Goal: Transaction & Acquisition: Purchase product/service

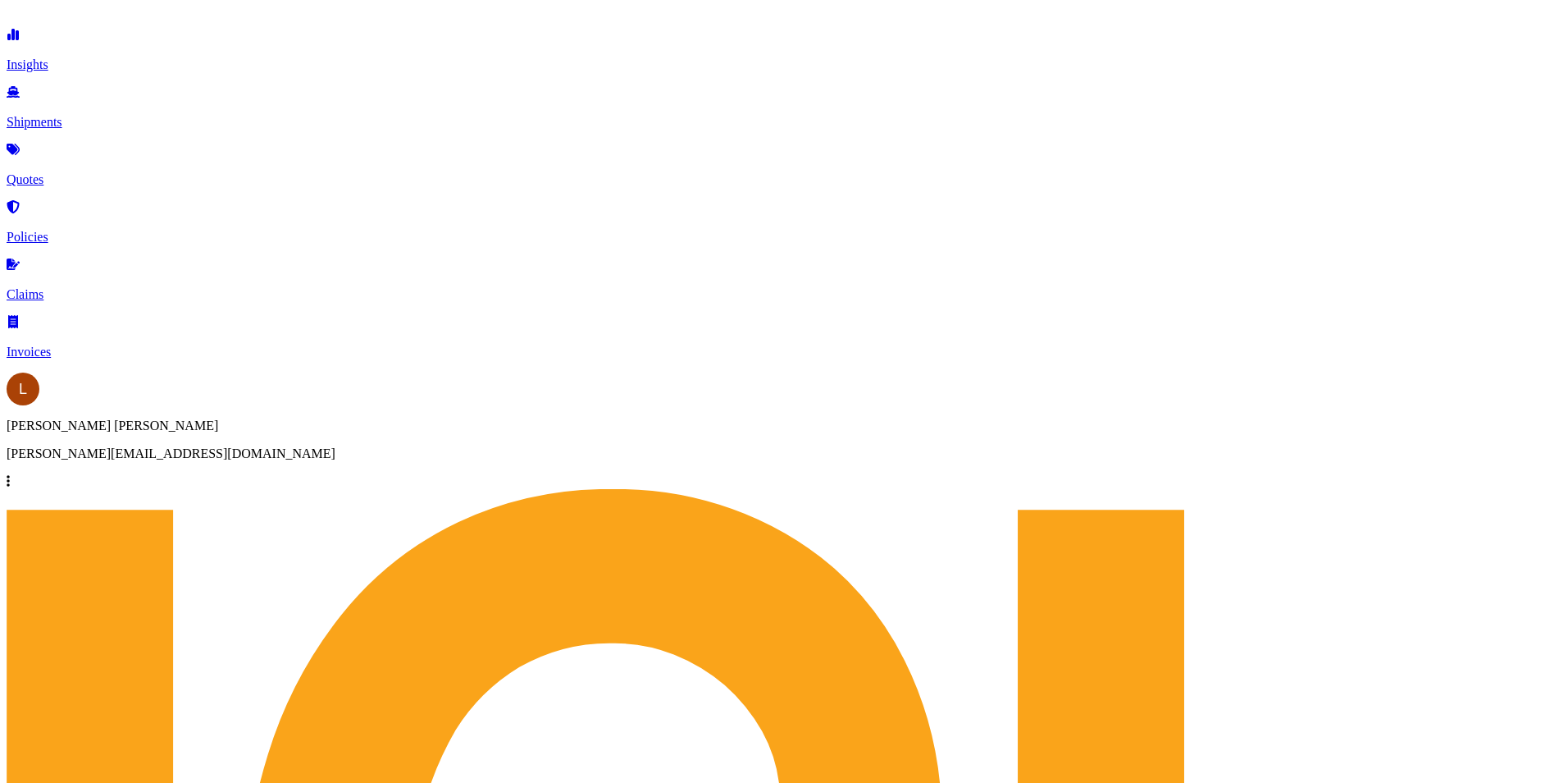
scroll to position [504, 1294]
select select "Sea"
select select "Road"
select select "2"
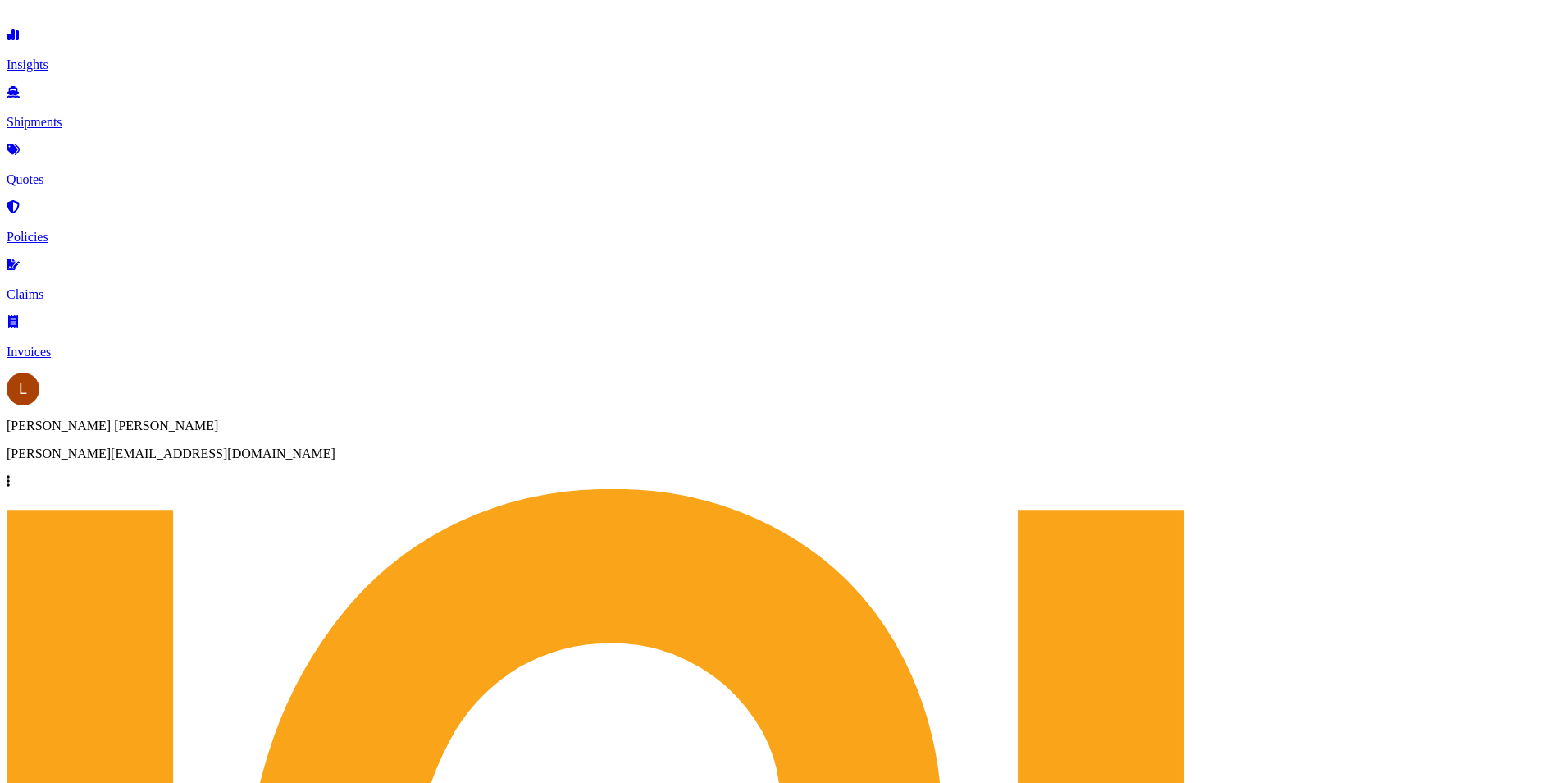
scroll to position [1952, 0]
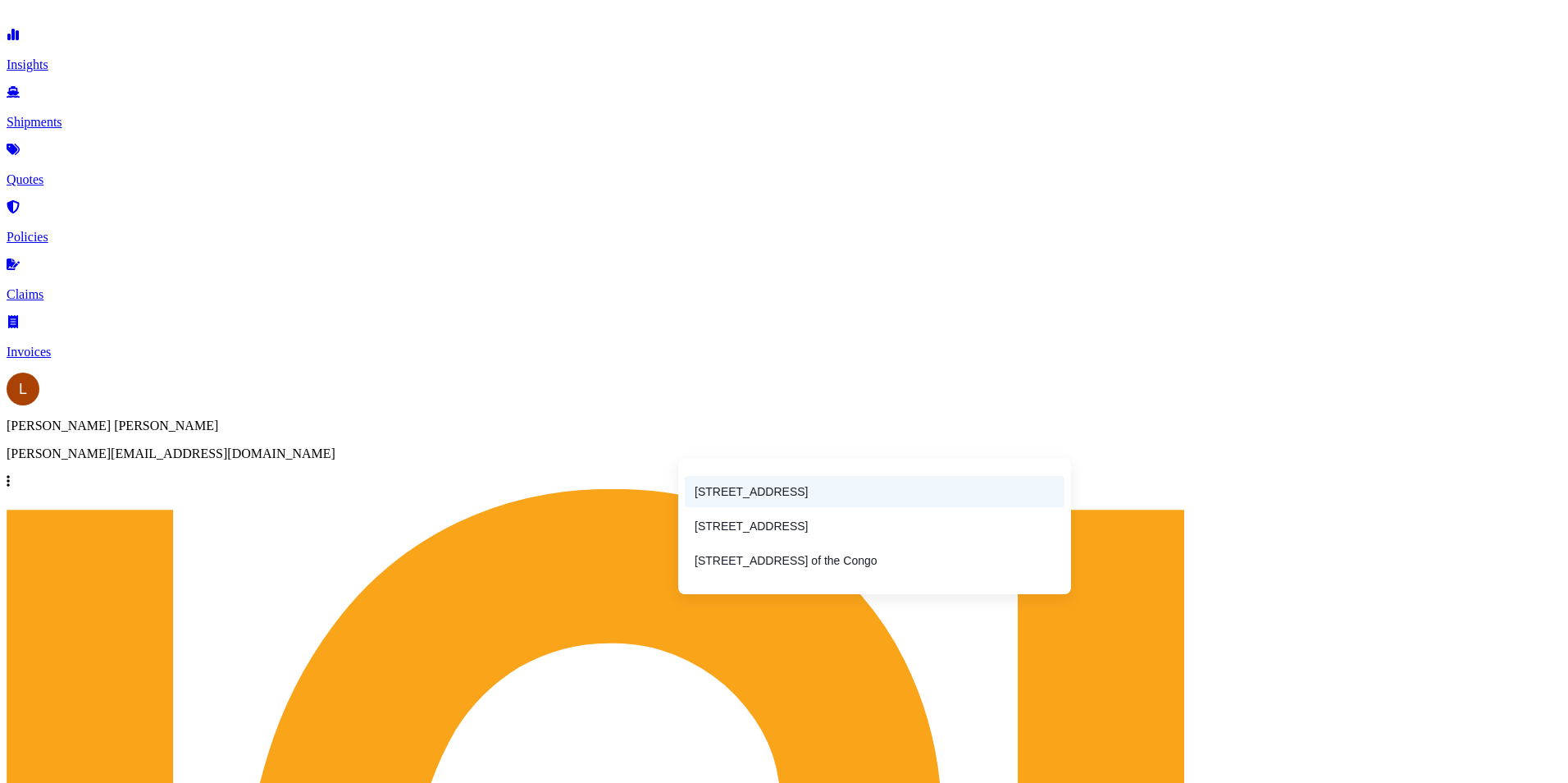
click at [760, 479] on li "[STREET_ADDRESS]" at bounding box center [875, 491] width 380 height 31
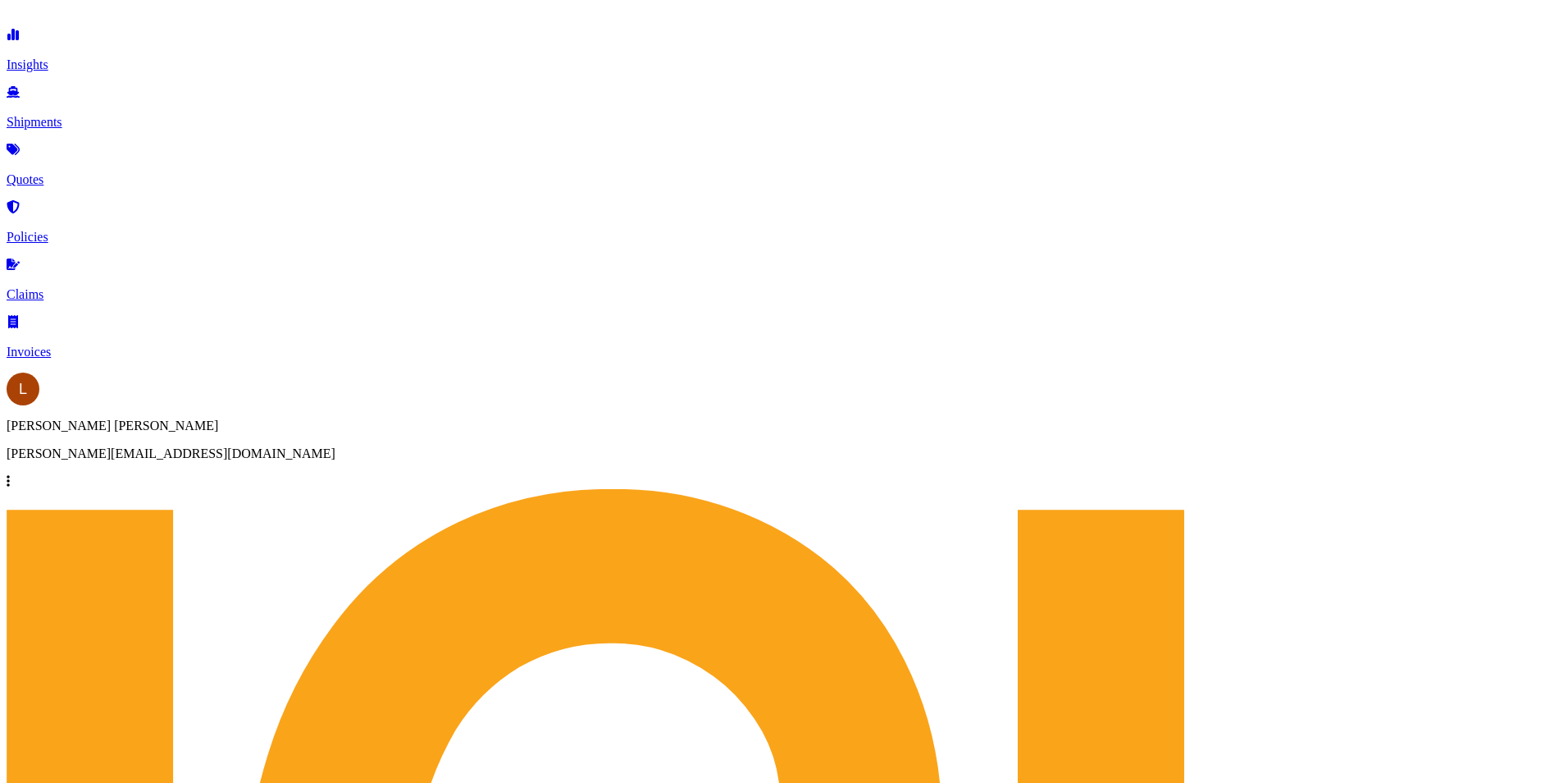
type input "[STREET_ADDRESS]"
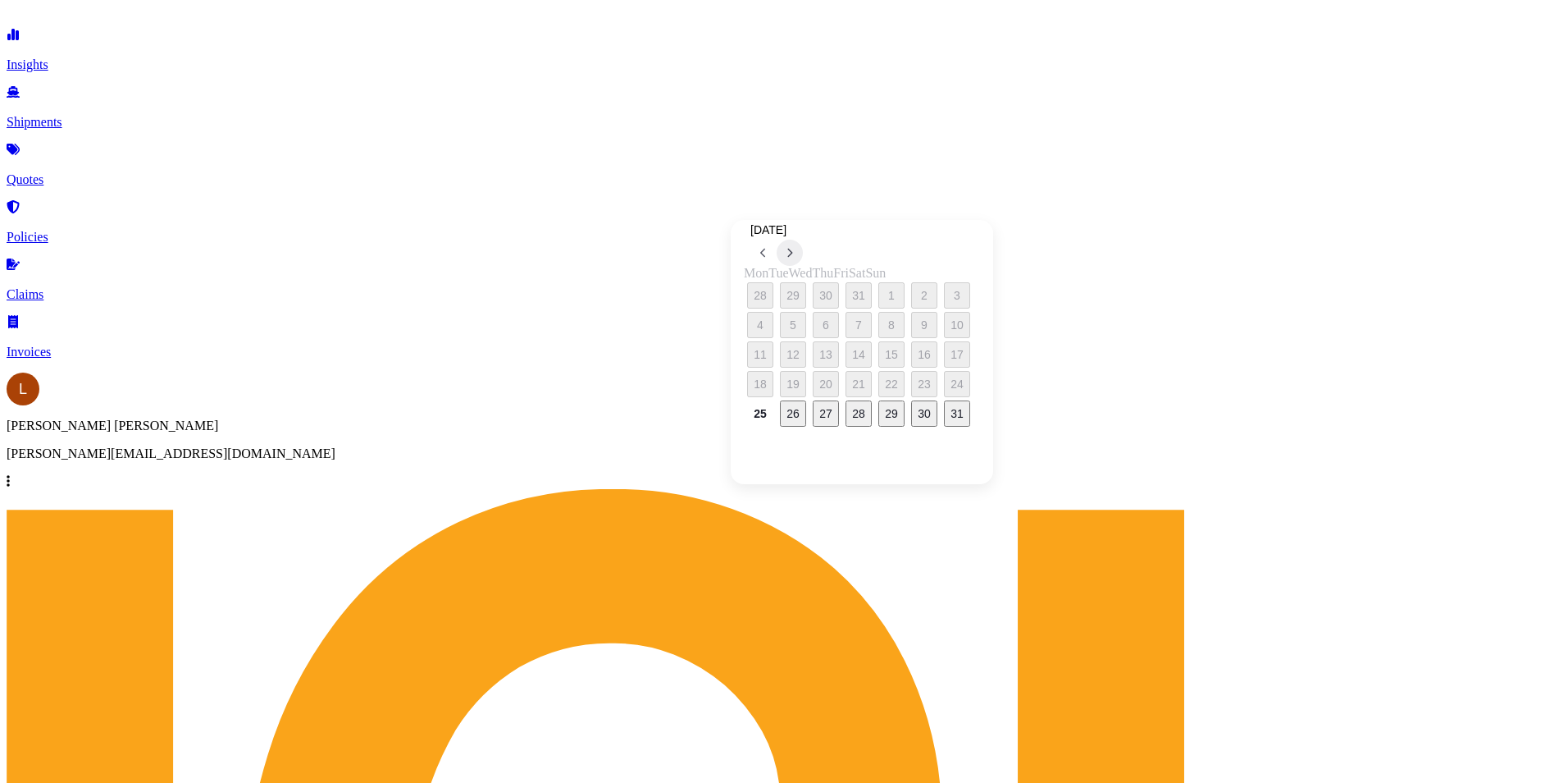
click at [794, 249] on icon at bounding box center [790, 253] width 5 height 9
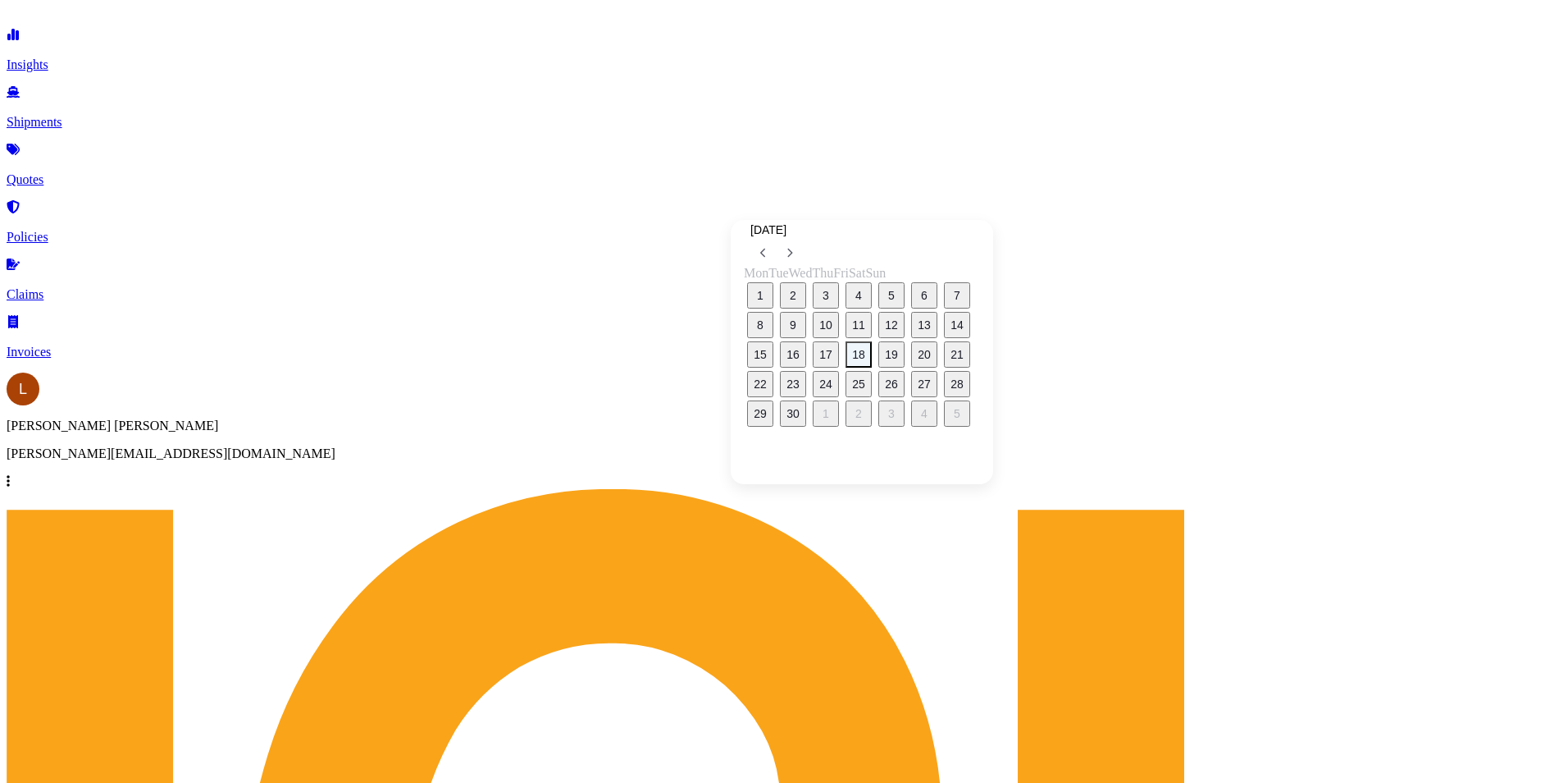
click at [872, 353] on button "18" at bounding box center [858, 354] width 26 height 26
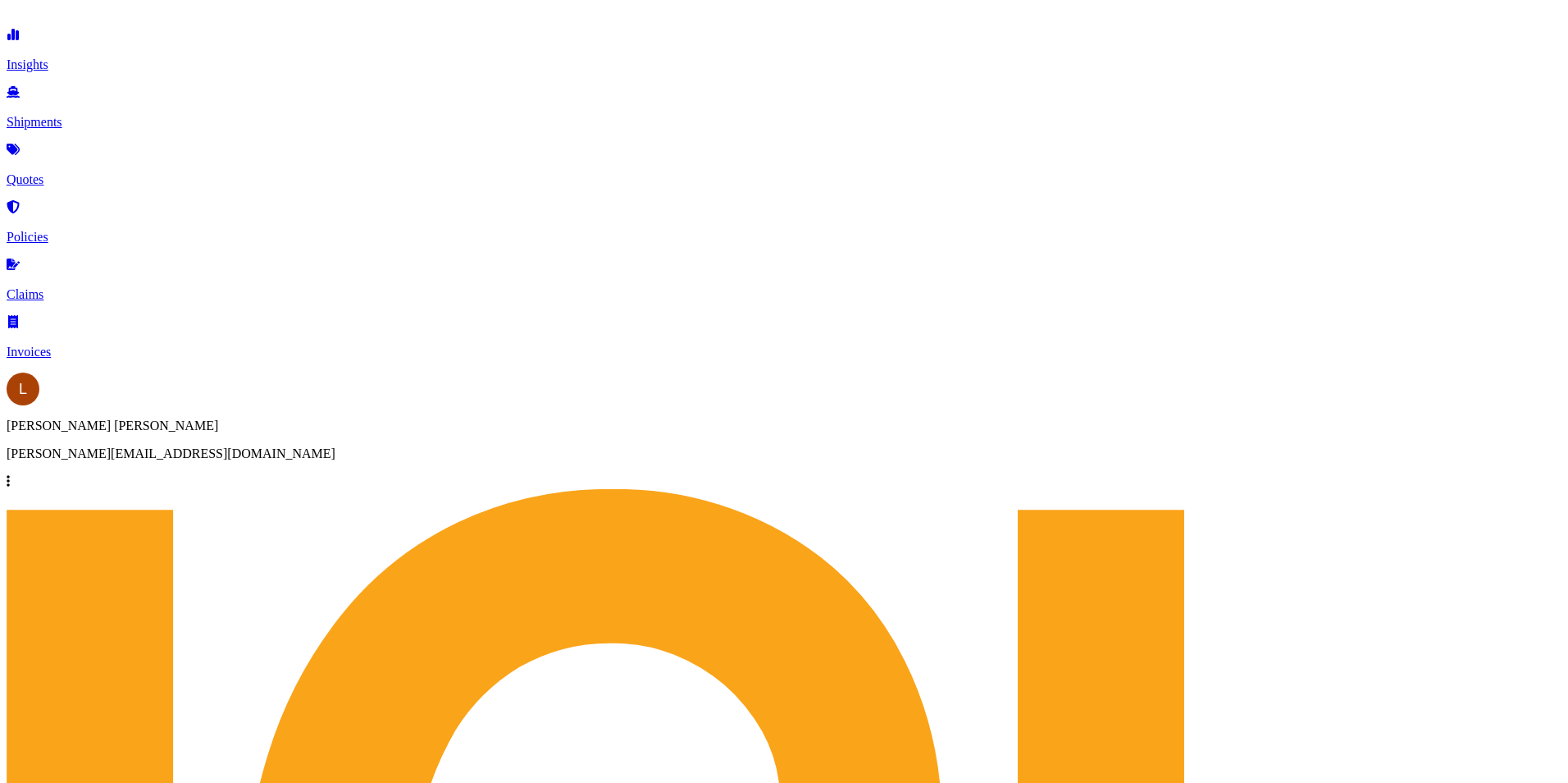
type input "[DATE]"
paste input "YMLU8619720 YMMU6792577"
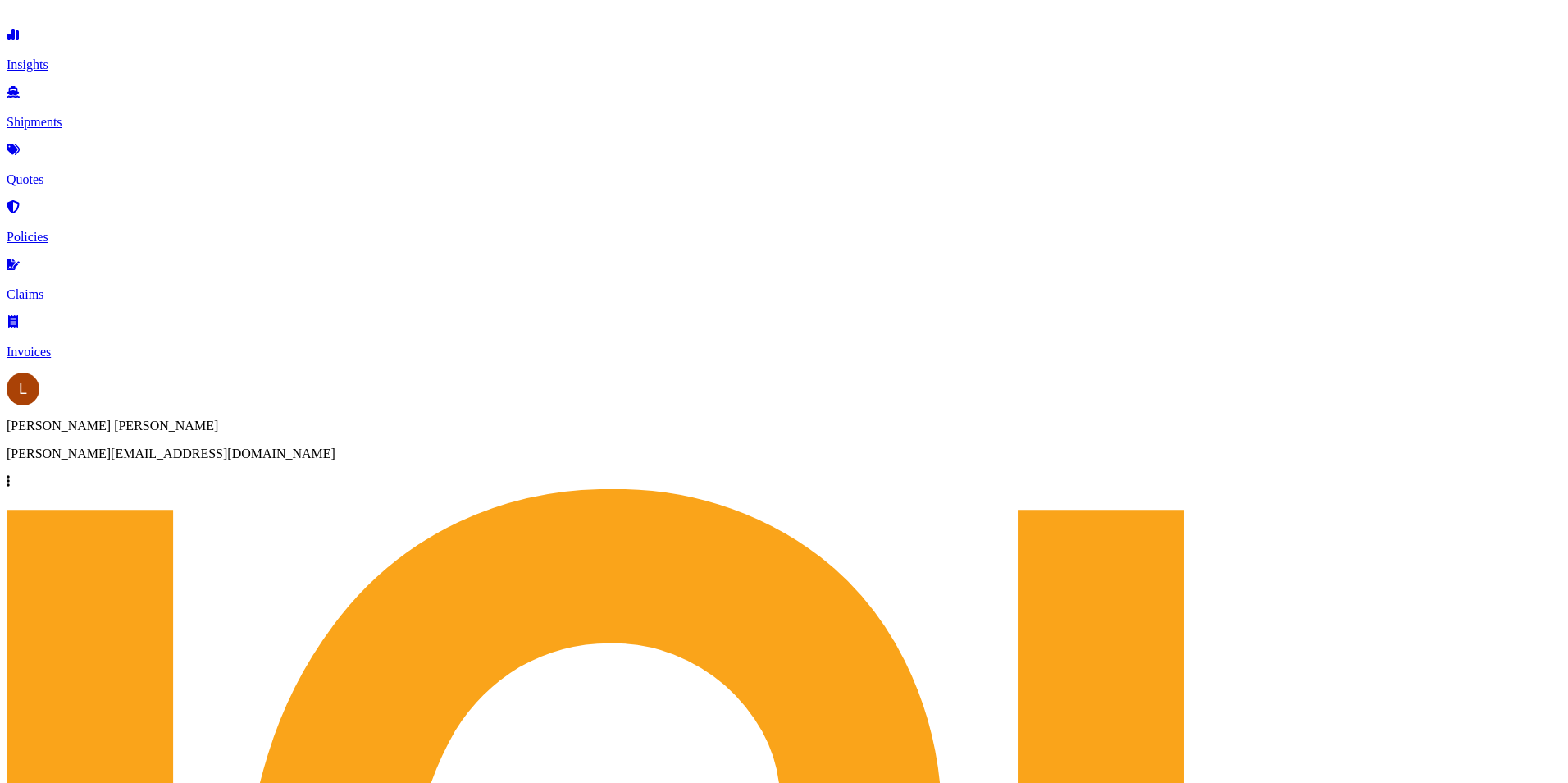
type input "YMLU8619720, YMMU6792577"
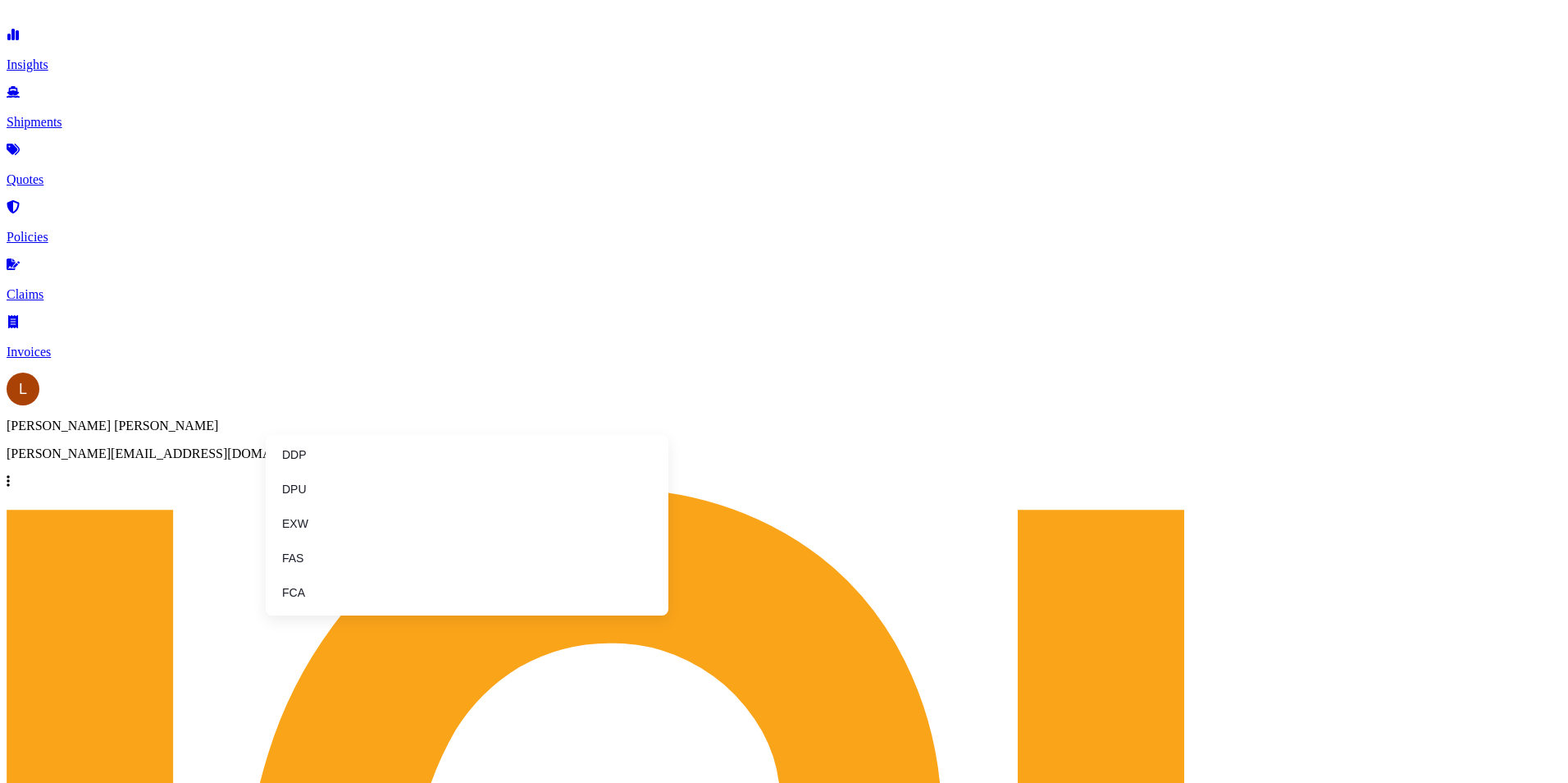
scroll to position [209, 0]
click at [400, 597] on li "FOB" at bounding box center [467, 604] width 390 height 31
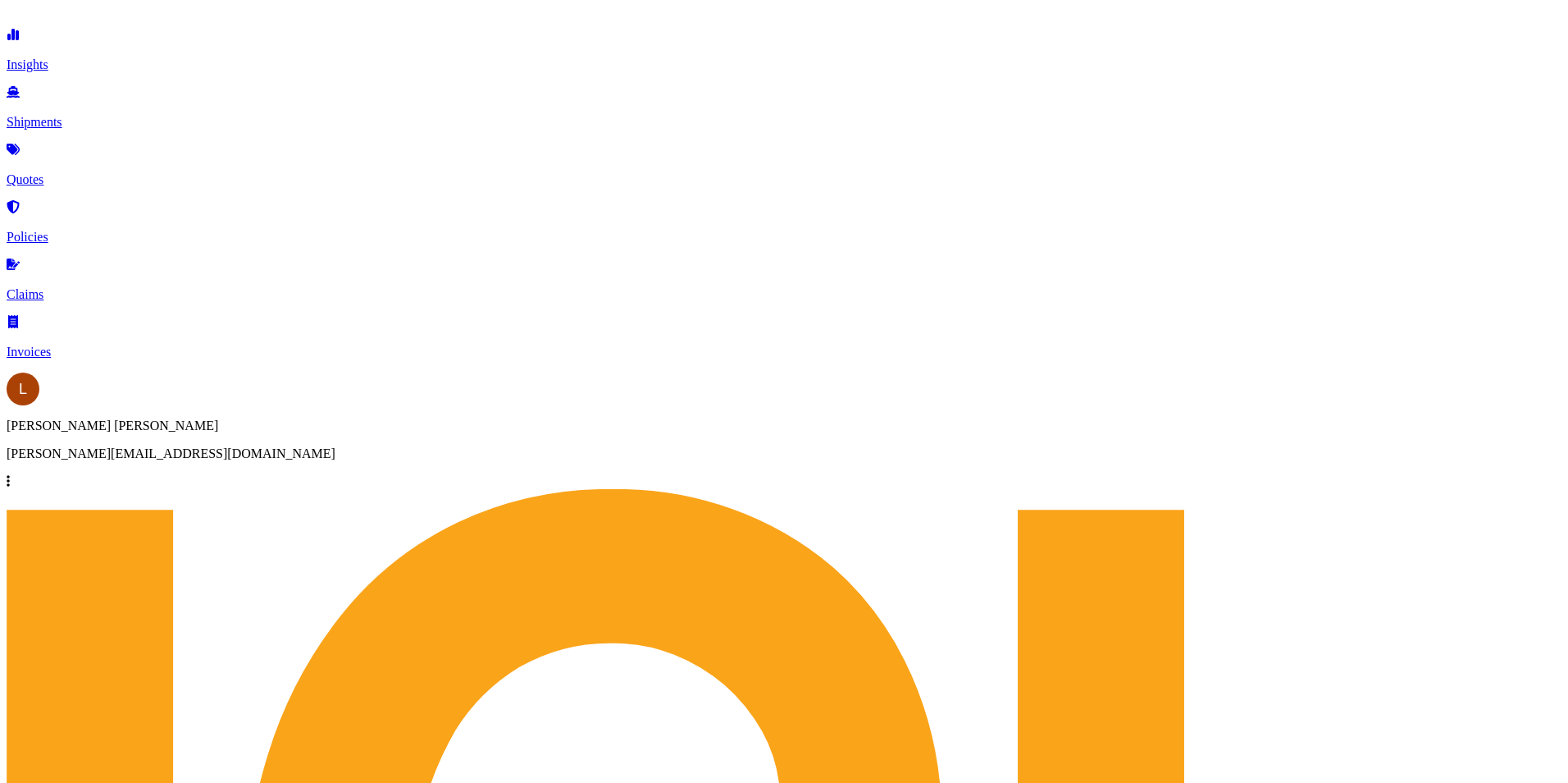
click at [68, 172] on p "Quotes" at bounding box center [784, 180] width 1555 height 15
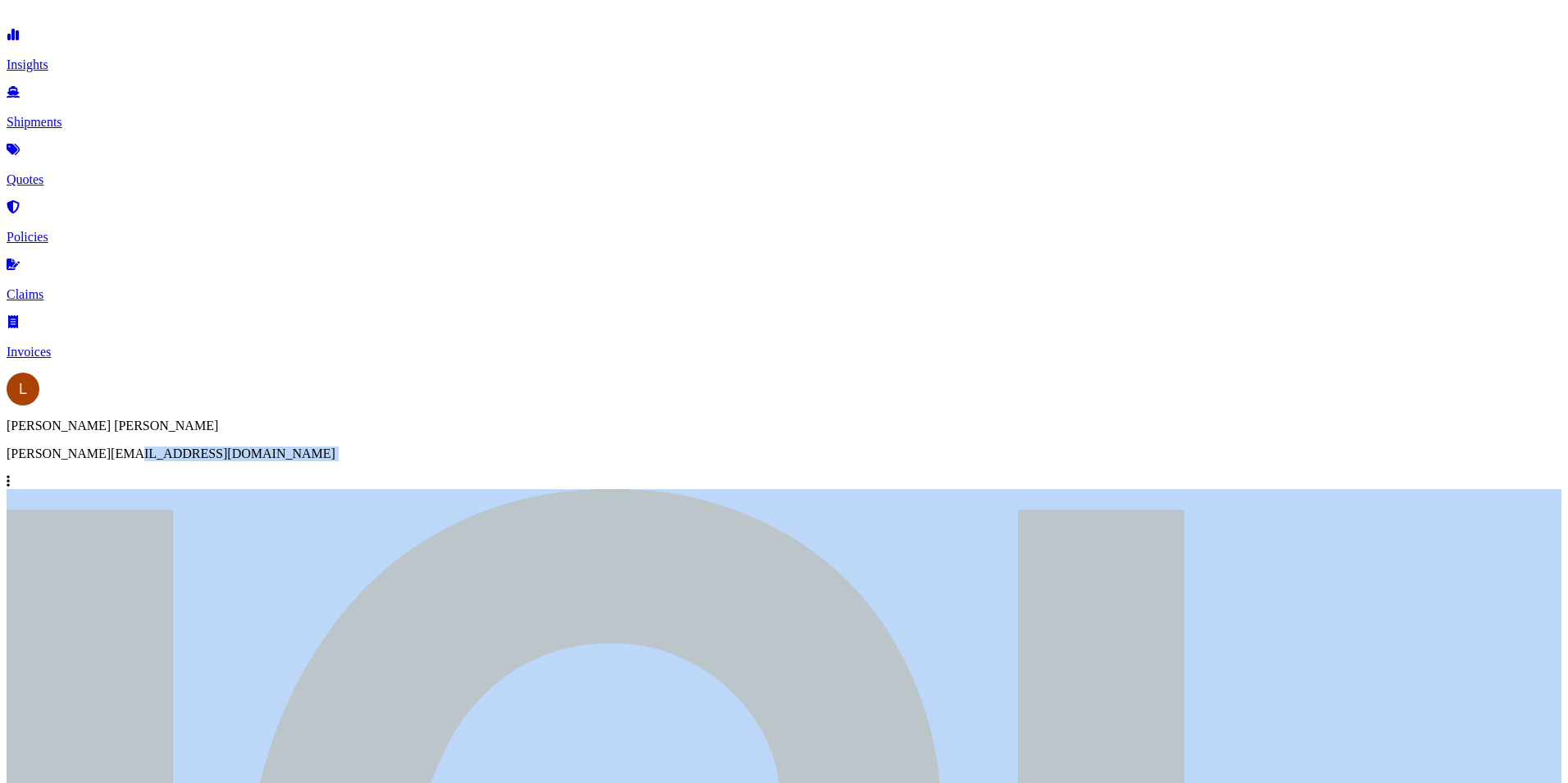
select select "Sea"
select select "Road"
select select "2"
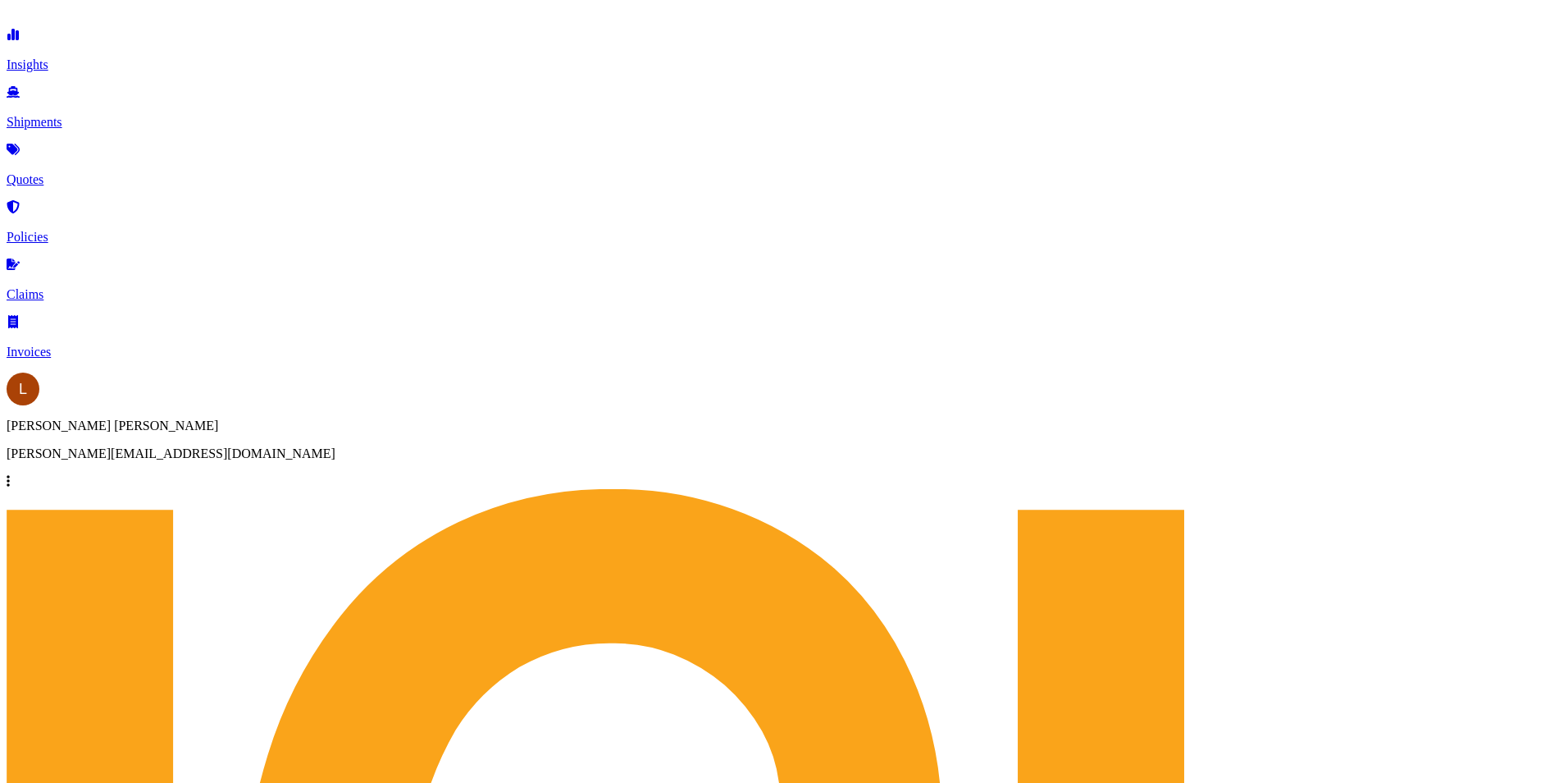
scroll to position [1952, 0]
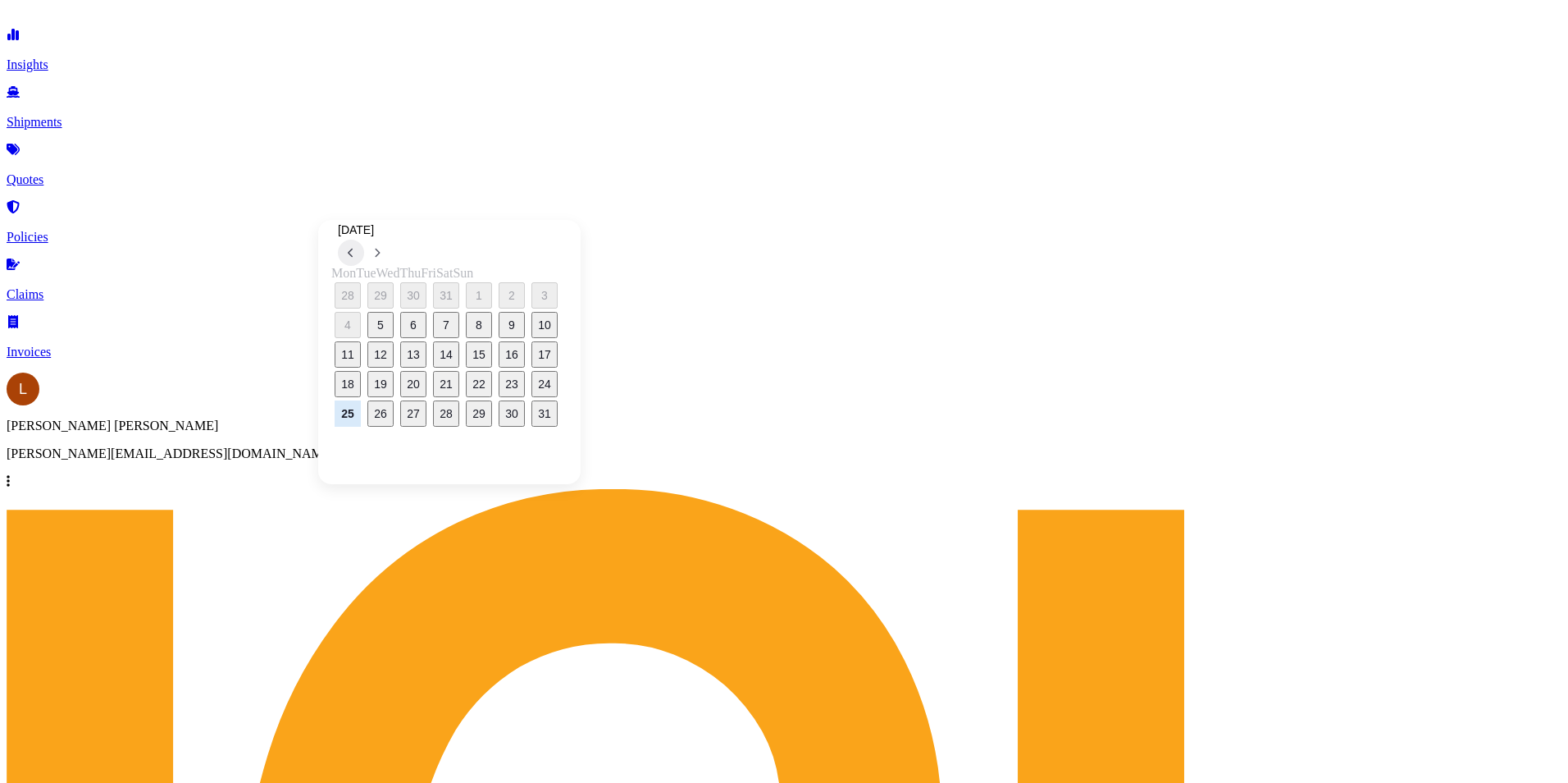
click at [364, 240] on button at bounding box center [351, 252] width 26 height 26
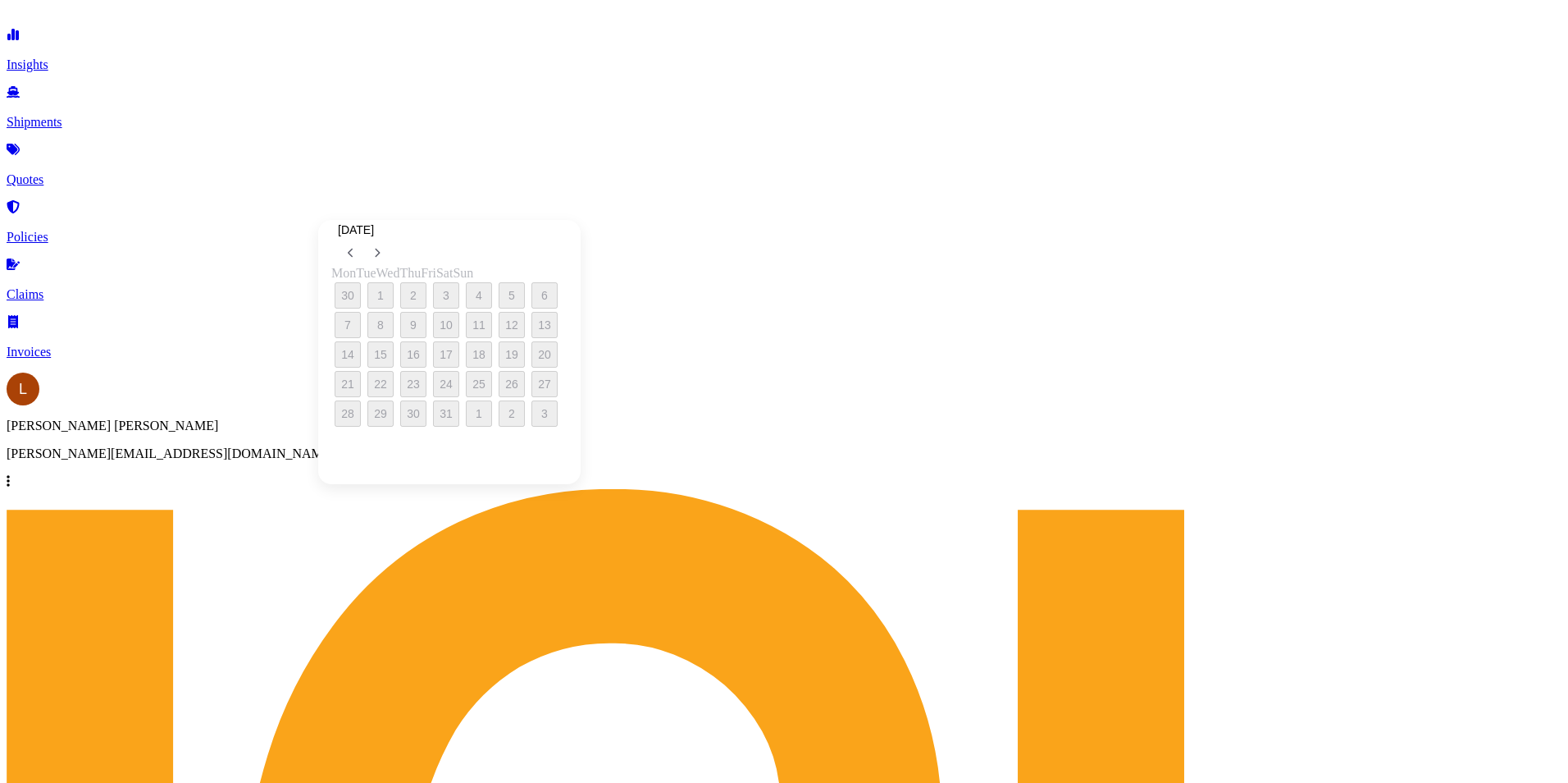
click at [495, 386] on div "21 22 23 24 25 26 27" at bounding box center [449, 384] width 236 height 29
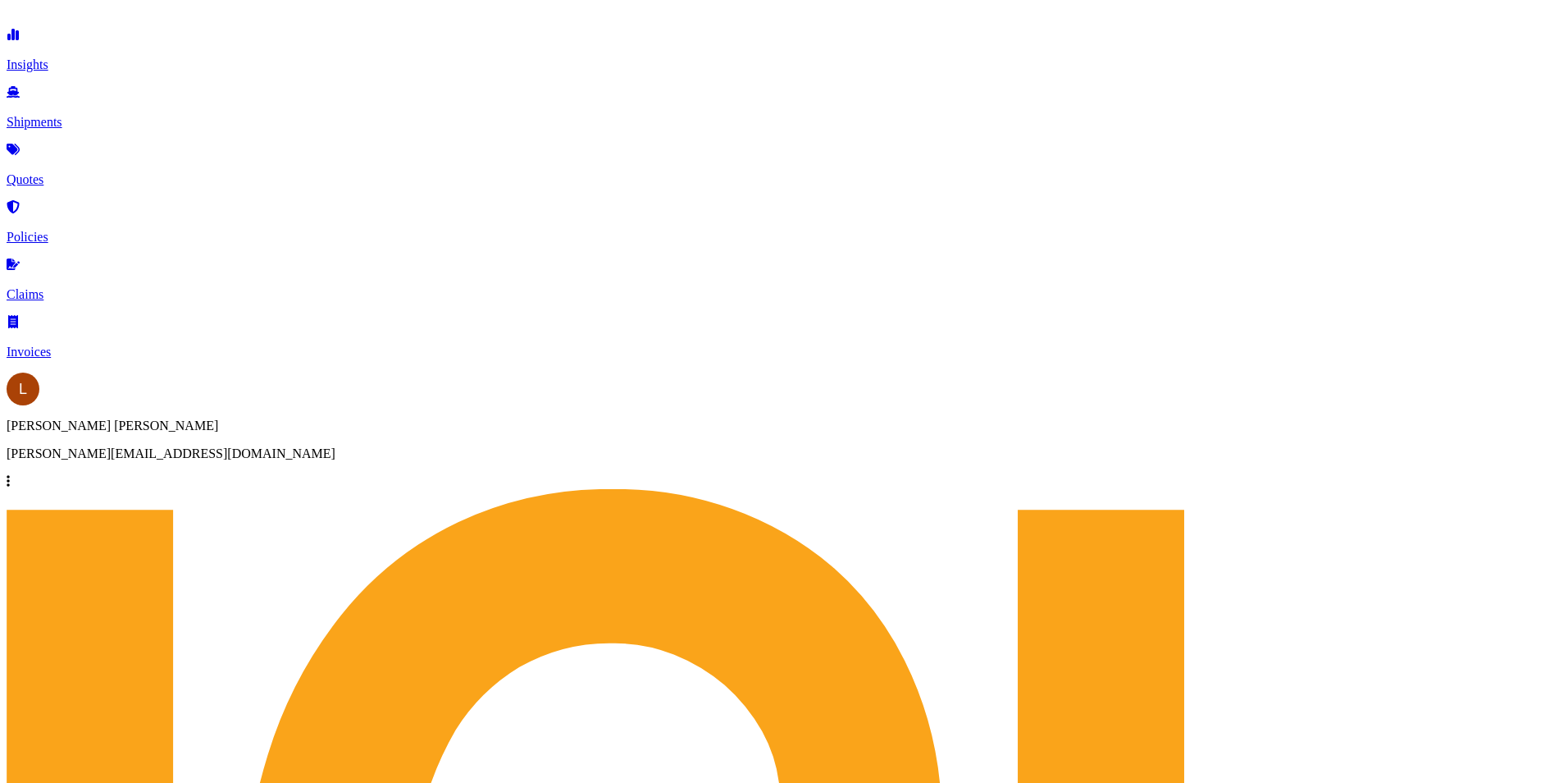
type input "[DATE]"
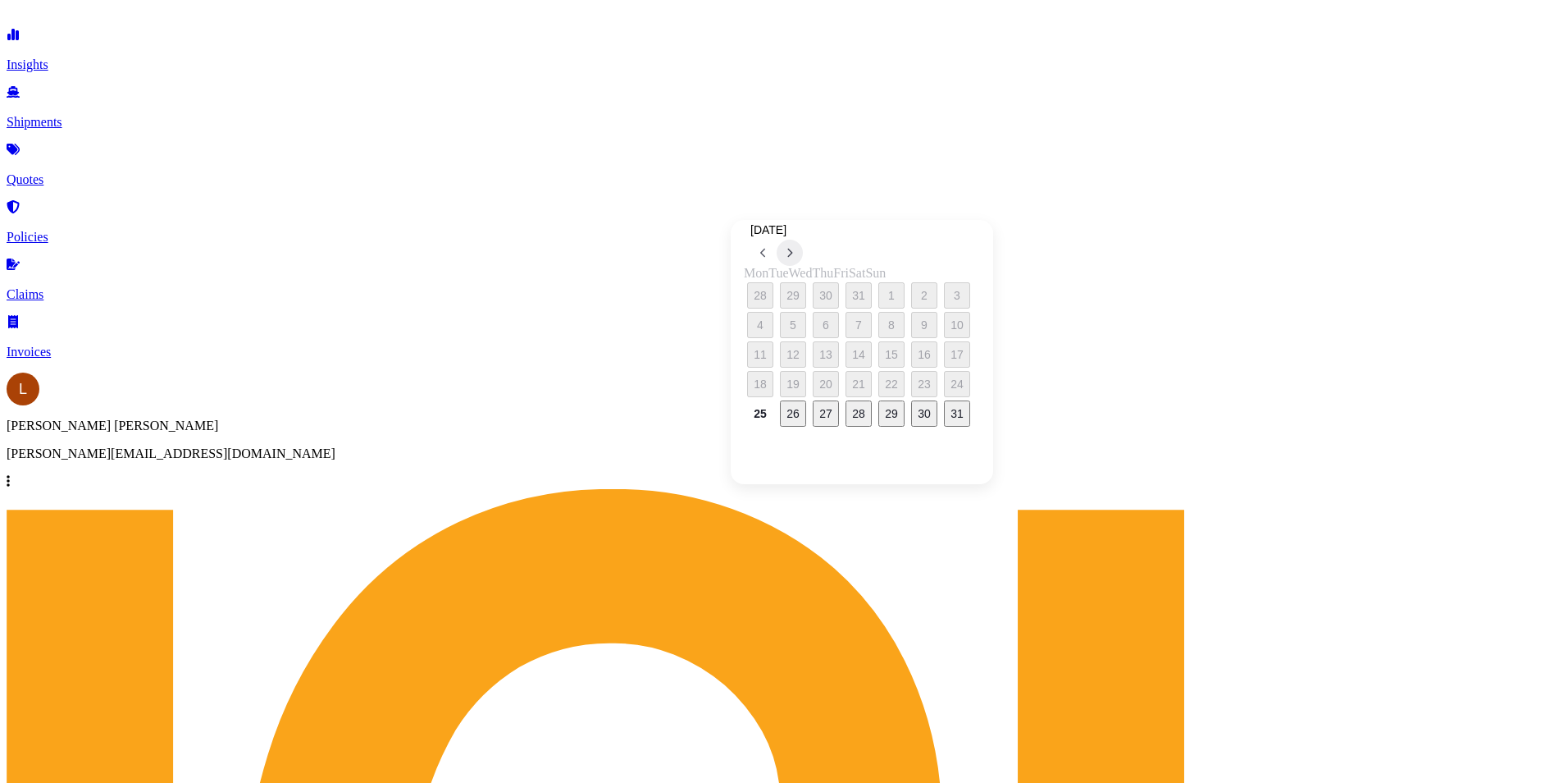
click at [794, 248] on icon at bounding box center [789, 252] width 6 height 10
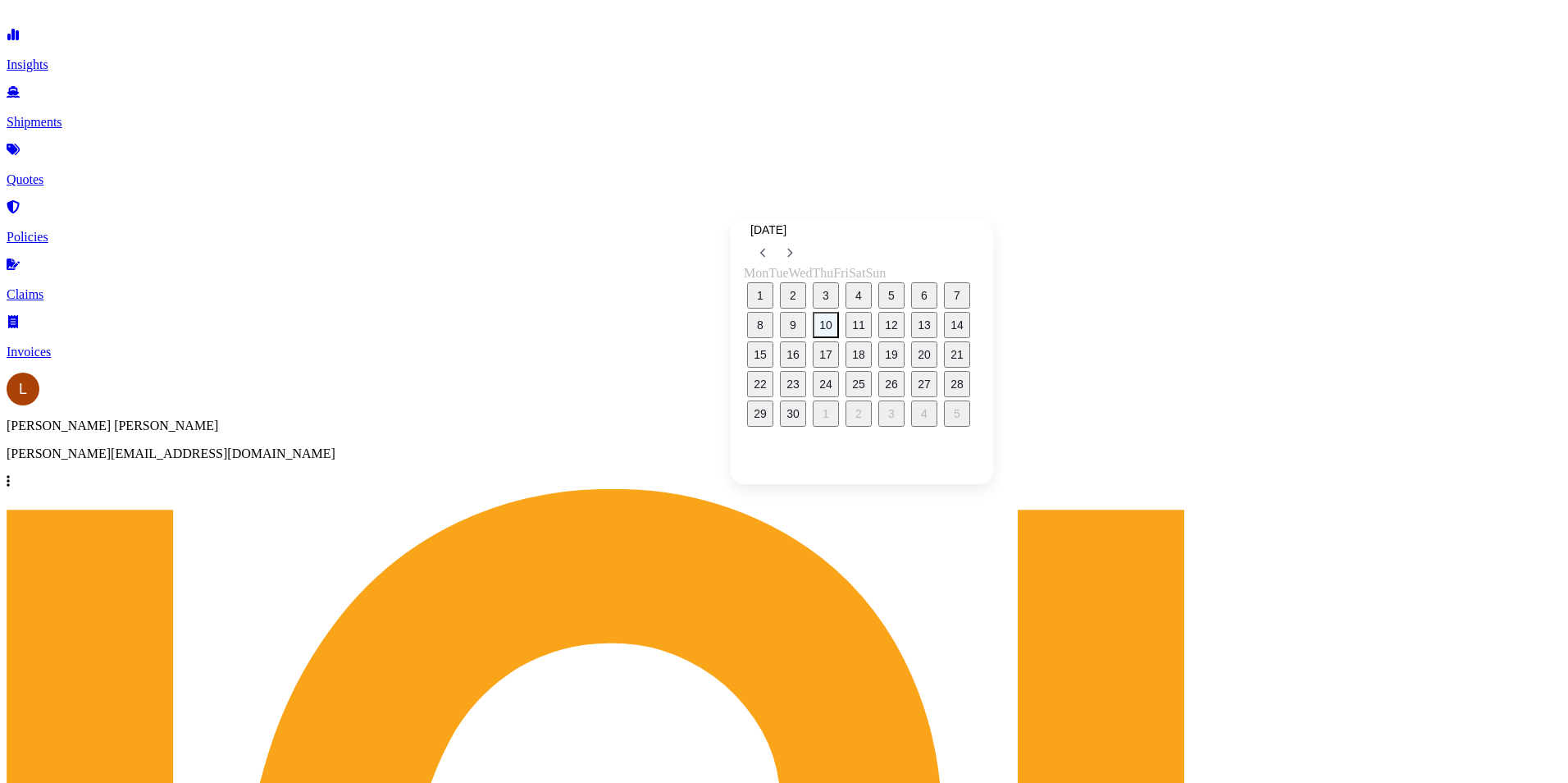
click at [835, 325] on button "10" at bounding box center [825, 325] width 26 height 26
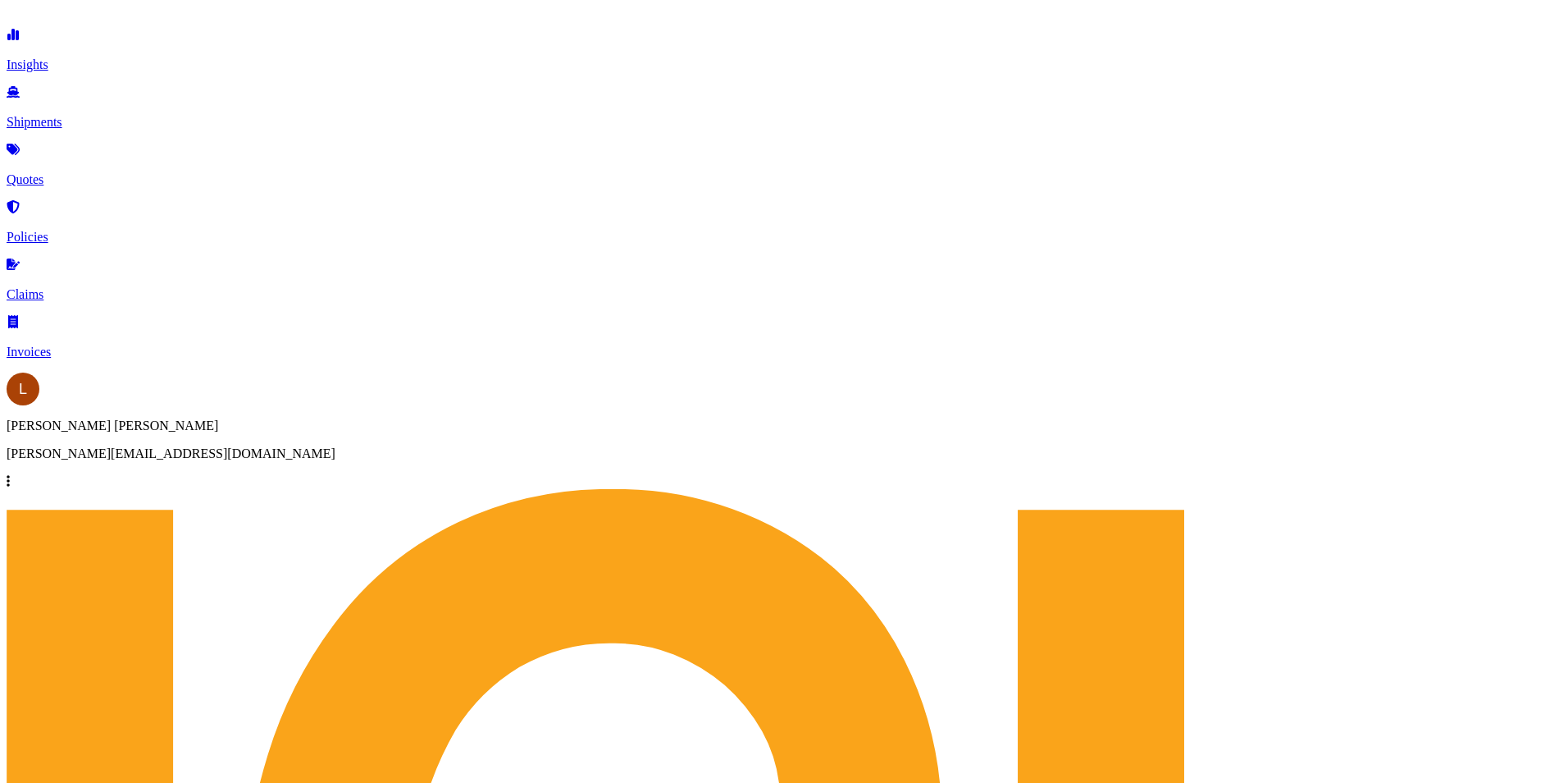
type input "[DATE]"
paste input "KOCU4950585"
type input "KOCU4950585"
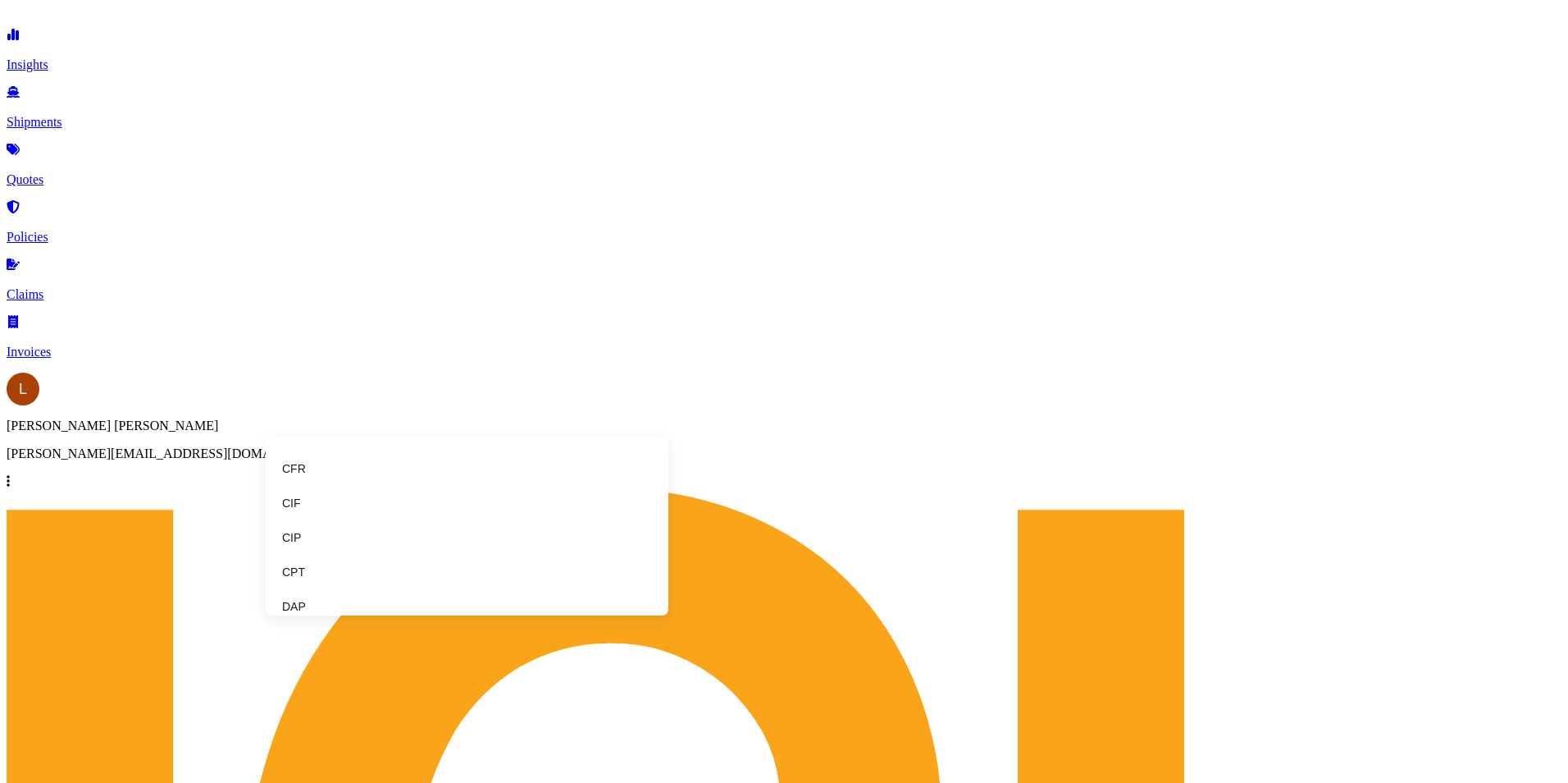
type input "f"
click at [312, 591] on li "FOB" at bounding box center [467, 606] width 390 height 31
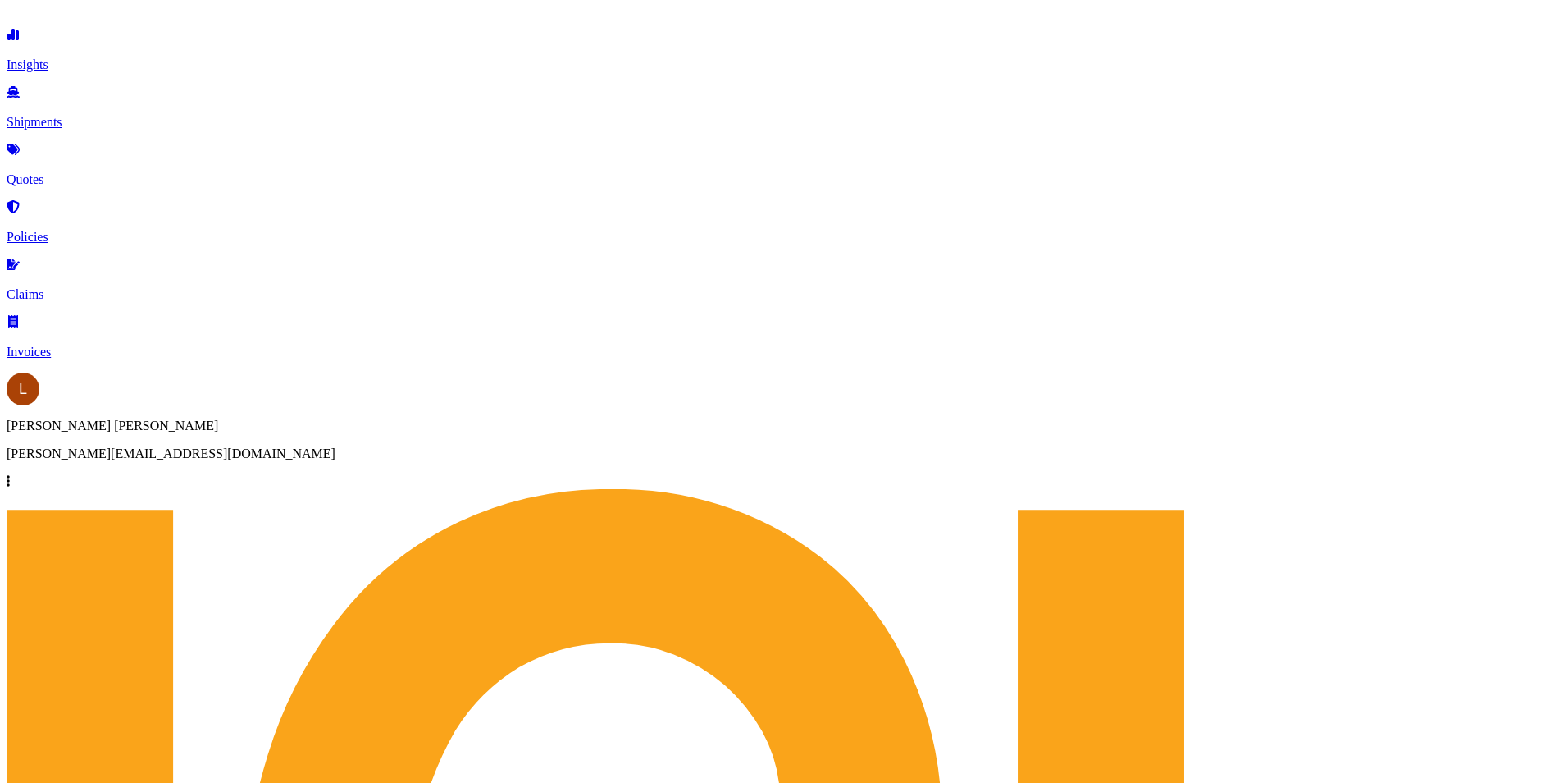
click at [74, 172] on p "Quotes" at bounding box center [784, 180] width 1555 height 15
click at [76, 230] on p "Policies" at bounding box center [784, 237] width 1555 height 15
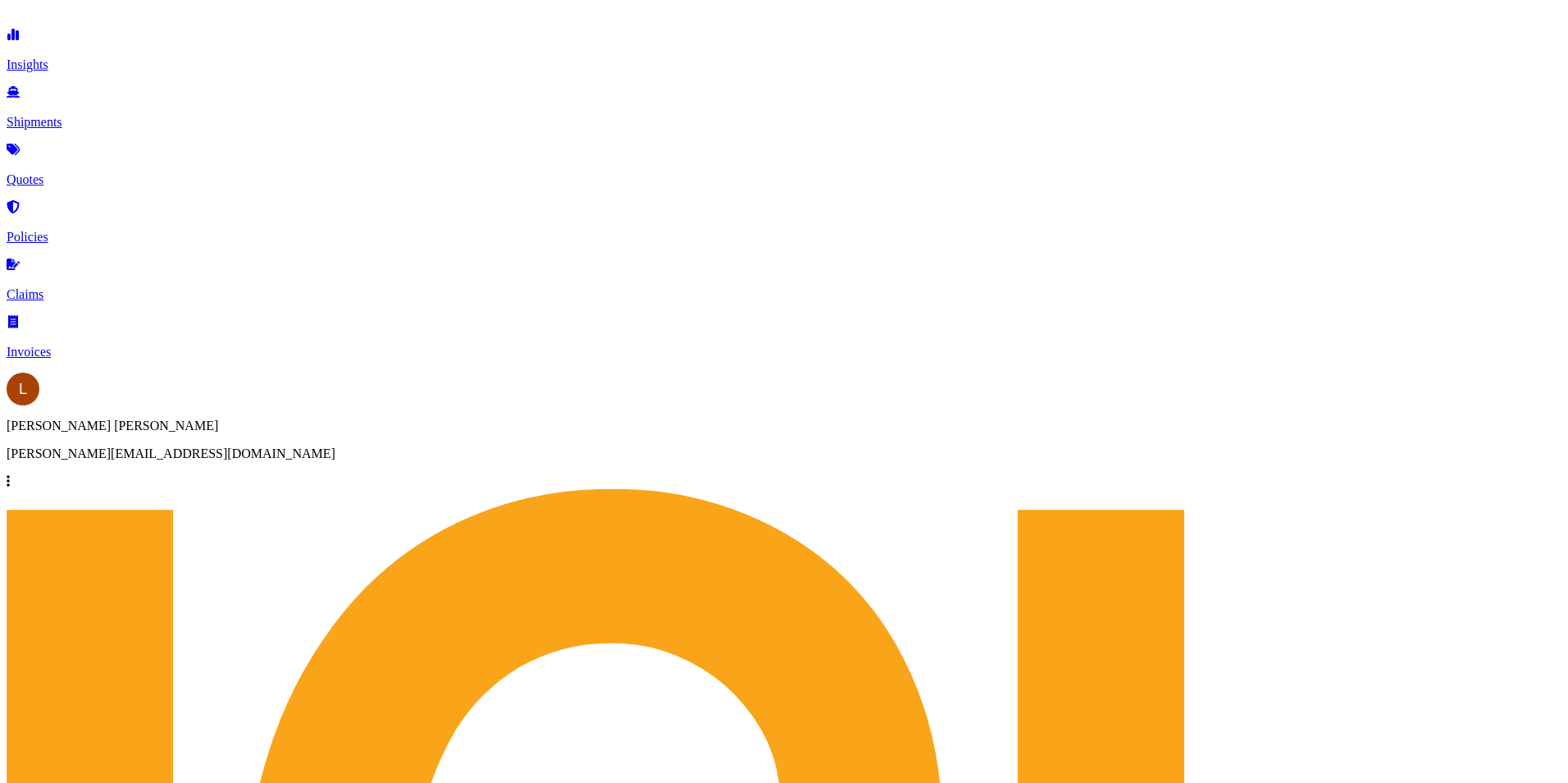
scroll to position [504, 1294]
click at [70, 172] on p "Quotes" at bounding box center [784, 180] width 1555 height 15
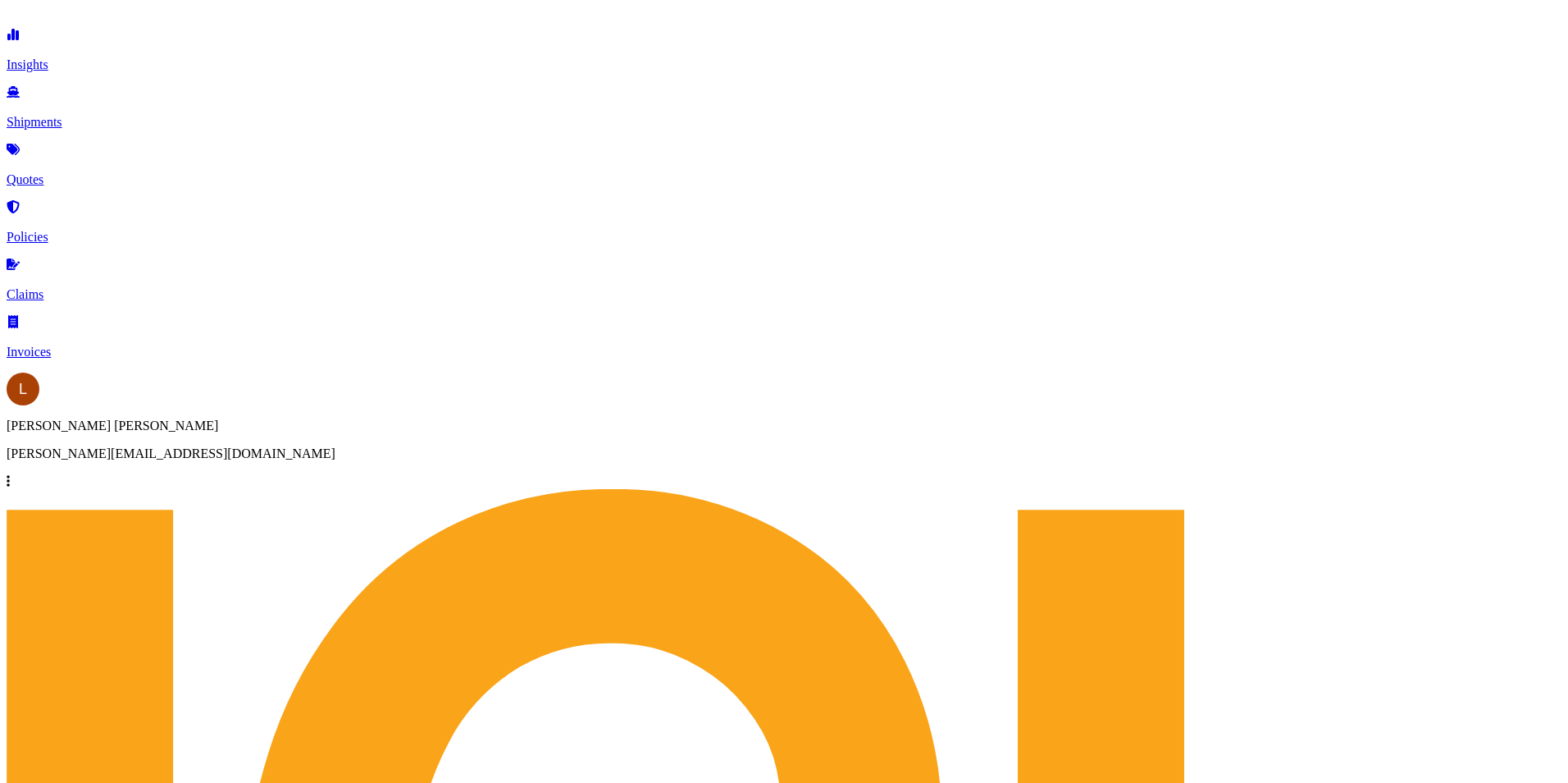
select select "Sea"
select select "1"
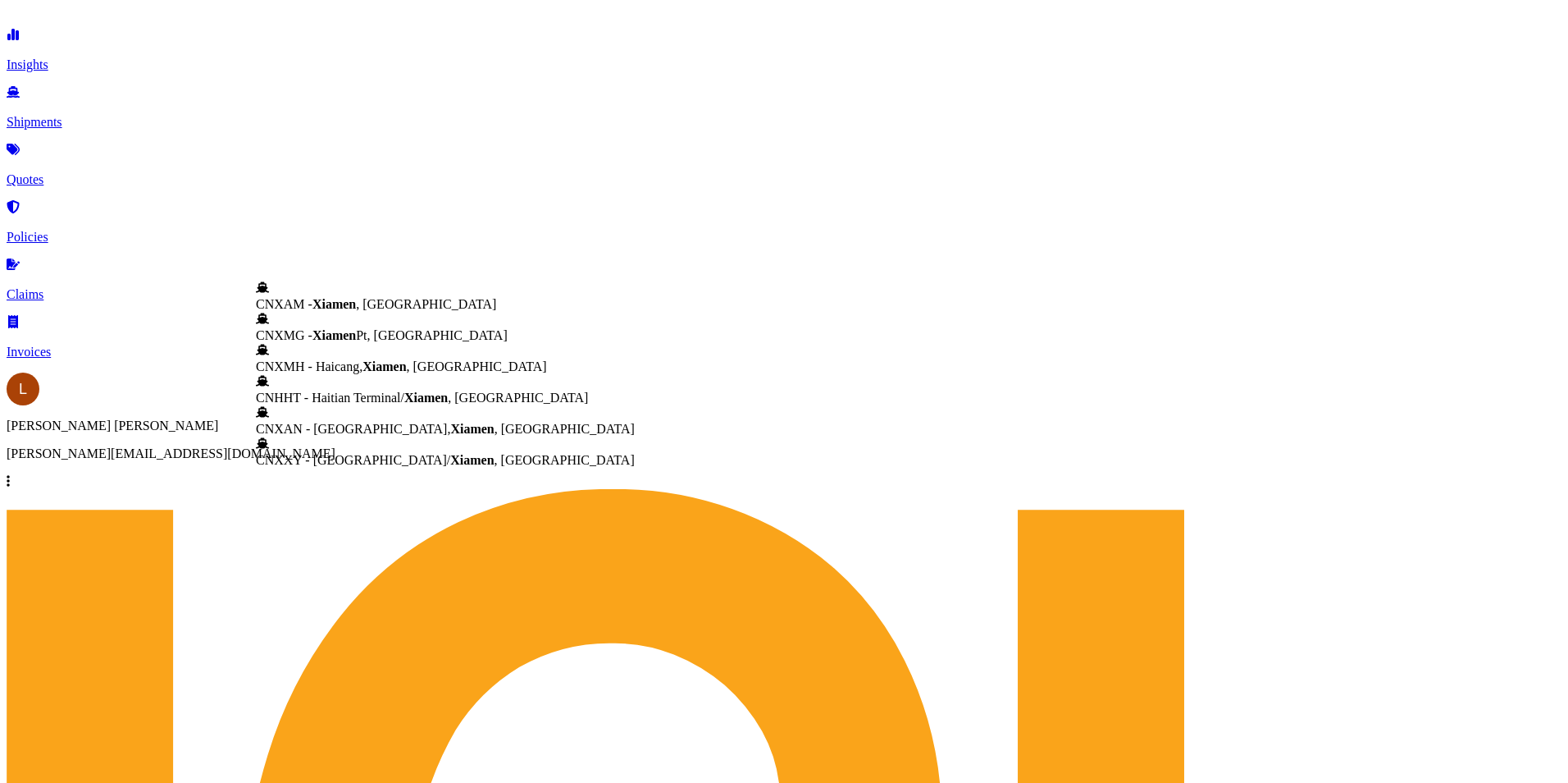
click at [357, 301] on span "CNXAM - [GEOGRAPHIC_DATA] , [GEOGRAPHIC_DATA]" at bounding box center [376, 304] width 241 height 14
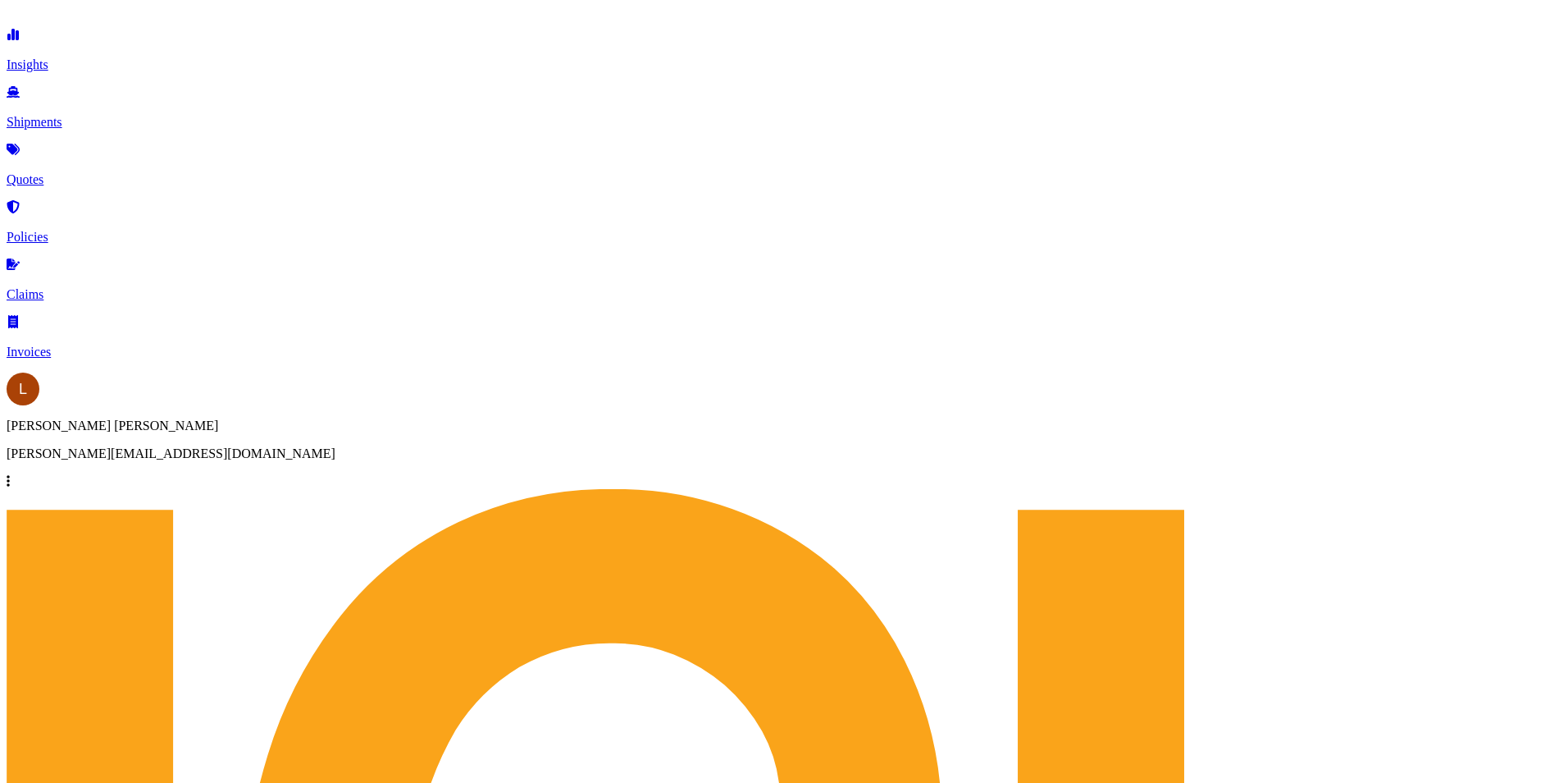
type input "CNXAM - [GEOGRAPHIC_DATA], [GEOGRAPHIC_DATA]"
click at [399, 518] on span "GBSOU - Southa mpton, [GEOGRAPHIC_DATA]" at bounding box center [389, 510] width 266 height 14
type input "GBSOU - [GEOGRAPHIC_DATA], [GEOGRAPHIC_DATA]"
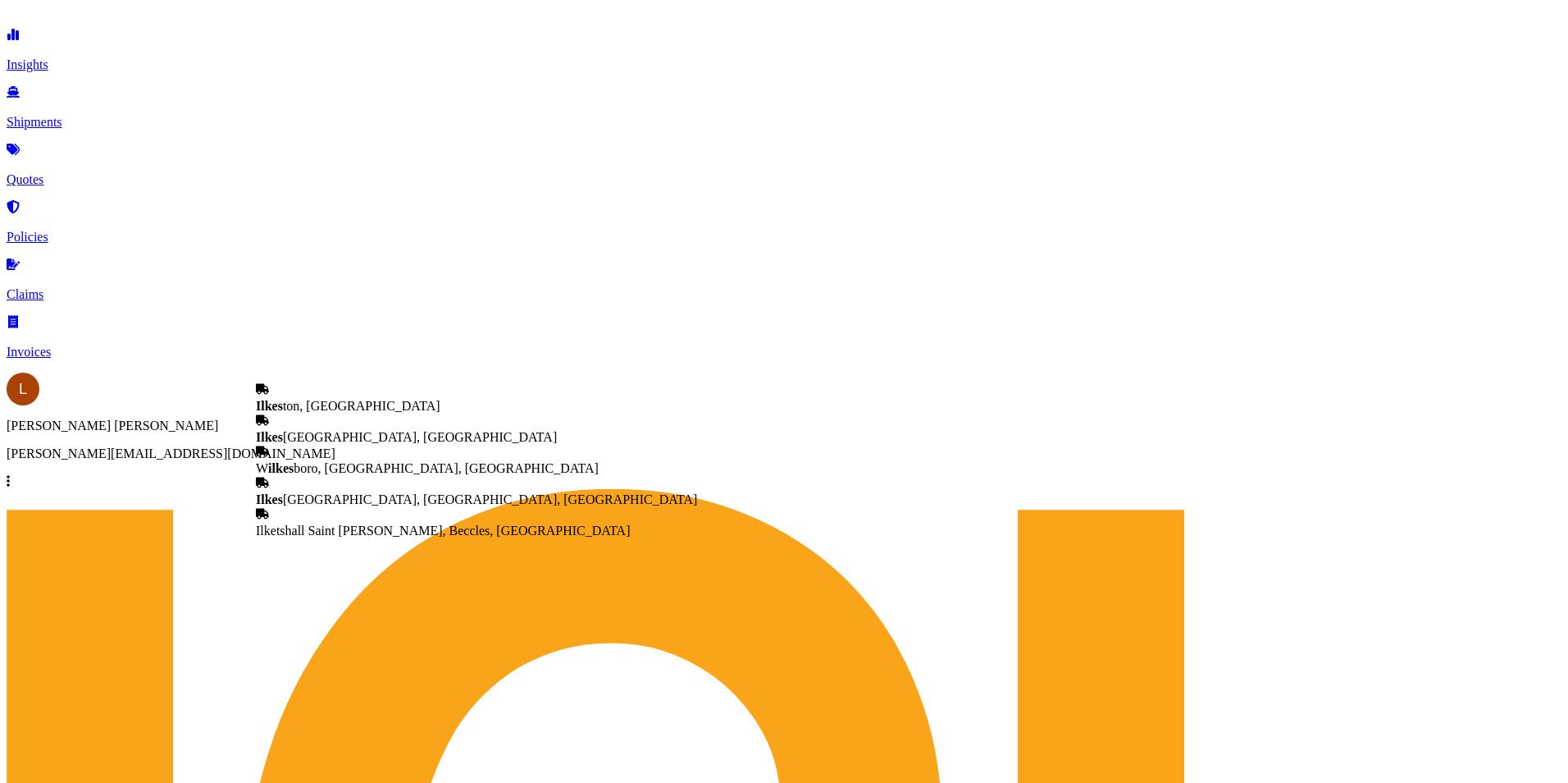
click at [339, 399] on span "Ilkes ton, [GEOGRAPHIC_DATA]" at bounding box center [348, 406] width 185 height 14
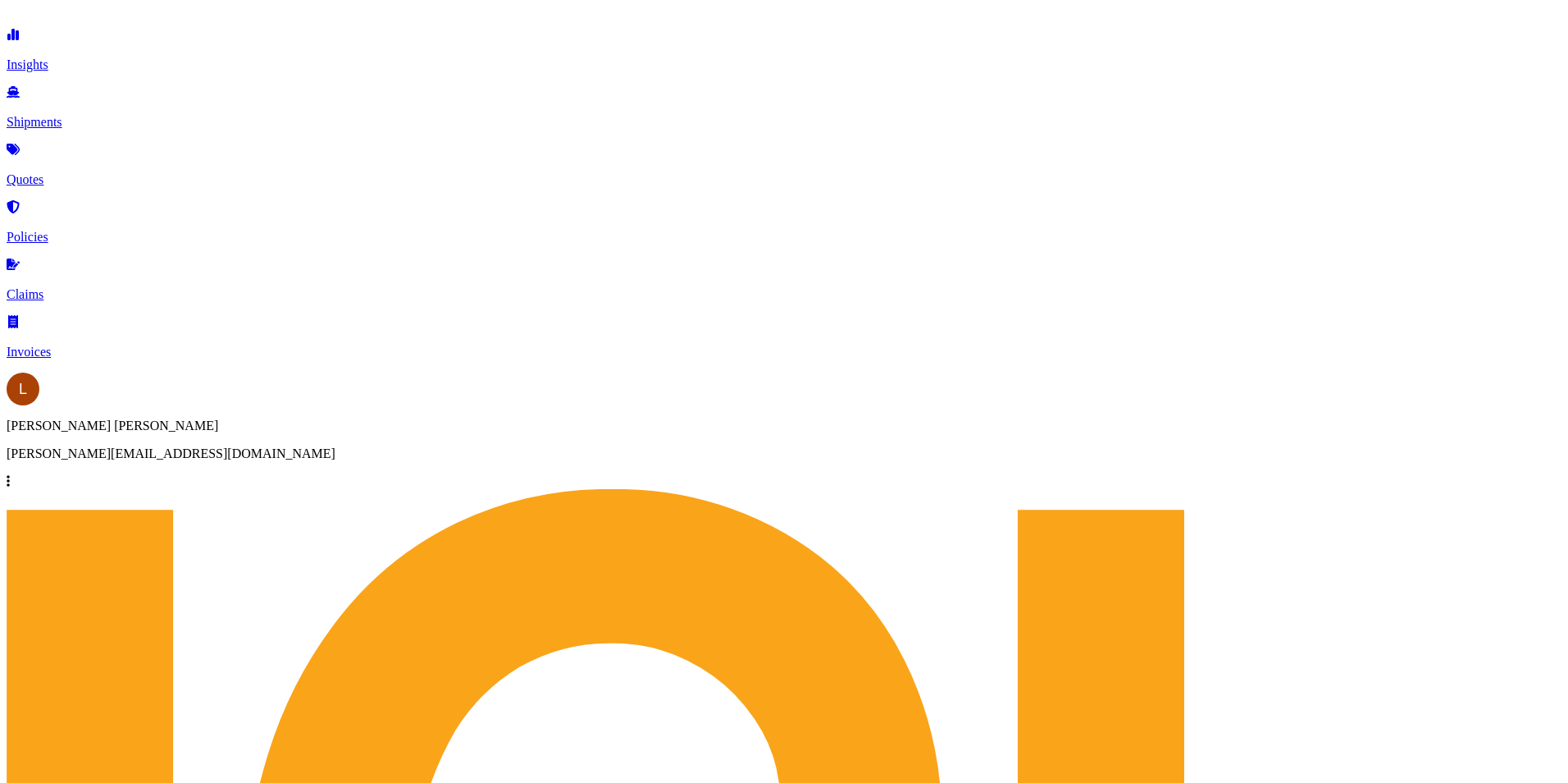
type input "[GEOGRAPHIC_DATA], [GEOGRAPHIC_DATA]"
click at [611, 400] on div "$ USD" at bounding box center [609, 407] width 69 height 31
type input "$ USD"
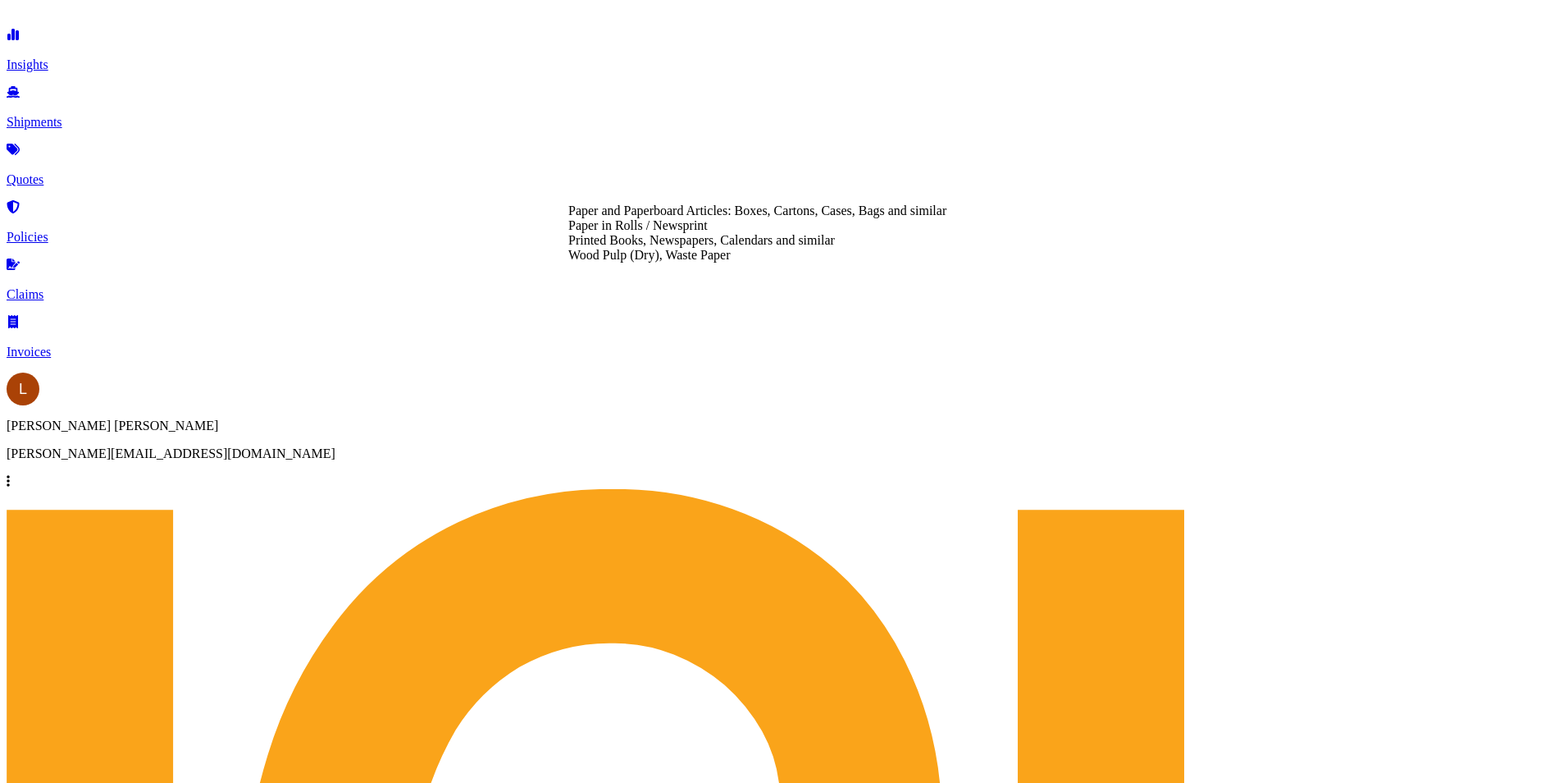
click at [701, 218] on div "Paper and Paperboard Articles: Boxes, Cartons, Cases, Bags and similar" at bounding box center [757, 211] width 378 height 15
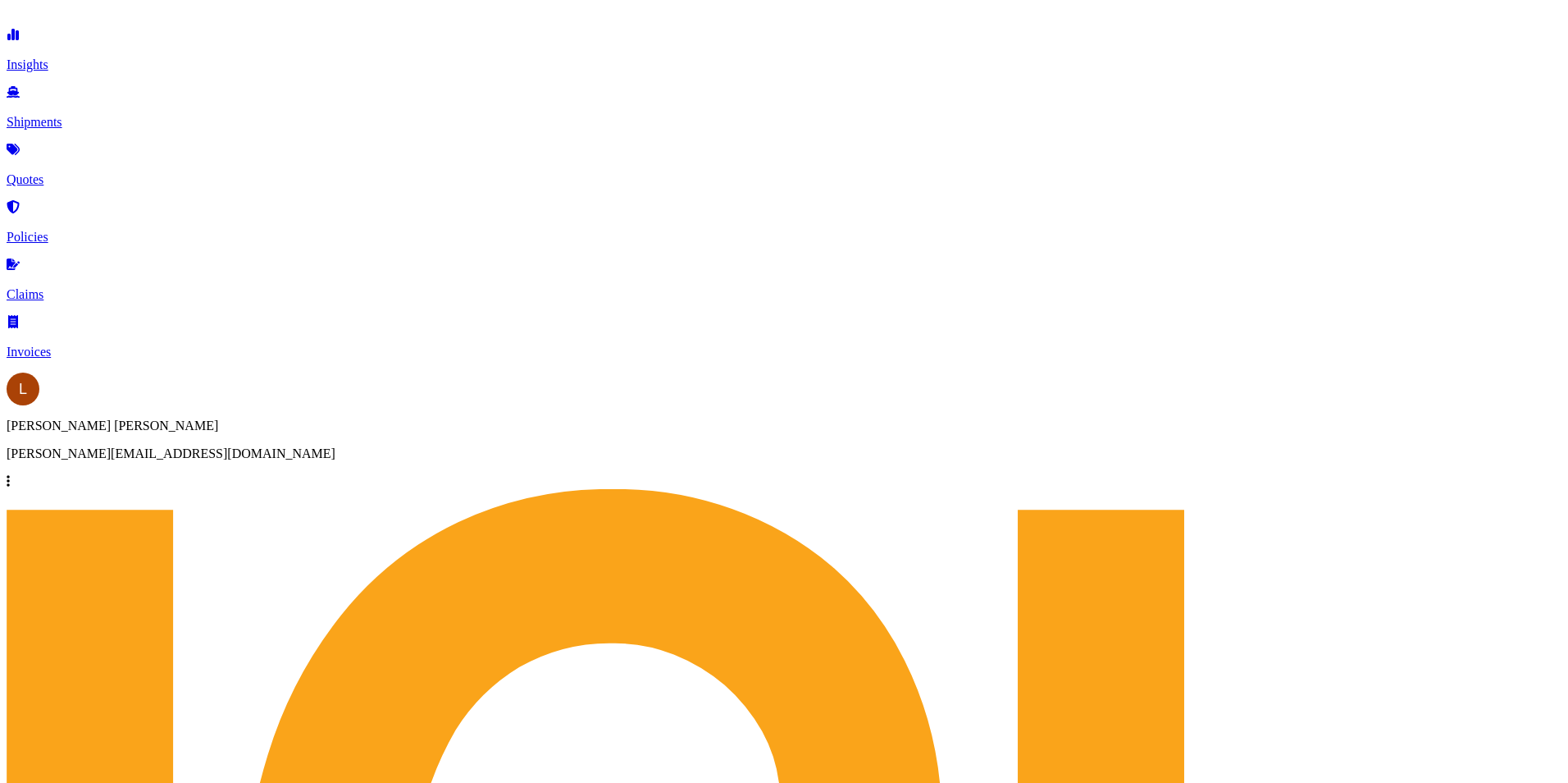
type input "Paper and Paperboard Articles: Boxes, Cartons, Cases, Bags and similar"
type textarea "Paper Box"
type input "13264.28"
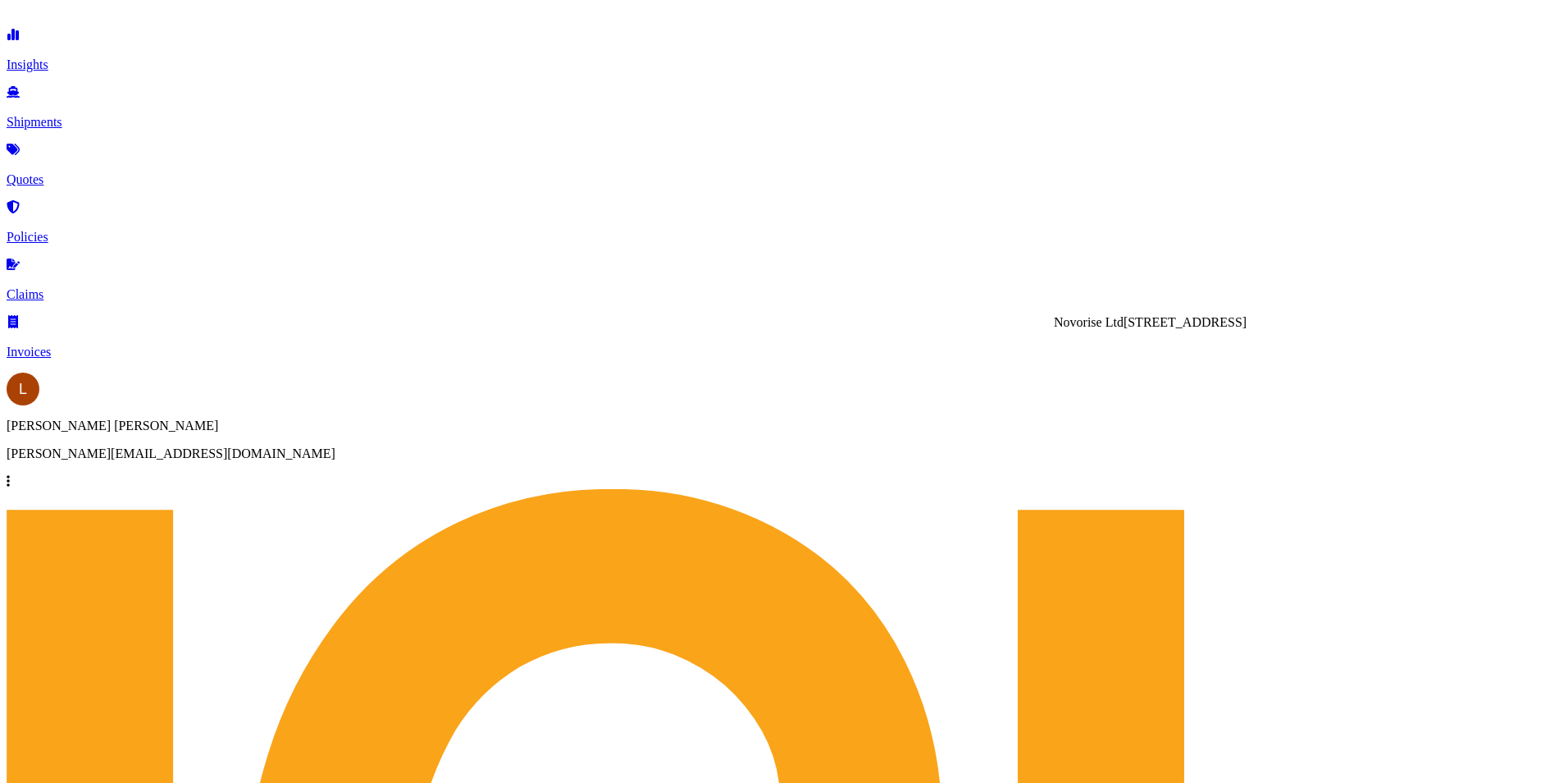
click at [1123, 329] on span "[STREET_ADDRESS]" at bounding box center [1184, 322] width 123 height 14
type input "Novorise Ltd"
click at [592, 407] on div "FCL" at bounding box center [579, 399] width 25 height 15
select select "2"
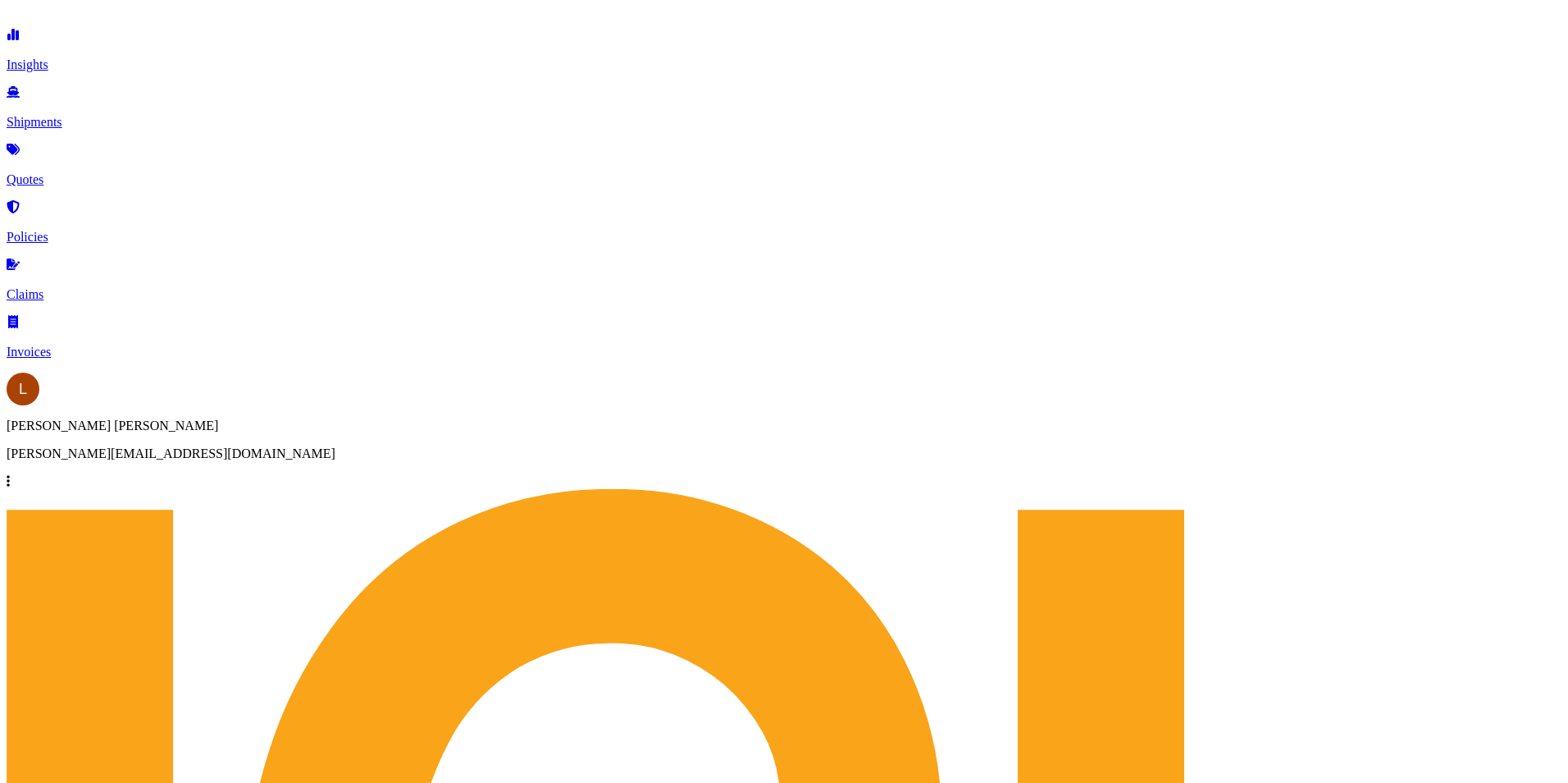
click at [1087, 463] on div "$ USD" at bounding box center [1094, 470] width 69 height 31
type input "$ USD"
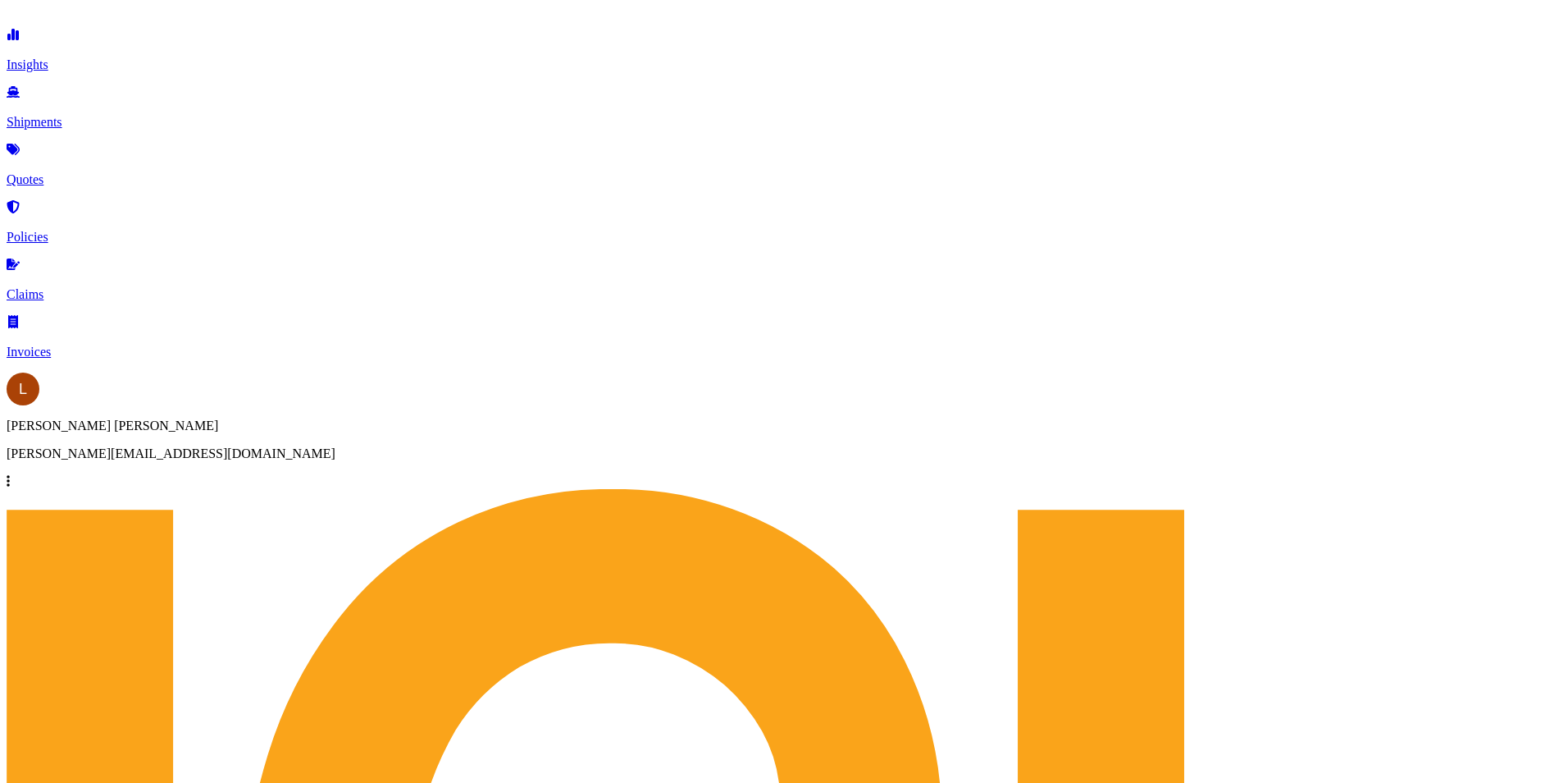
type input "2650"
paste input "SHOUSI00290477"
type input "SHOUSI00290477"
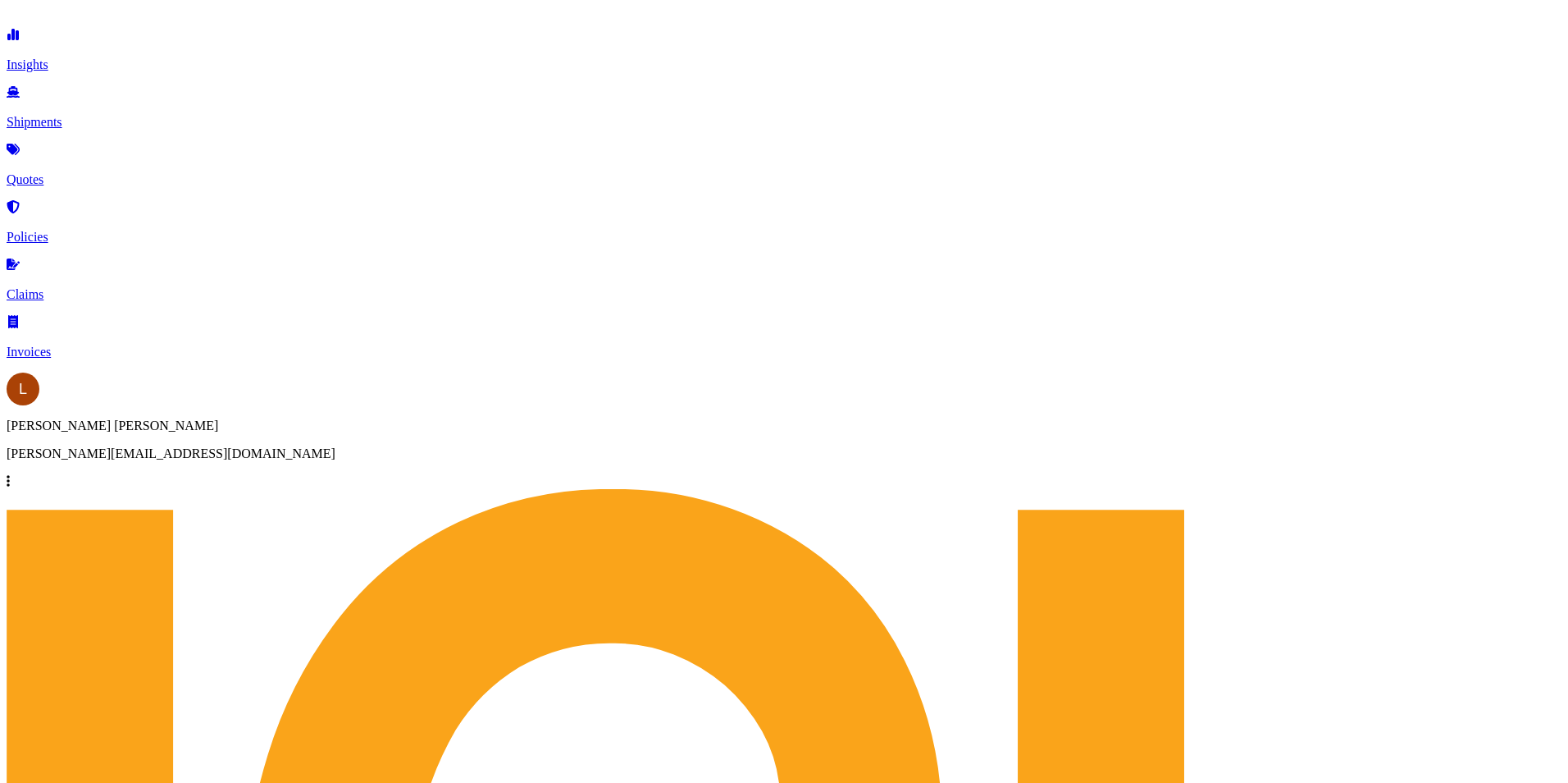
paste input "ZEPHYR LUMOS V.016W"
type input "ZEPHYR LUMOS V.016W"
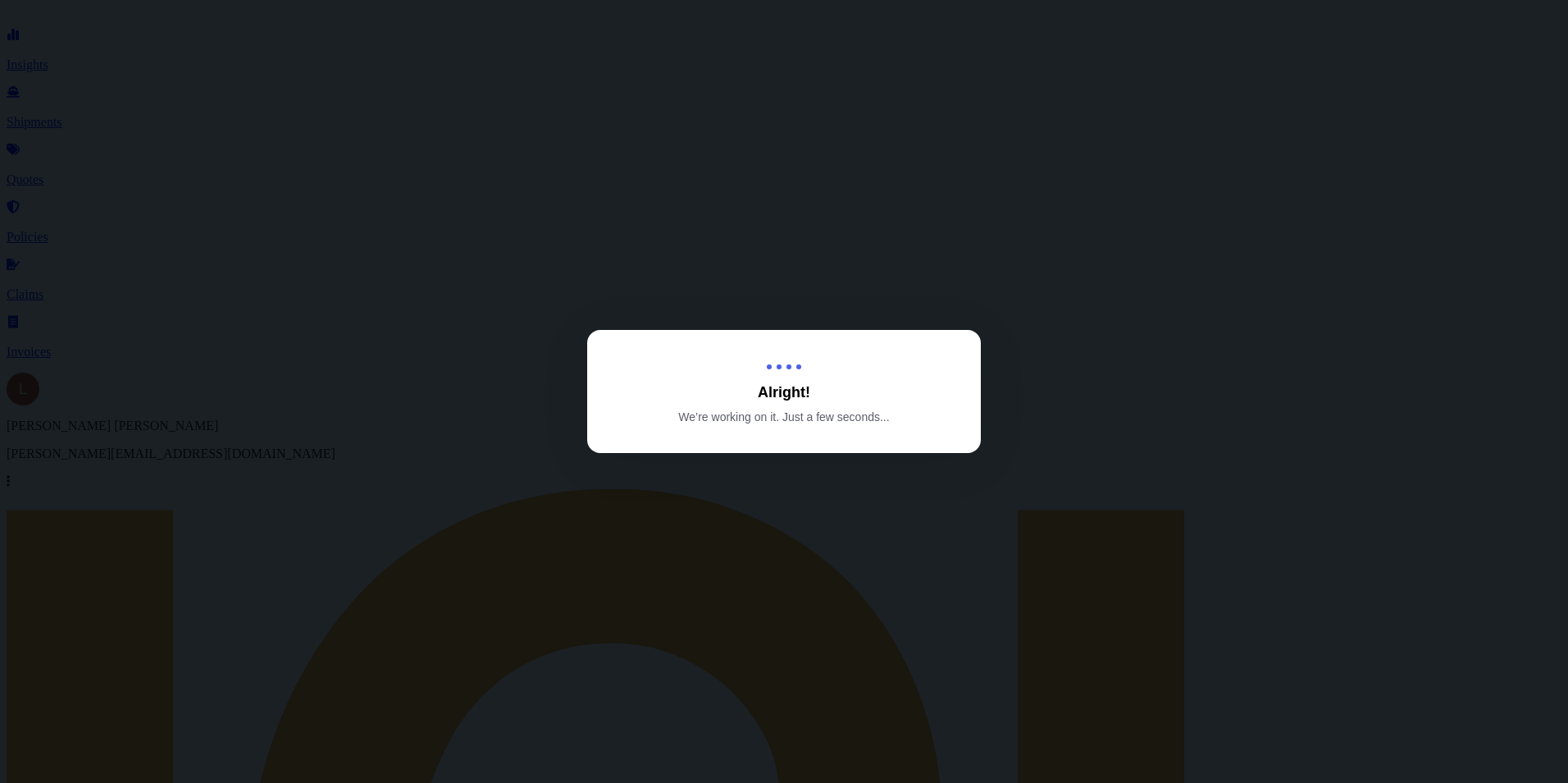
select select "Sea"
select select "Road"
select select "2"
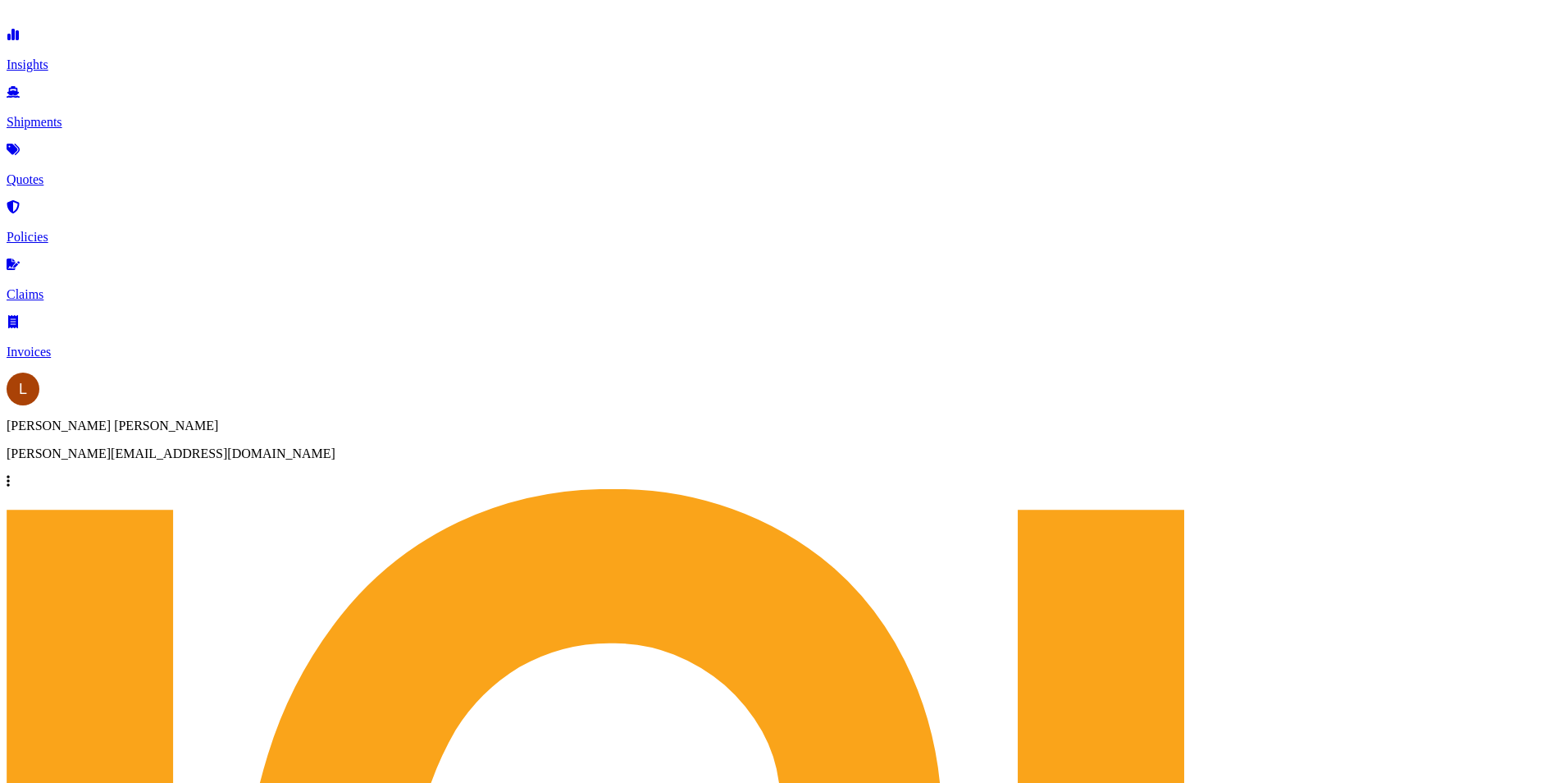
scroll to position [1952, 0]
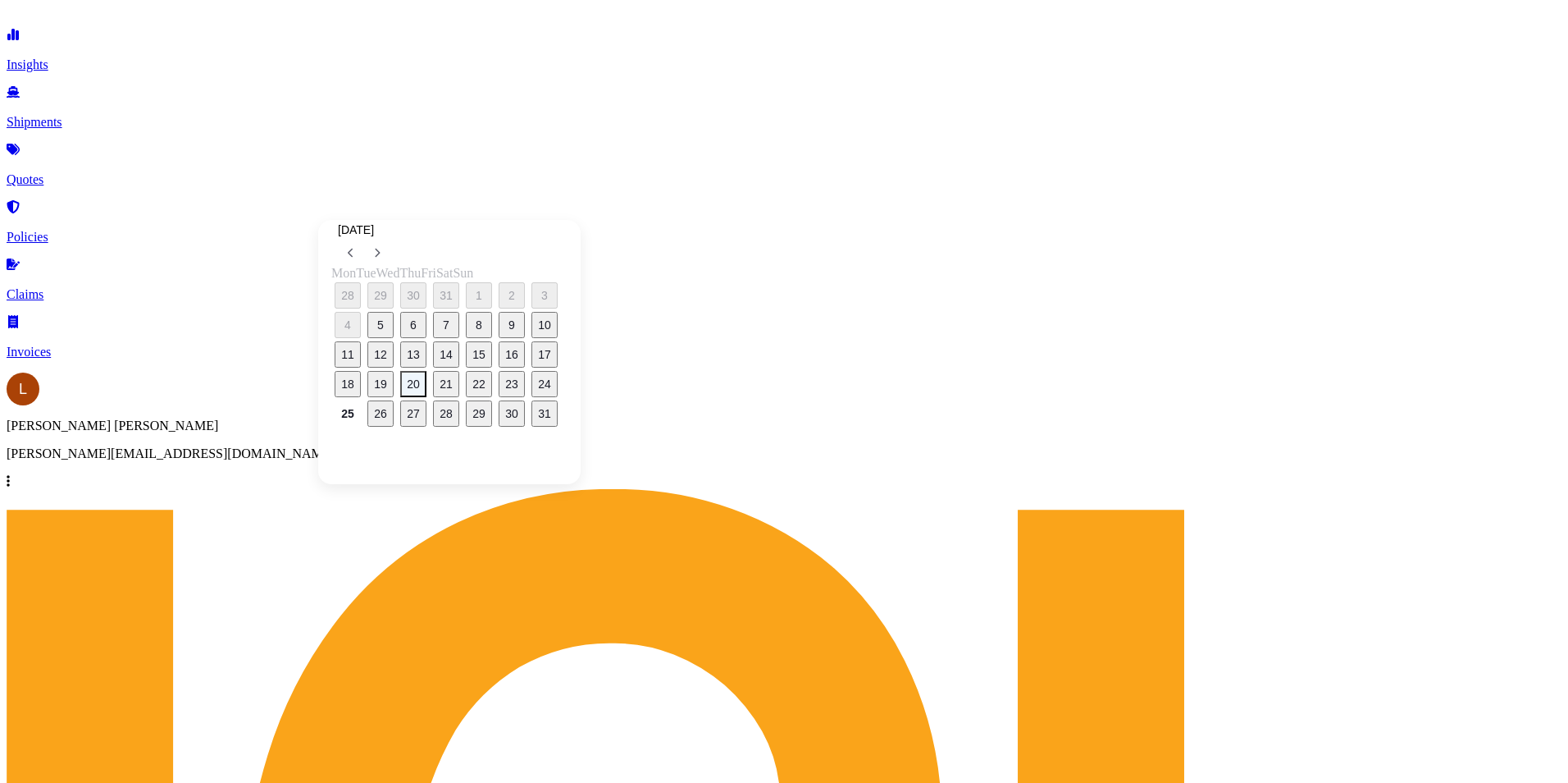
click at [423, 388] on button "20" at bounding box center [413, 384] width 26 height 26
type input "[DATE]"
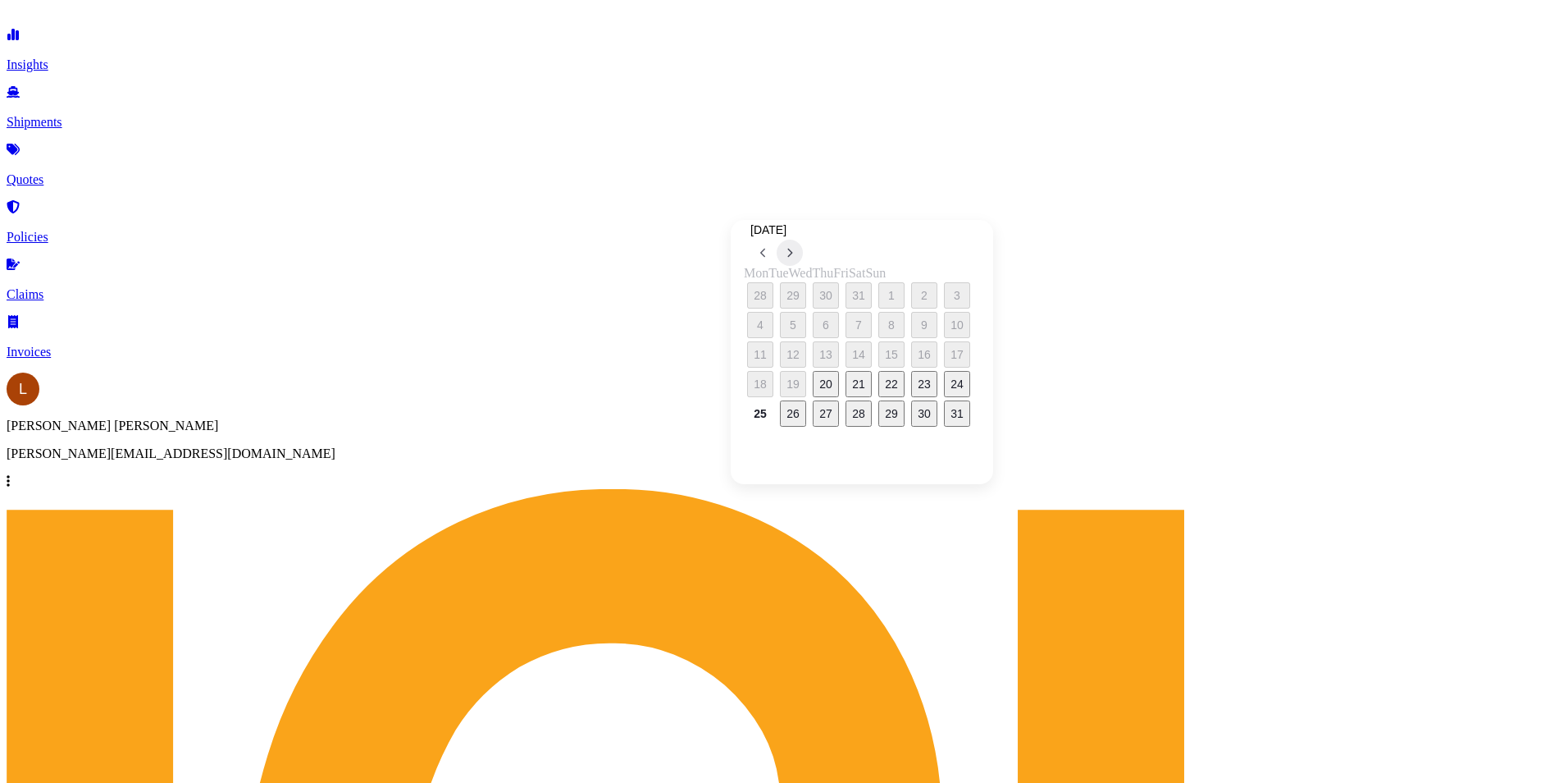
click at [803, 240] on button at bounding box center [789, 252] width 26 height 26
click at [834, 355] on button "15" at bounding box center [825, 354] width 26 height 26
type input "[DATE]"
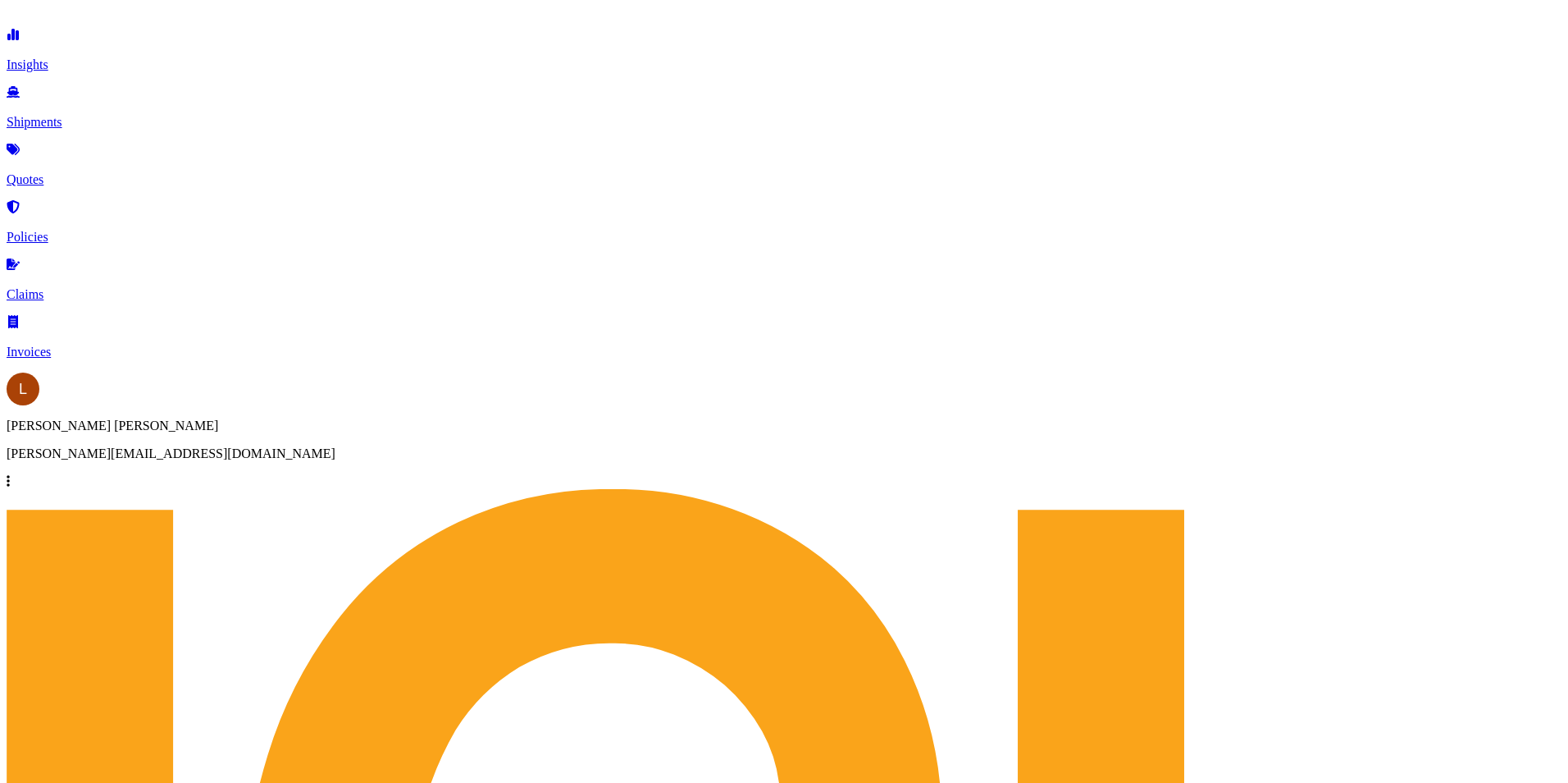
paste input "OCGU8048091"
type input "OCGU8048091"
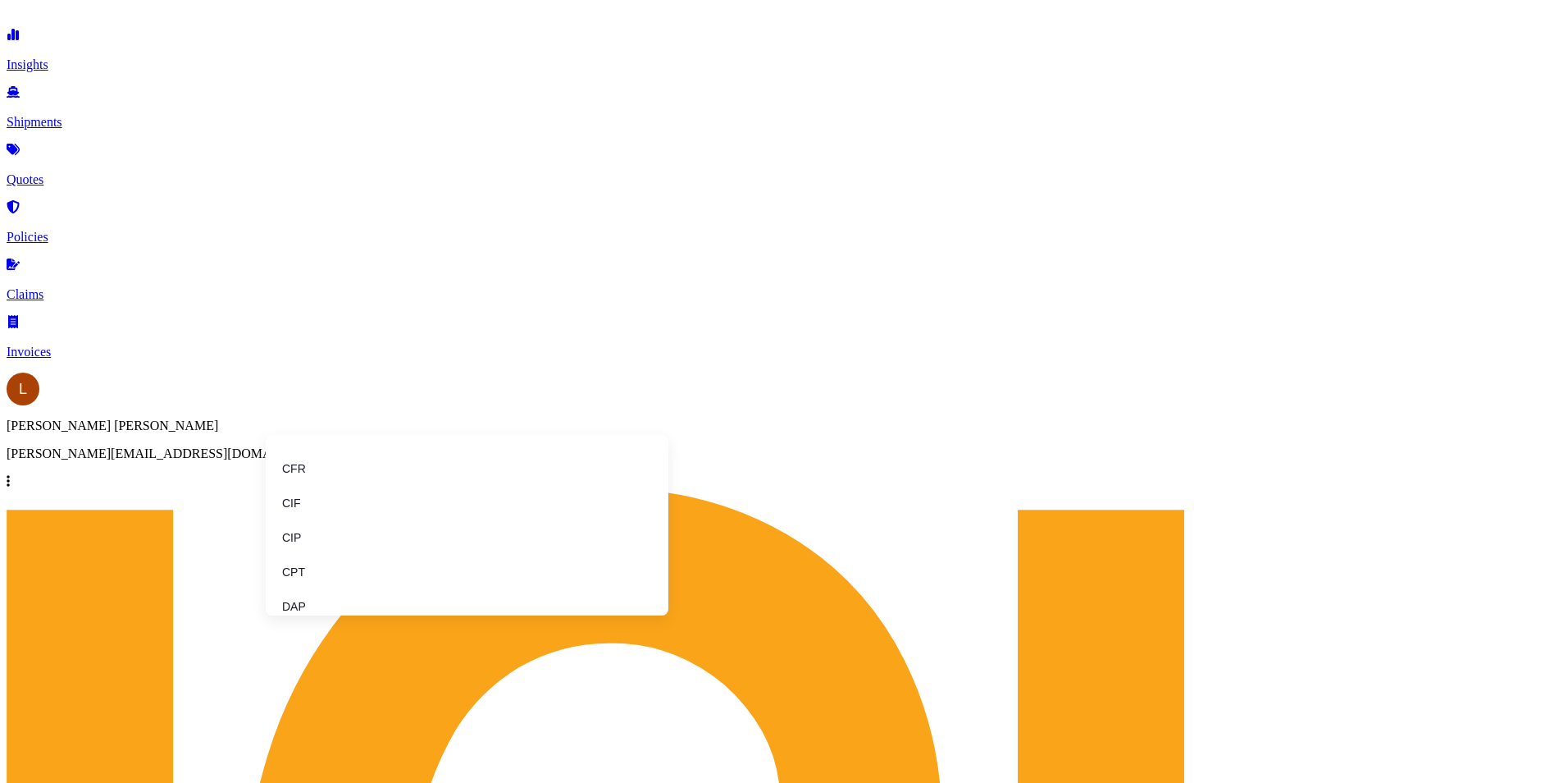
type input "f"
click at [312, 593] on li "FOB" at bounding box center [467, 606] width 390 height 31
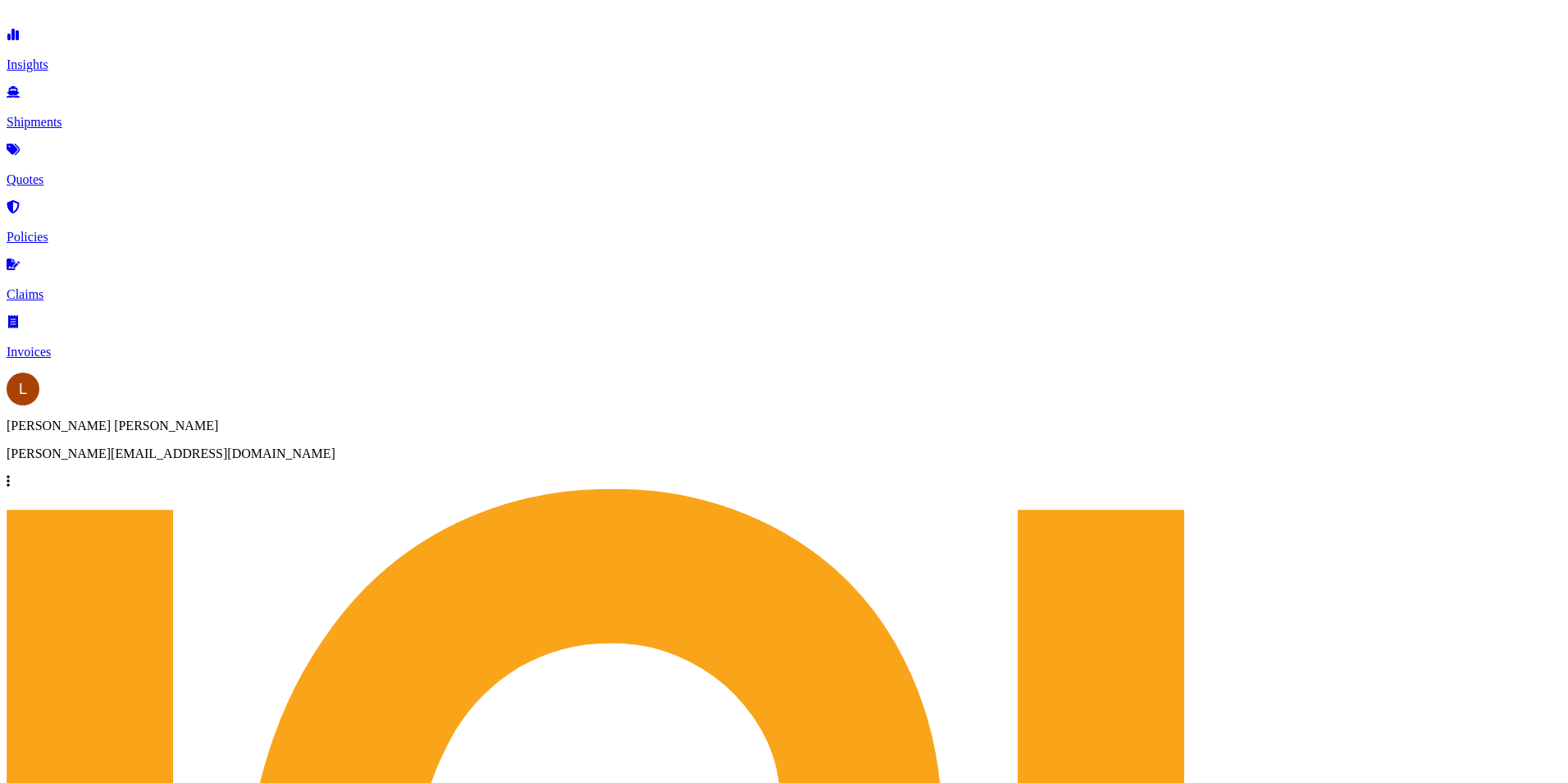
click at [67, 172] on p "Quotes" at bounding box center [784, 180] width 1555 height 15
type input "novorise"
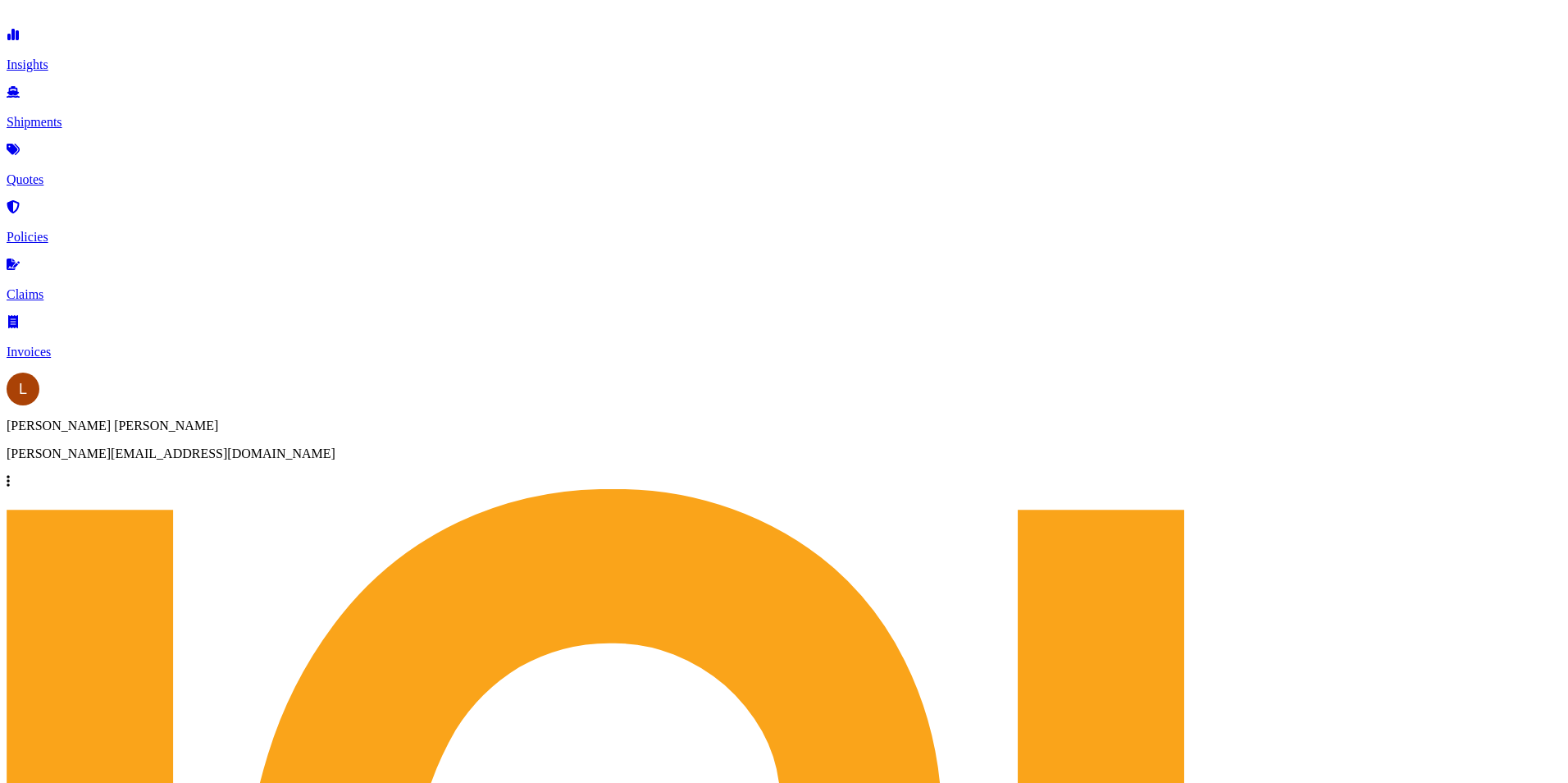
scroll to position [554, 1294]
drag, startPoint x: 1356, startPoint y: 123, endPoint x: 1285, endPoint y: 121, distance: 71.0
click at [58, 230] on p "Policies" at bounding box center [784, 237] width 1555 height 15
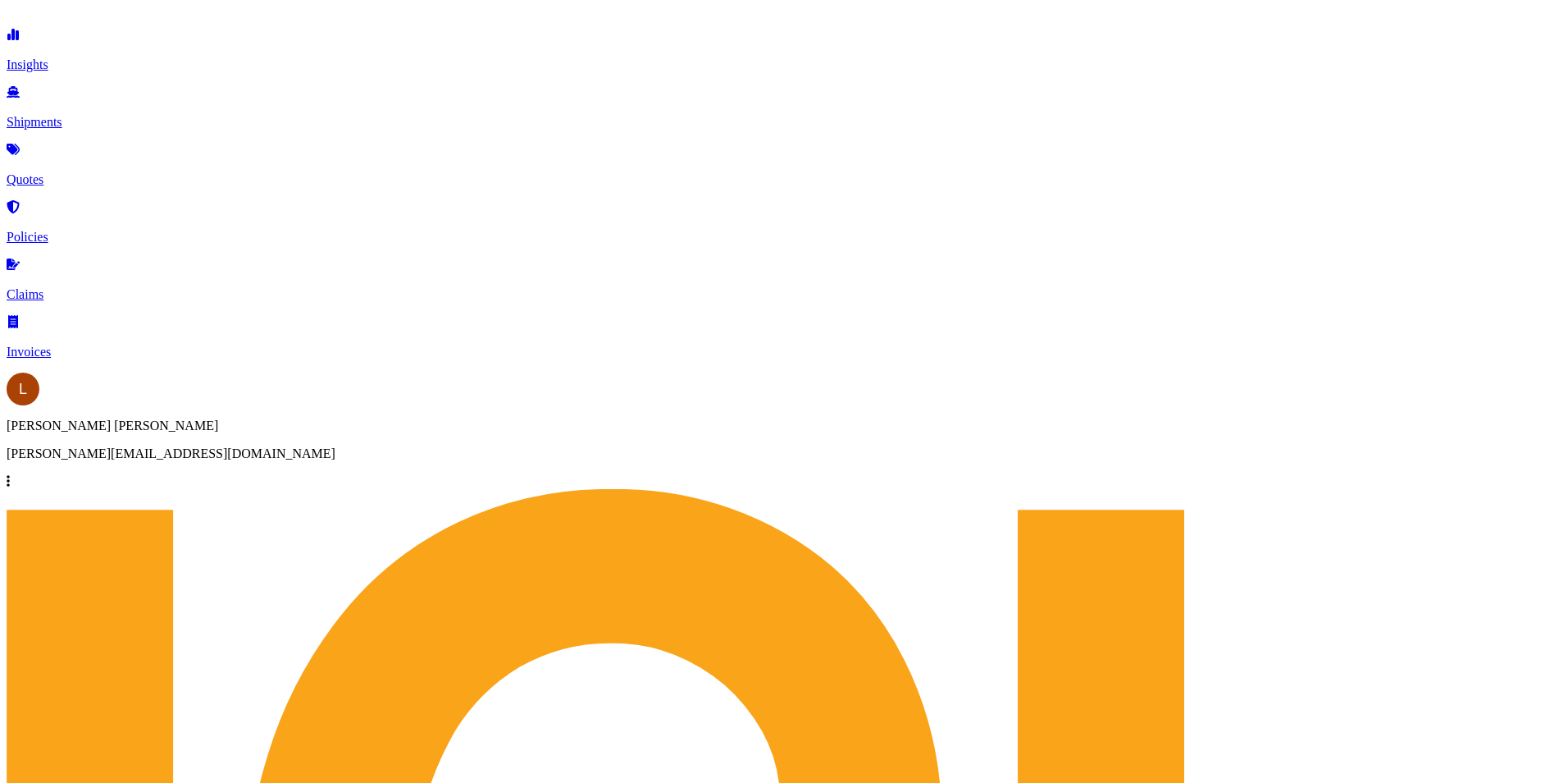
scroll to position [504, 1294]
click at [1409, 440] on p "Download certificate" at bounding box center [1436, 448] width 111 height 15
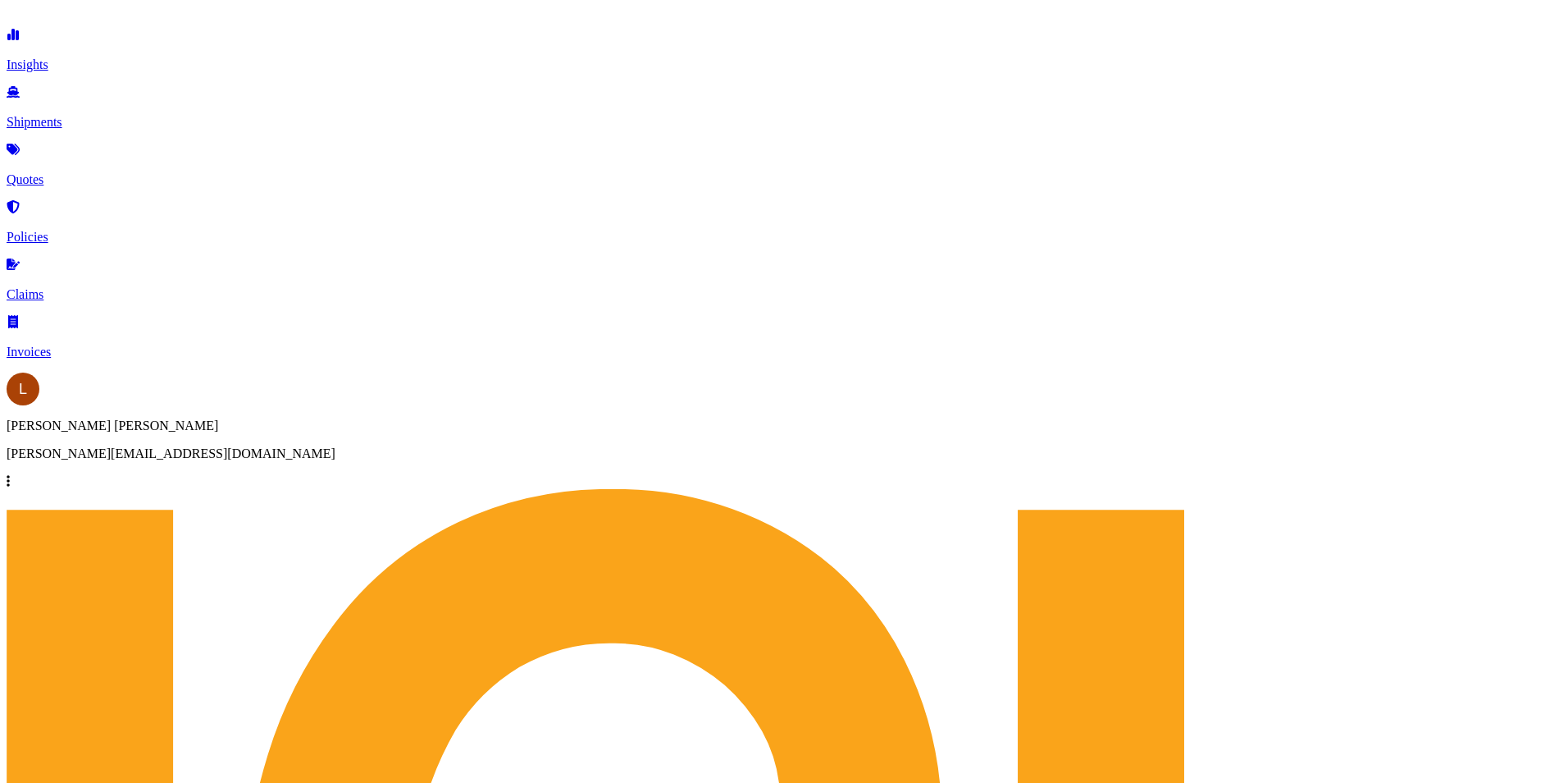
click at [78, 147] on link "Quotes" at bounding box center [784, 165] width 1555 height 43
select select "Sea"
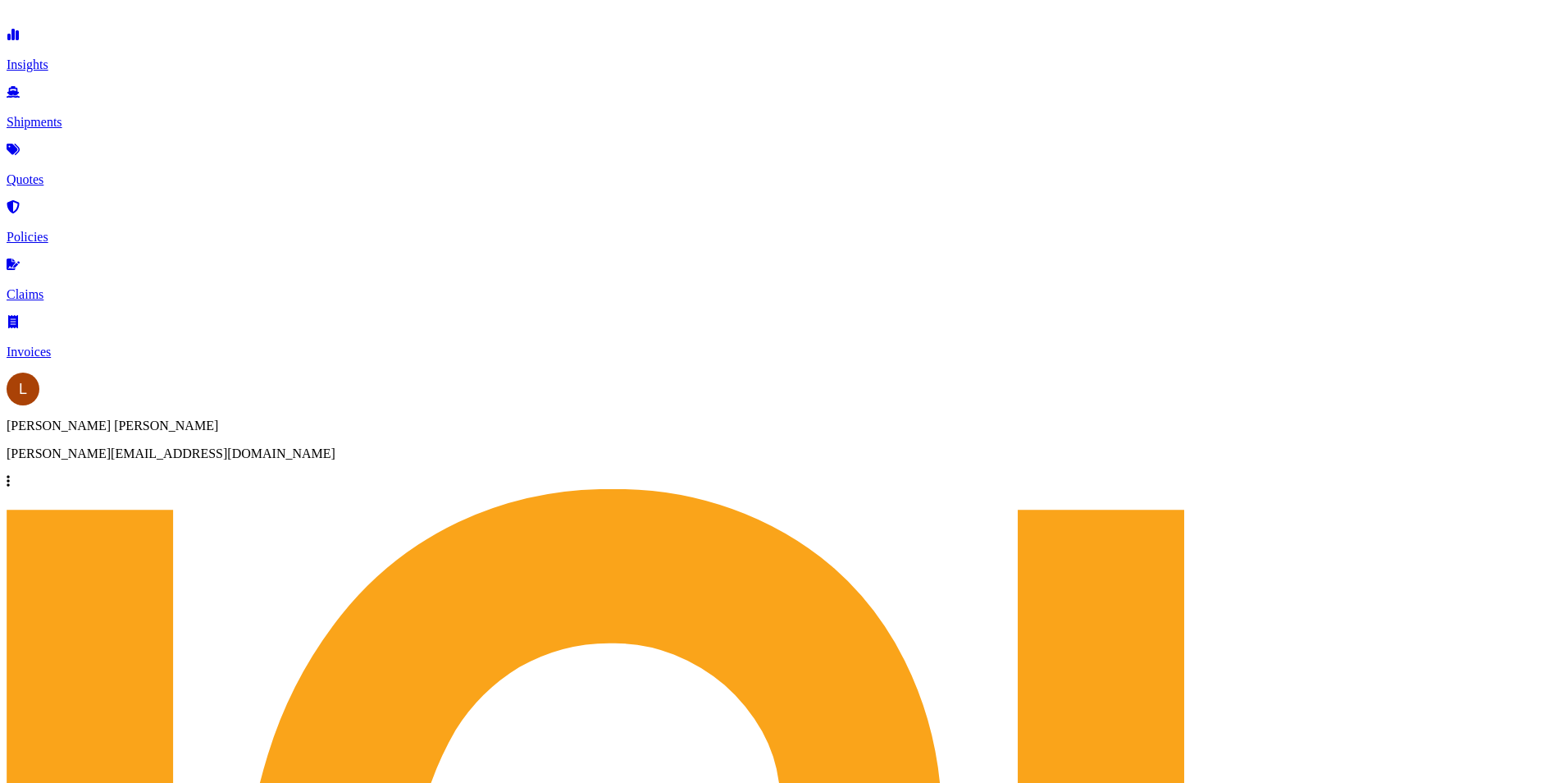
select select "1"
type input "CNXAM - [GEOGRAPHIC_DATA], [GEOGRAPHIC_DATA]"
click at [425, 515] on span "GBSOU - Southamp ton, [GEOGRAPHIC_DATA]" at bounding box center [389, 510] width 267 height 14
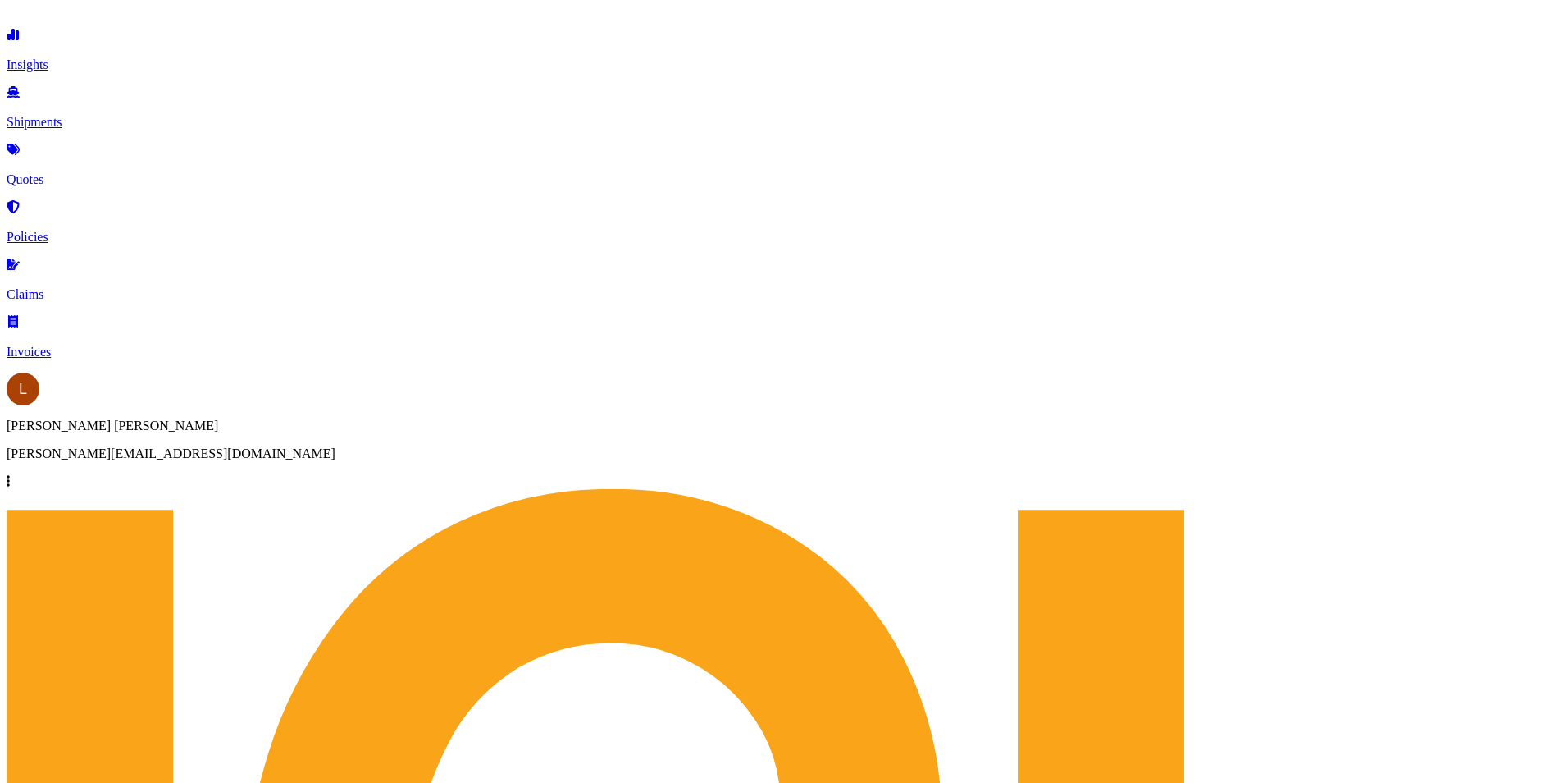
type input "GBSOU - [GEOGRAPHIC_DATA], [GEOGRAPHIC_DATA]"
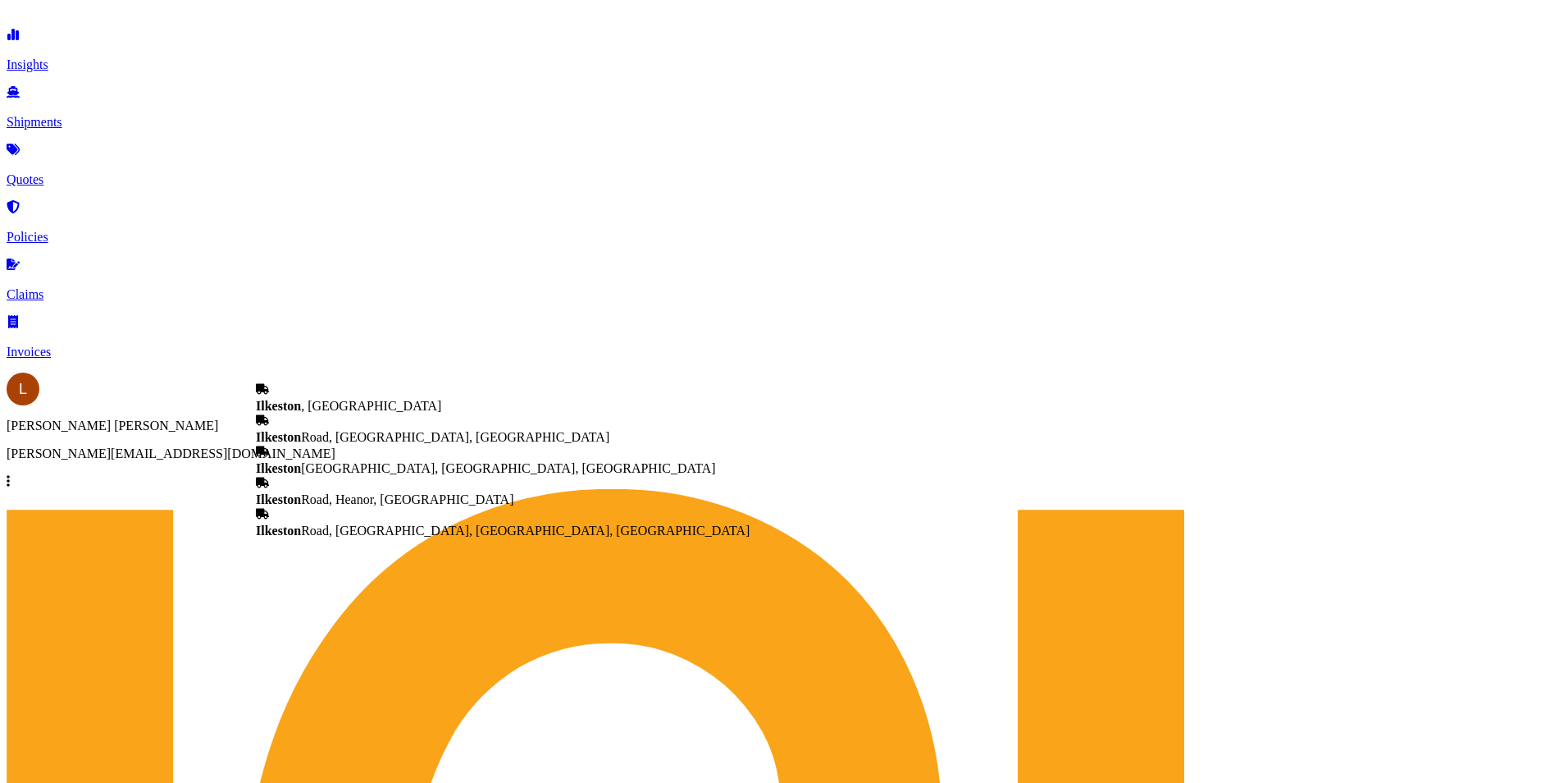
click at [301, 399] on b "Ilkeston" at bounding box center [279, 406] width 46 height 14
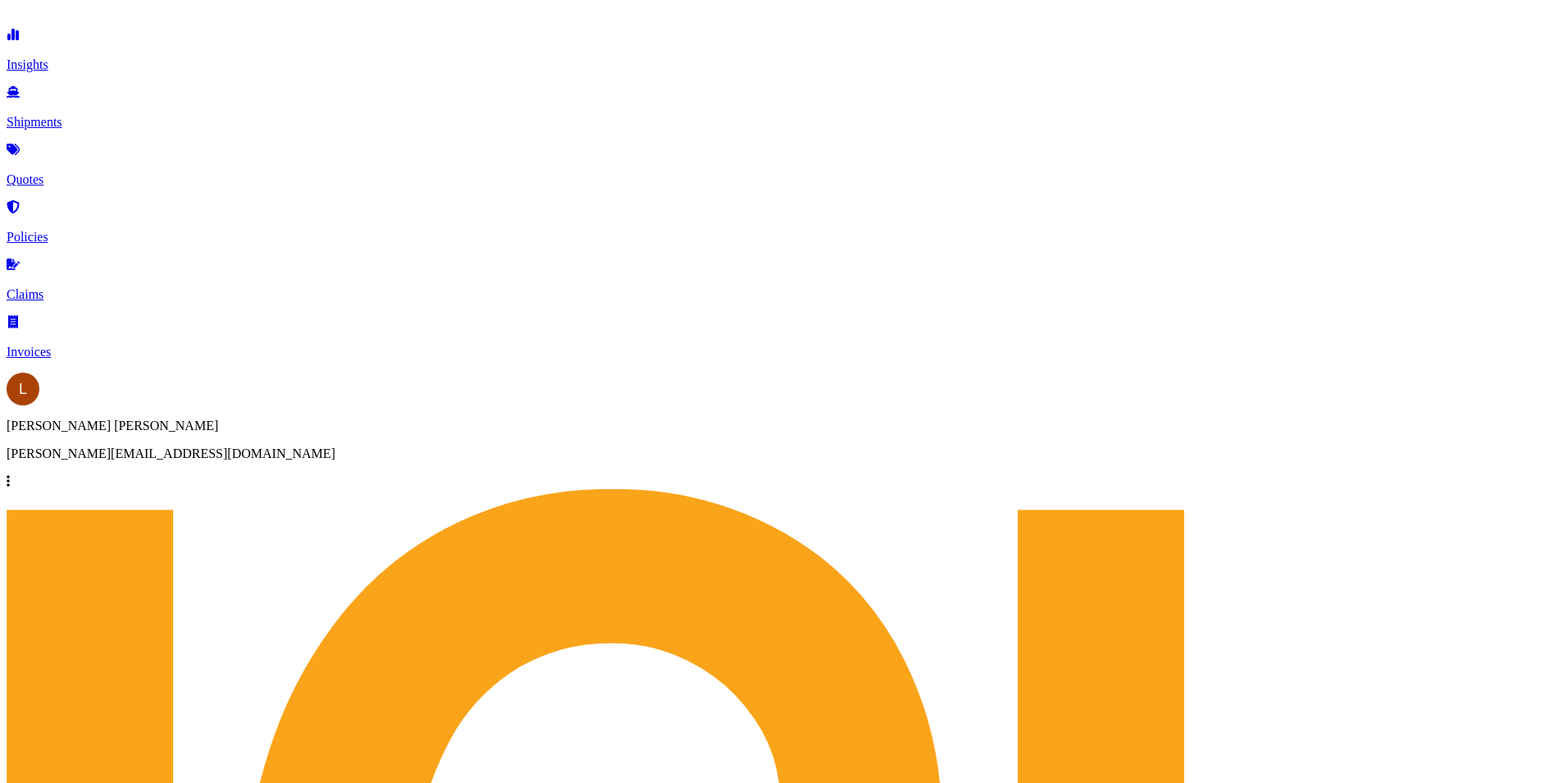
type input "[GEOGRAPHIC_DATA], [GEOGRAPHIC_DATA]"
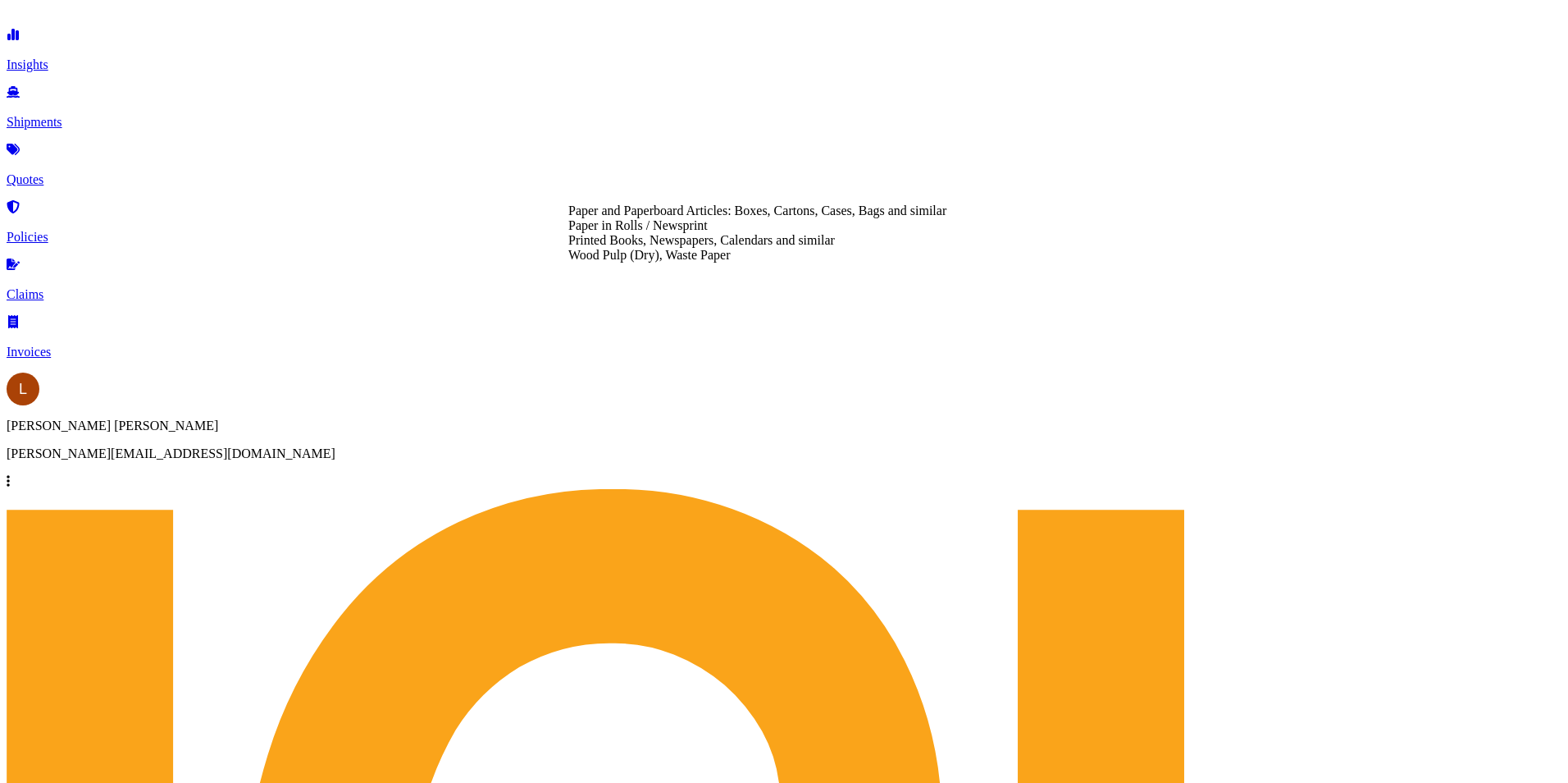
click at [792, 218] on div "Paper and Paperboard Articles: Boxes, Cartons, Cases, Bags and similar" at bounding box center [757, 211] width 378 height 15
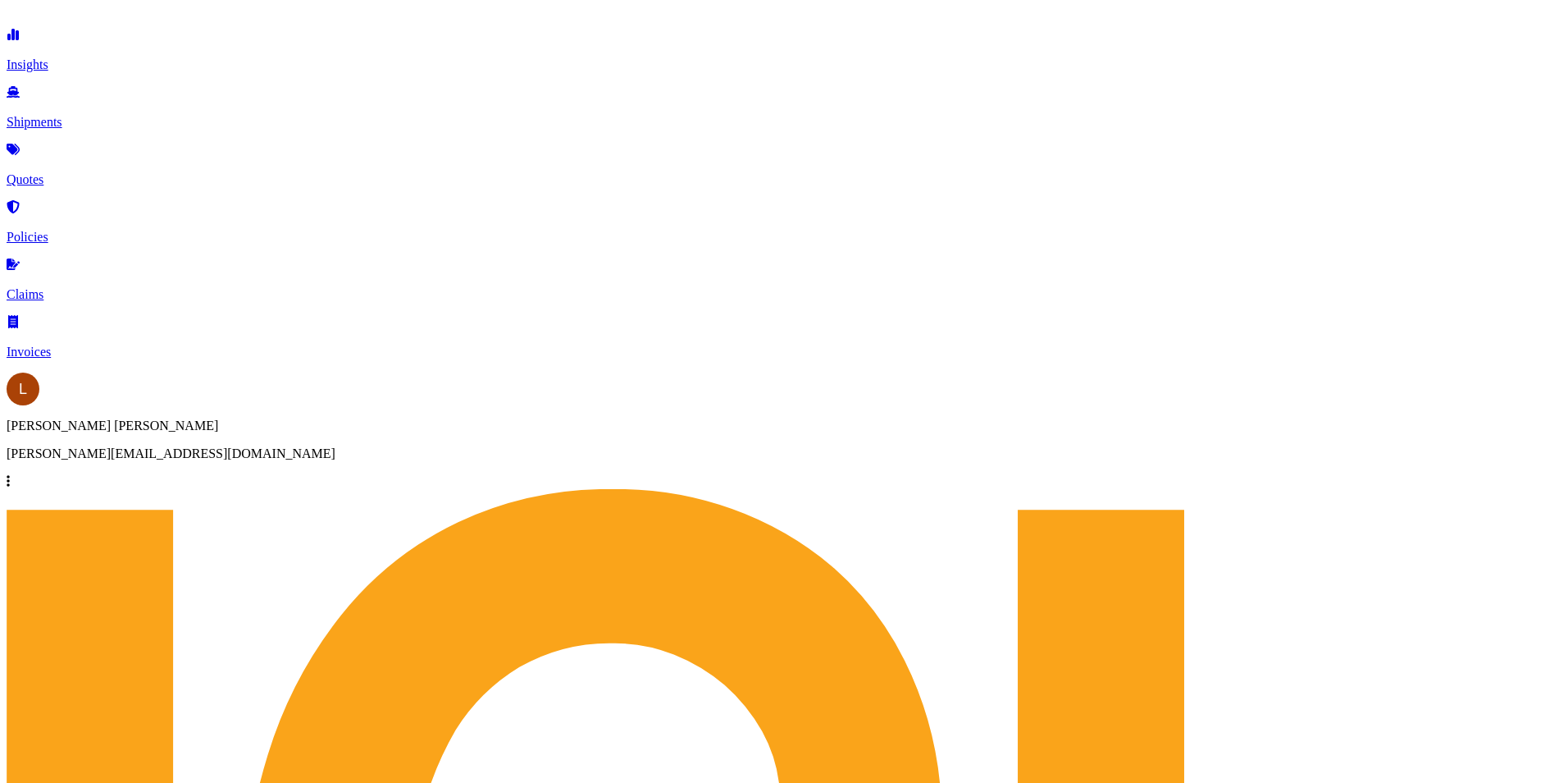
type input "Paper and Paperboard Articles: Boxes, Cartons, Cases, Bags and similar"
type textarea "PAPER BOX"
click at [607, 405] on div "$ USD" at bounding box center [609, 407] width 69 height 31
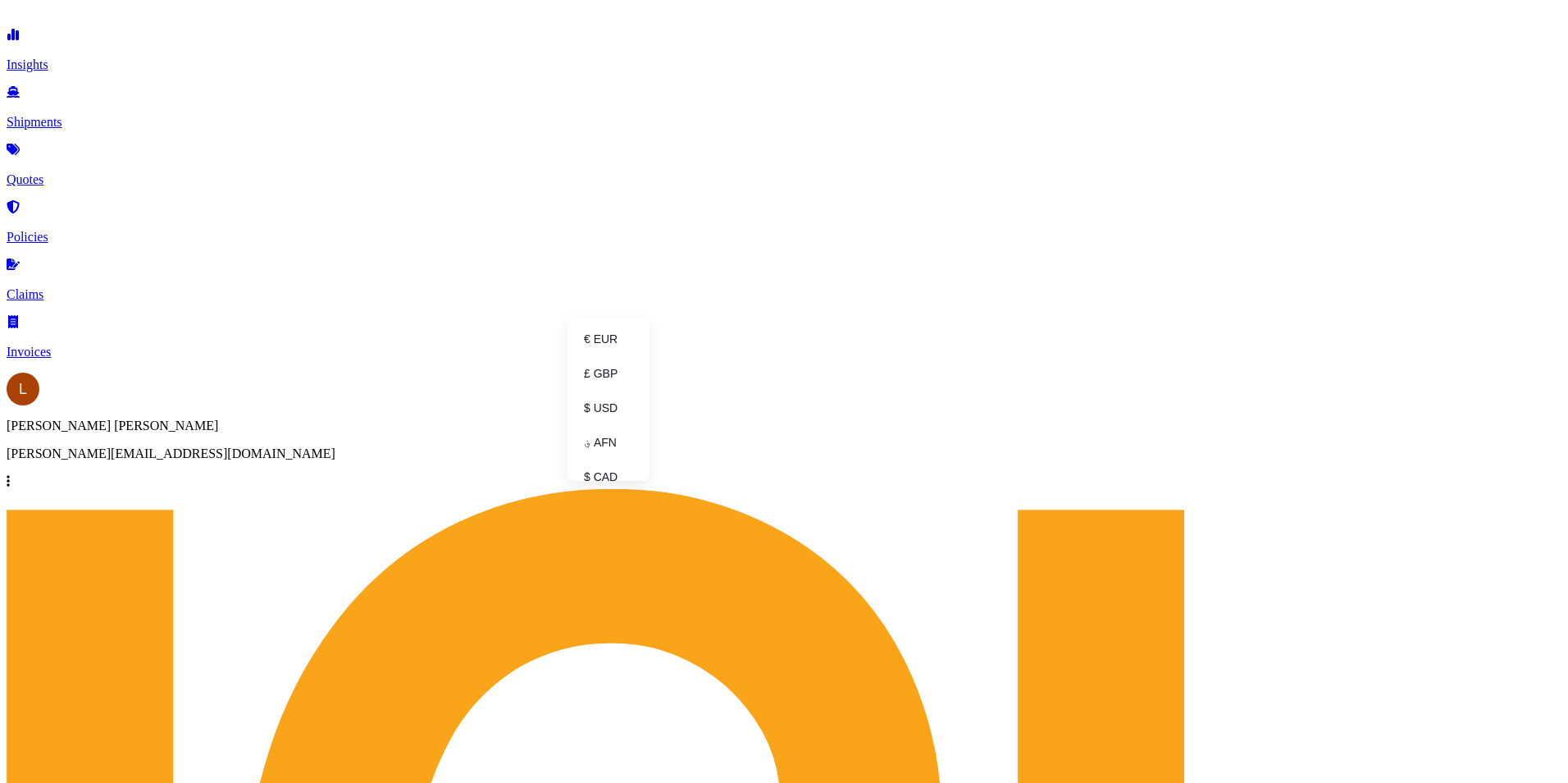
type input "$ USD"
type input "13190.66"
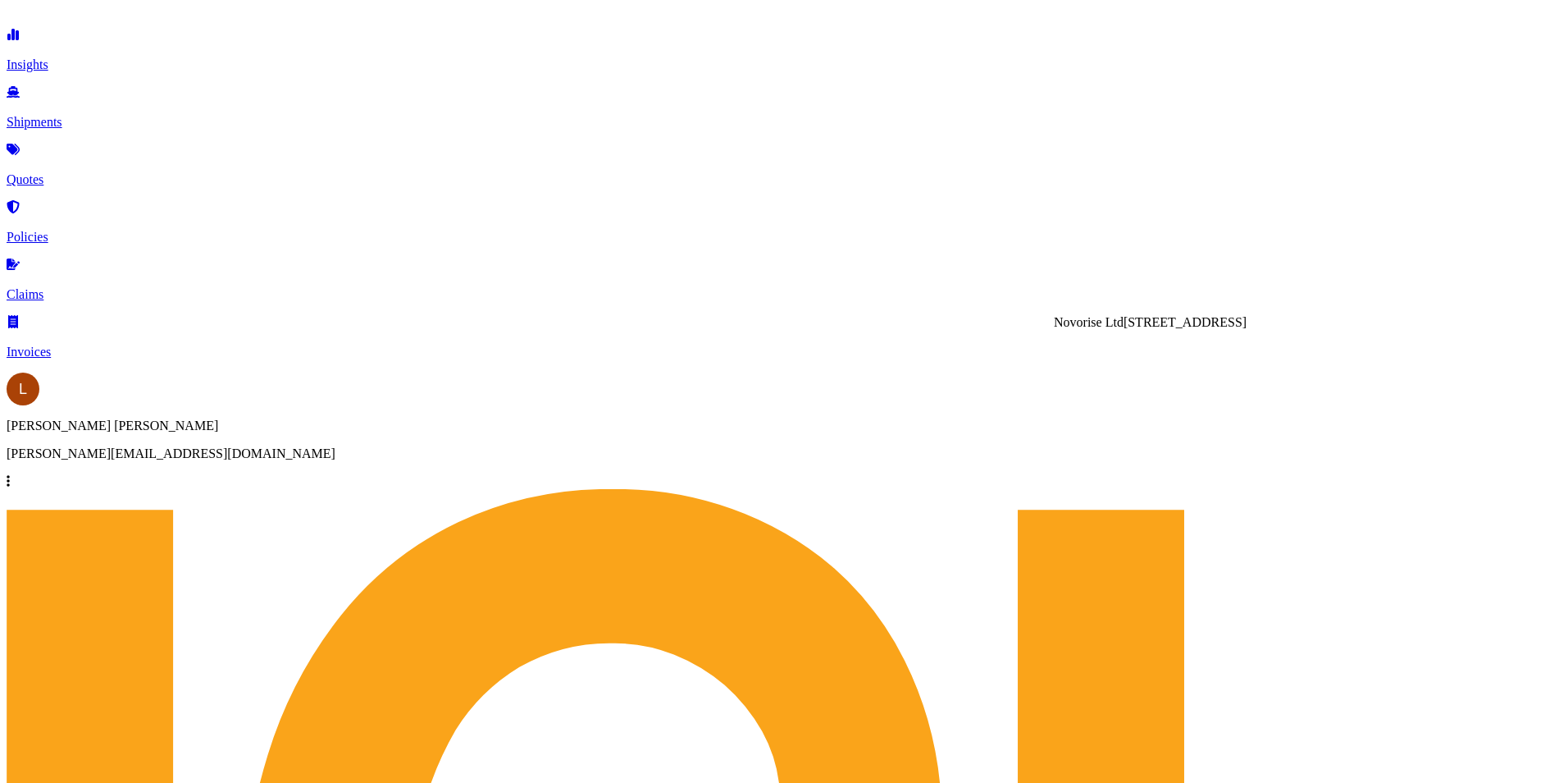
click at [1137, 329] on span "[STREET_ADDRESS]" at bounding box center [1184, 322] width 123 height 14
type input "Novorise Ltd"
click at [592, 407] on div "FCL" at bounding box center [579, 399] width 25 height 15
select select "2"
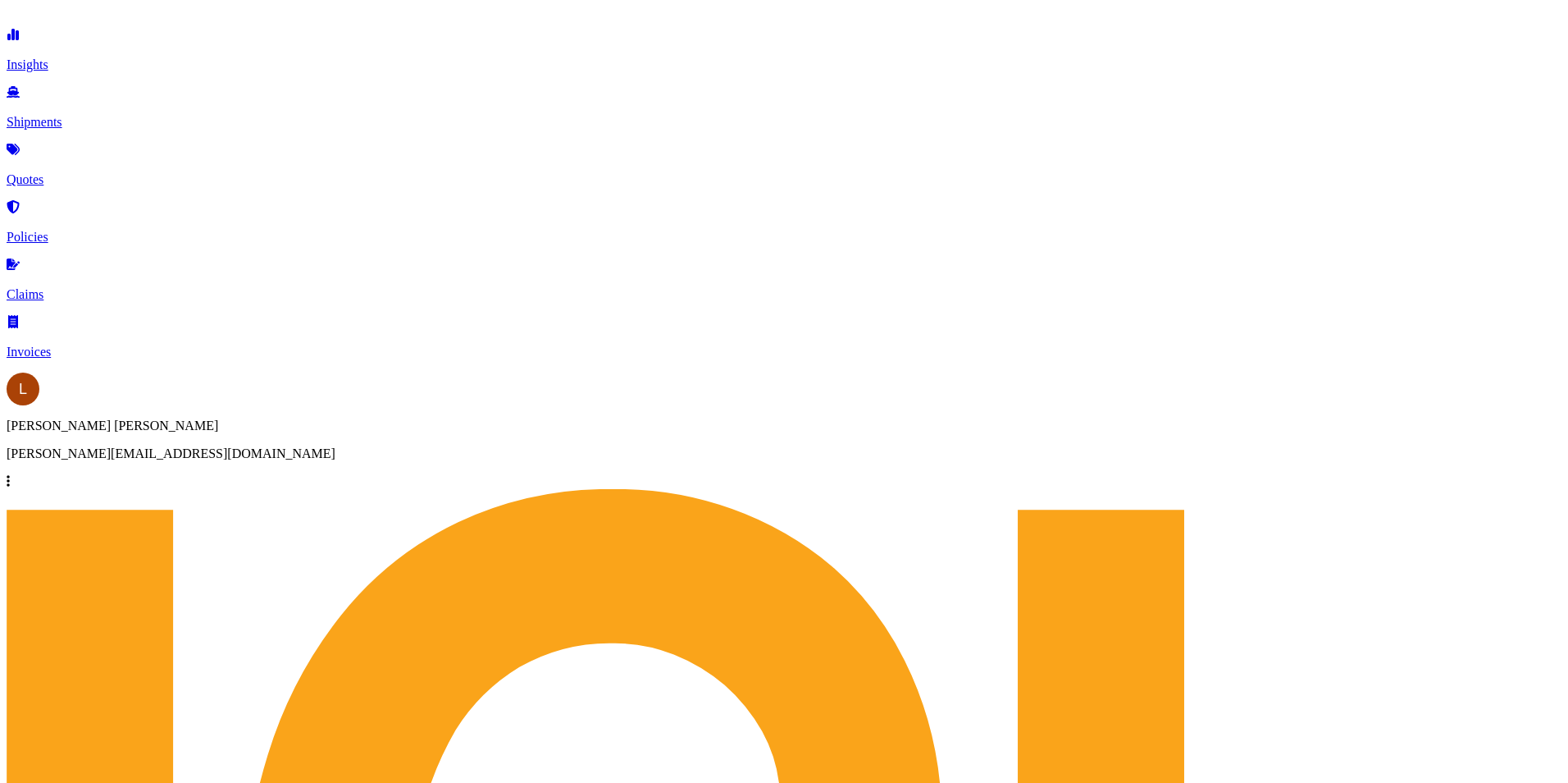
click at [1096, 462] on div "$ USD" at bounding box center [1094, 470] width 69 height 31
type input "$ USD"
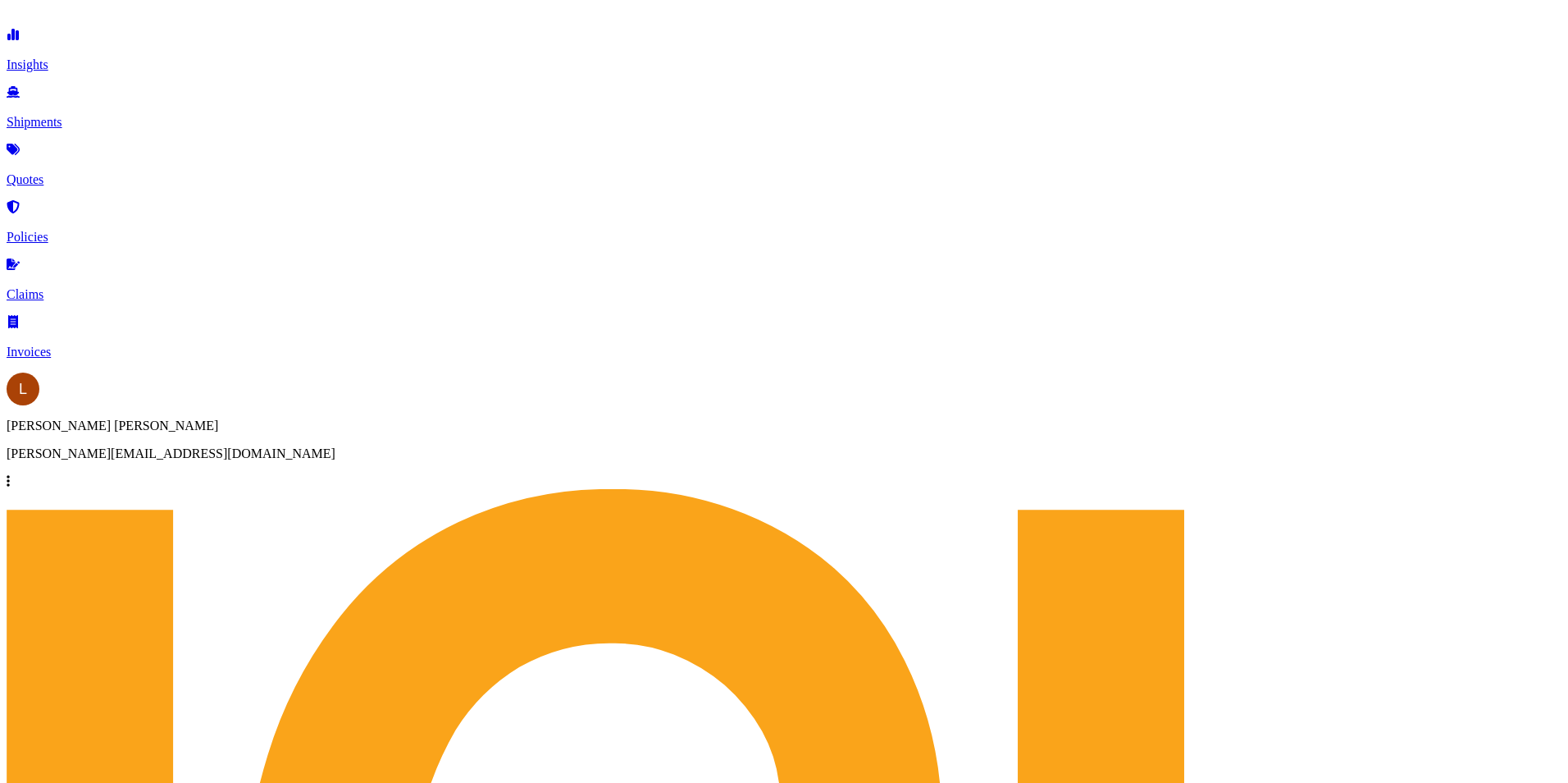
type input "2050"
paste input "SHOUSI00290617"
type input "SHOUSI00290617"
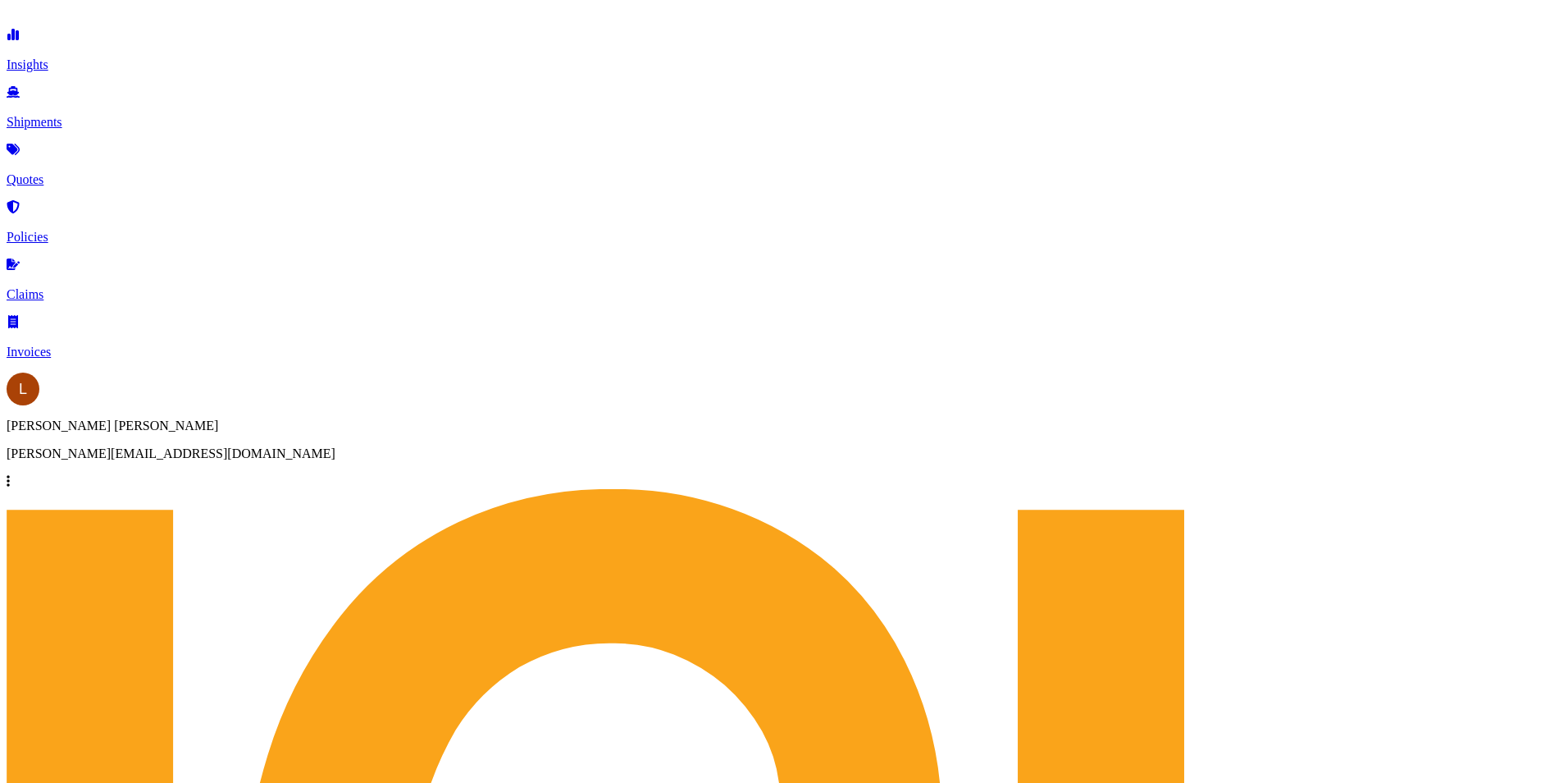
type input "HMM [GEOGRAPHIC_DATA]"
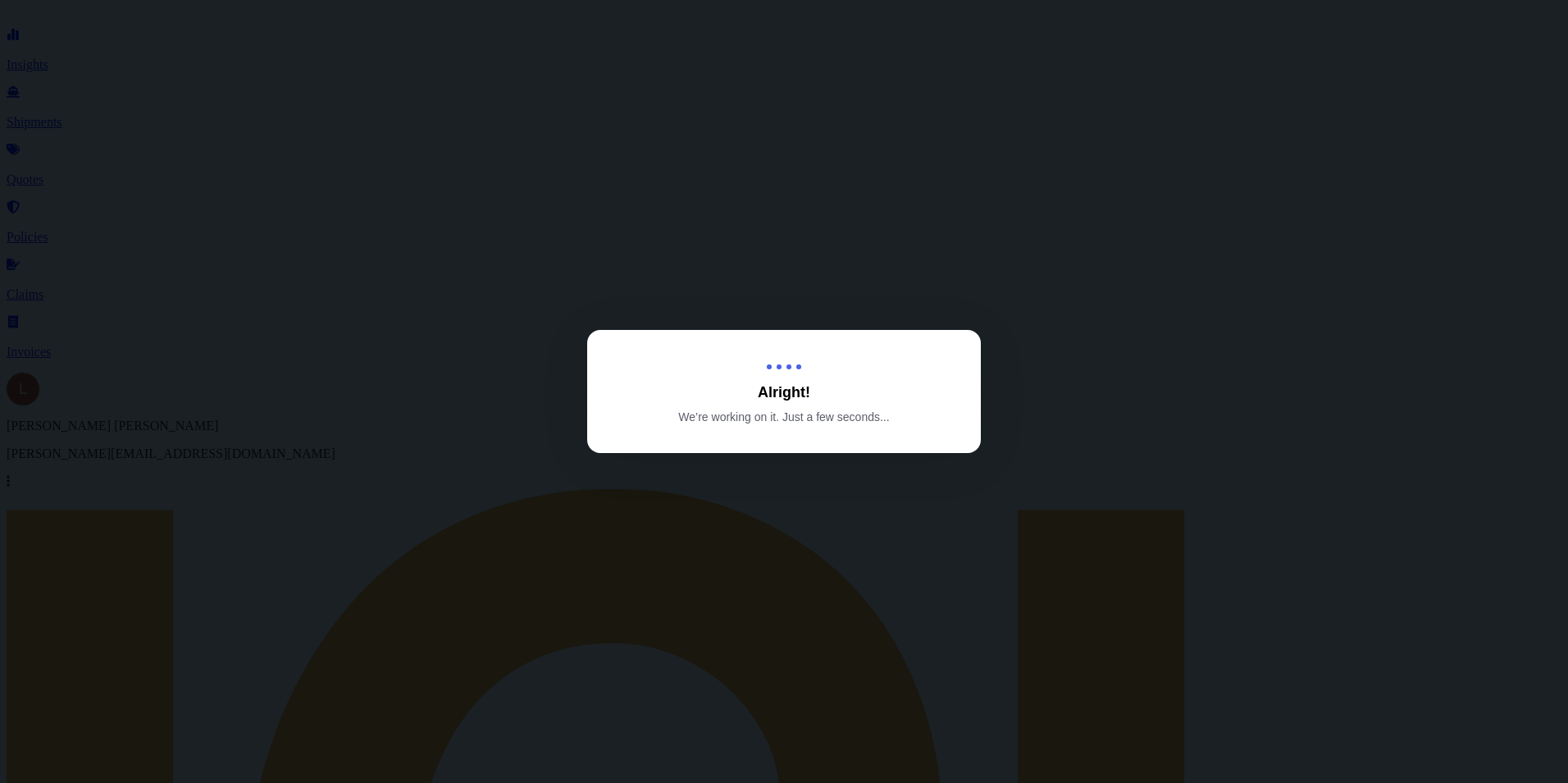
select select "Sea"
select select "Road"
select select "2"
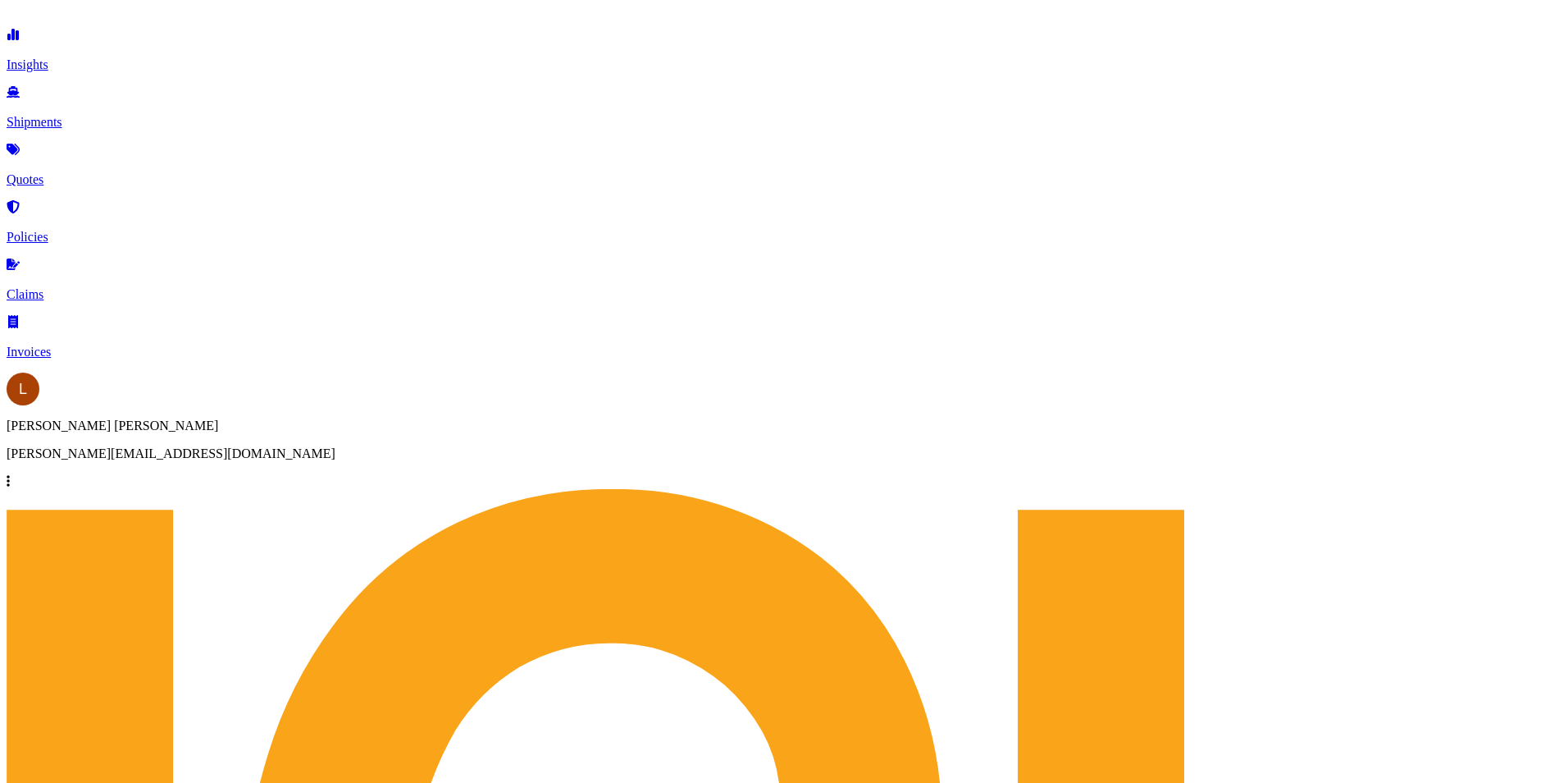
scroll to position [1952, 0]
paste input "FSCU8036375"
type input "FSCU8036375"
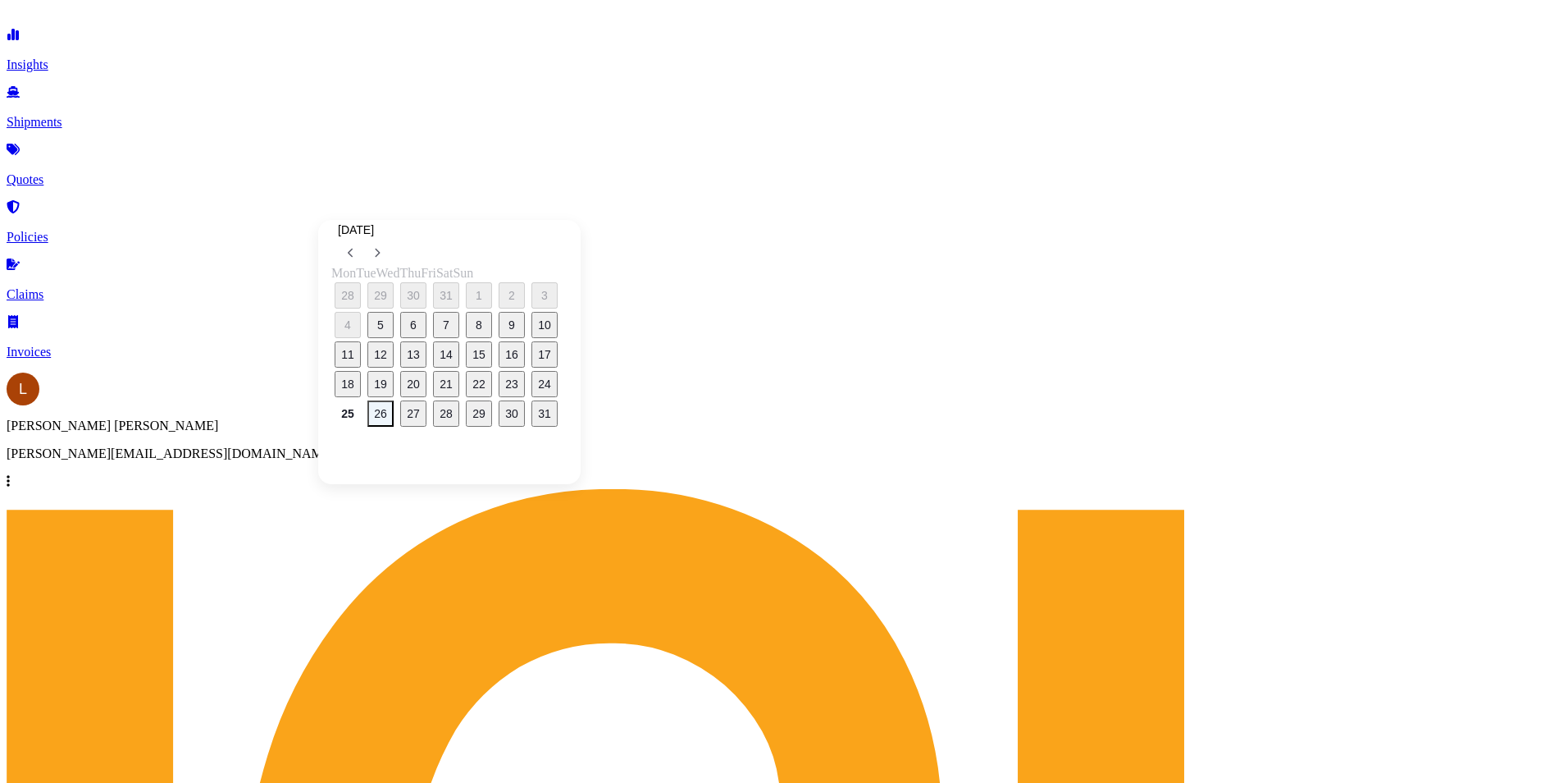
click at [385, 416] on button "26" at bounding box center [380, 413] width 26 height 26
type input "[DATE]"
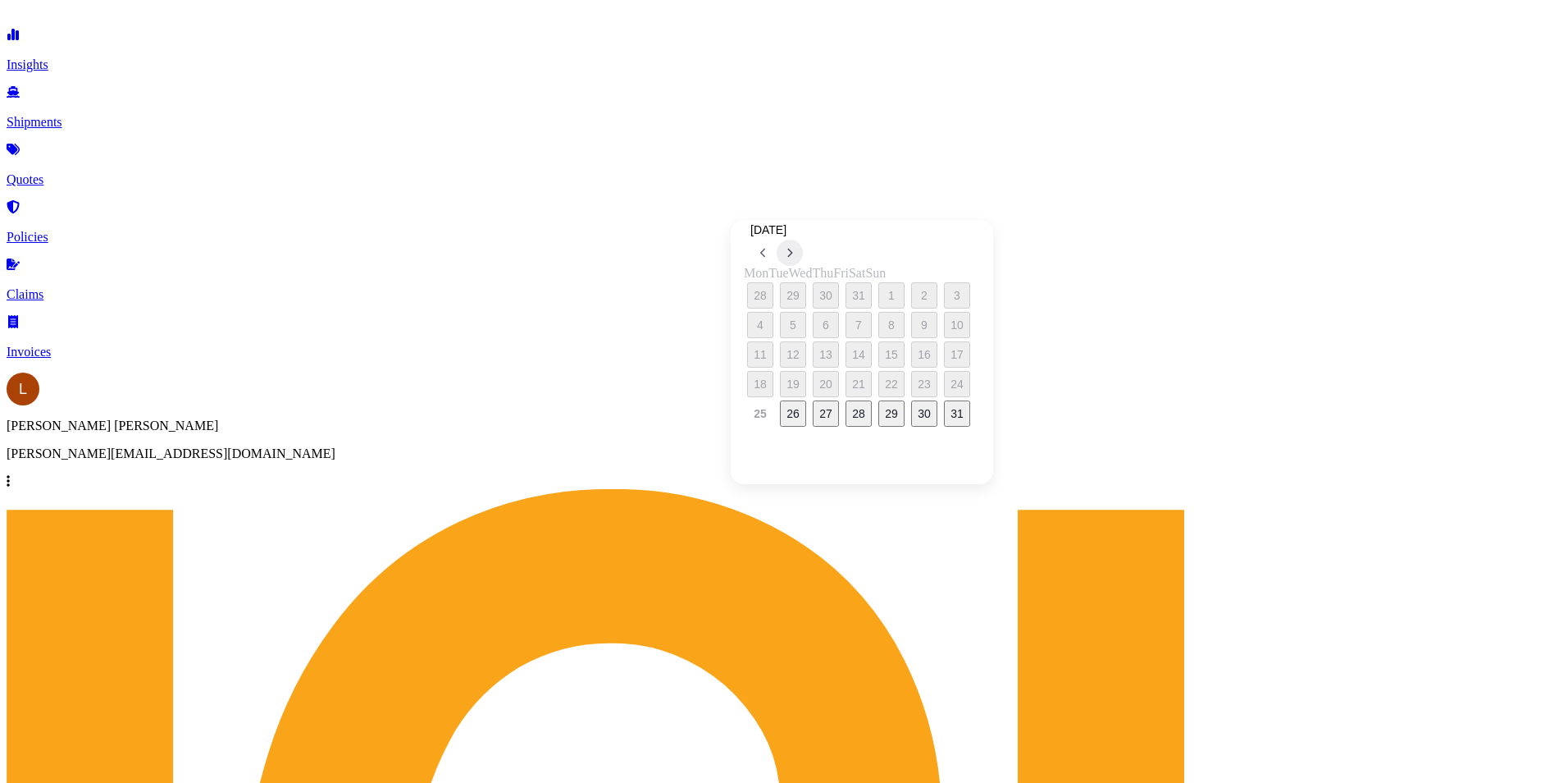
click at [794, 248] on icon at bounding box center [789, 252] width 6 height 10
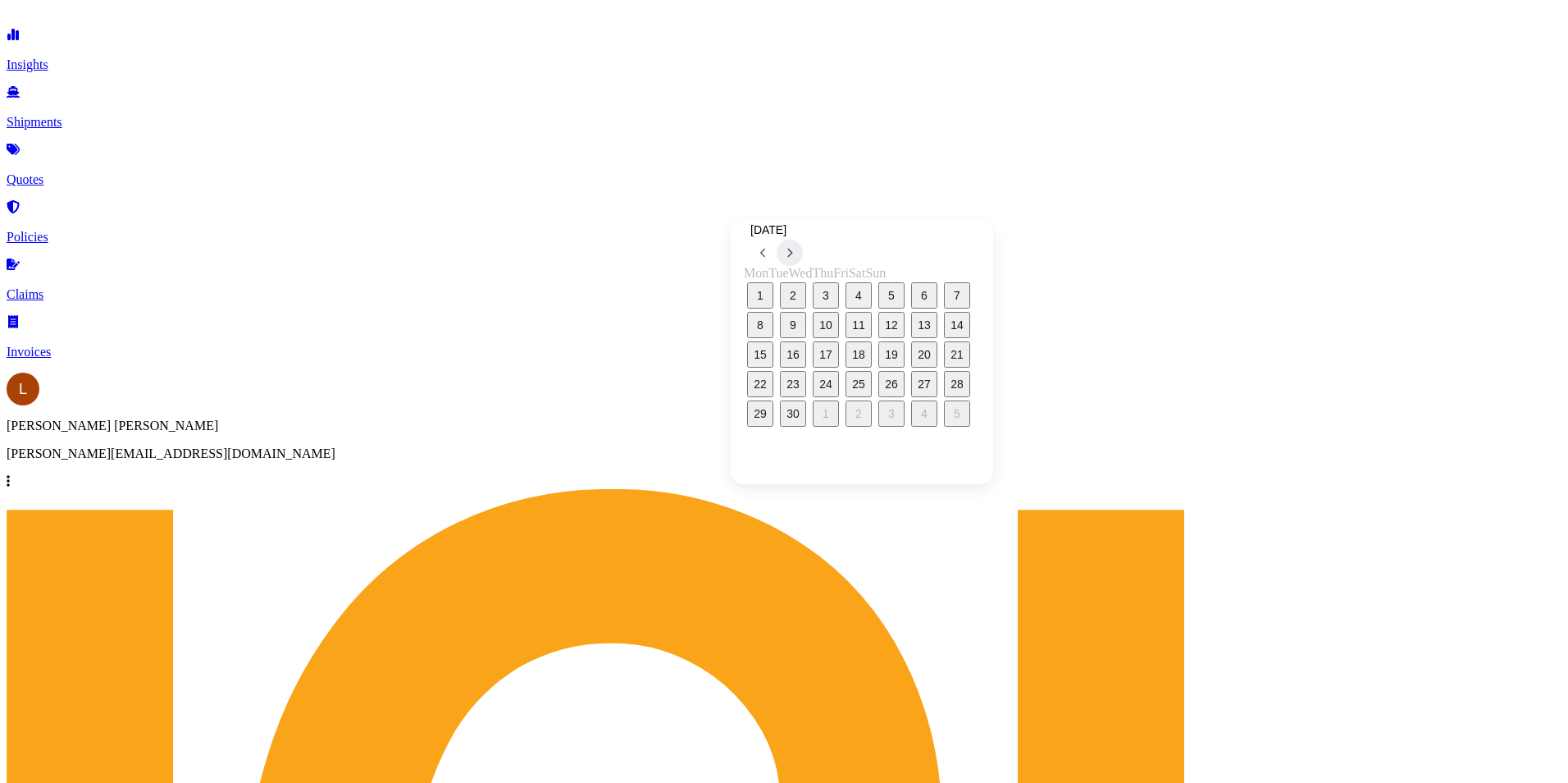
click at [794, 248] on icon at bounding box center [789, 252] width 6 height 10
click at [872, 357] on button "16" at bounding box center [858, 354] width 26 height 26
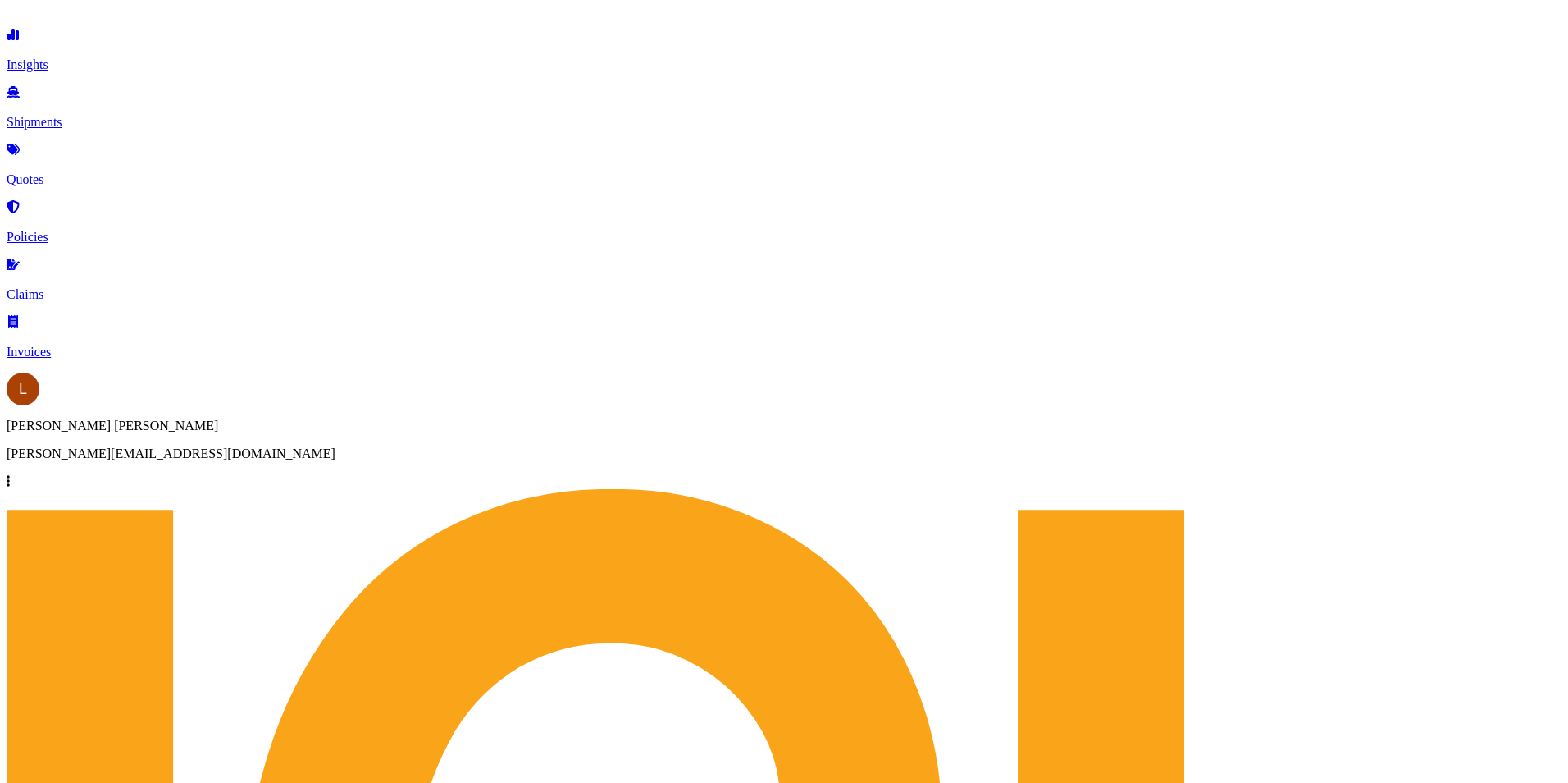
type input "[DATE]"
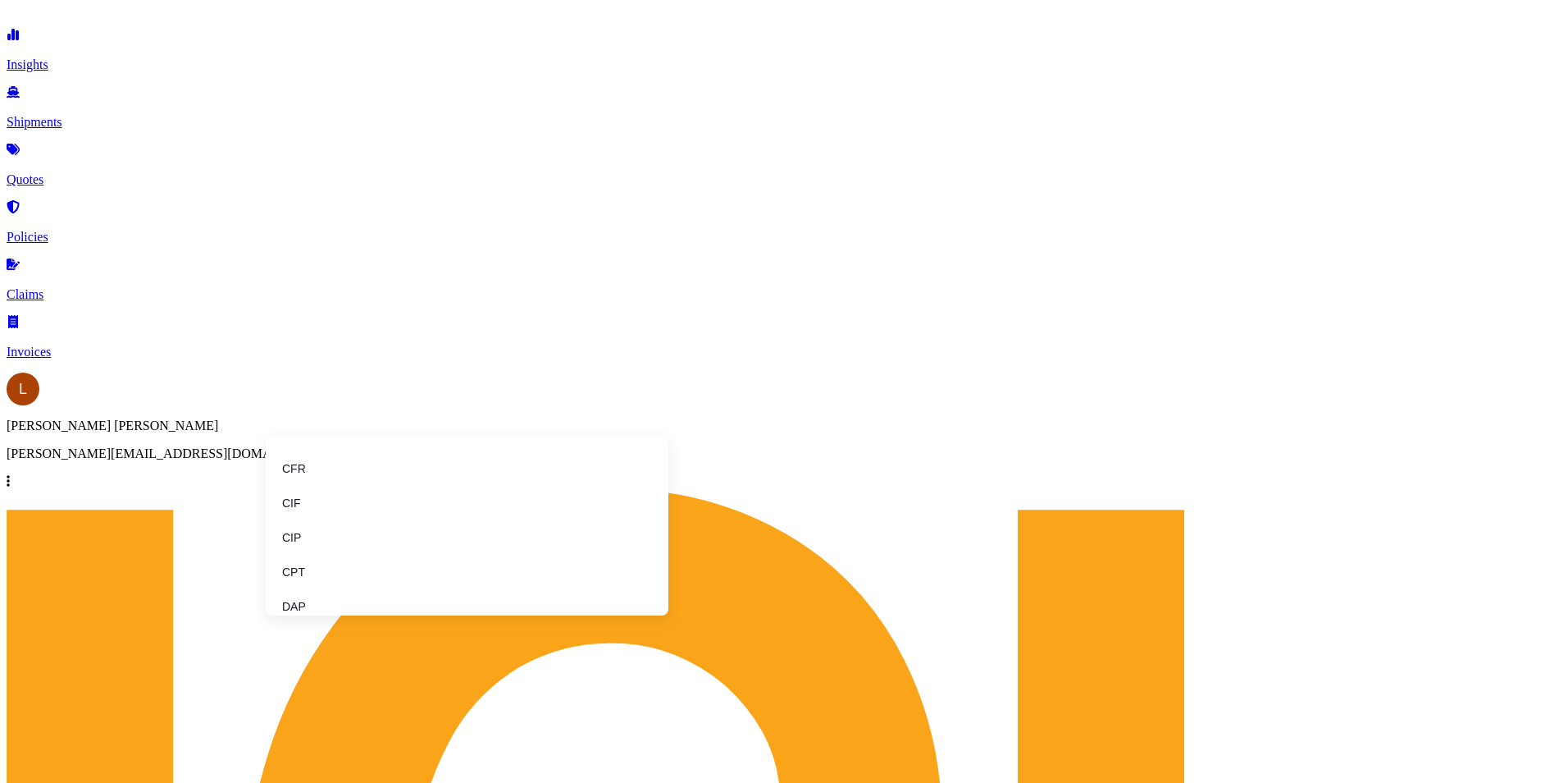
type input "F"
click at [328, 601] on li "FOB" at bounding box center [467, 606] width 390 height 31
